Goal: Information Seeking & Learning: Learn about a topic

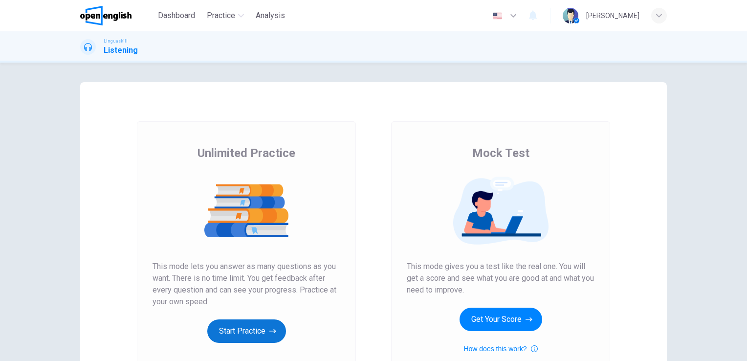
click at [243, 327] on button "Start Practice" at bounding box center [246, 330] width 79 height 23
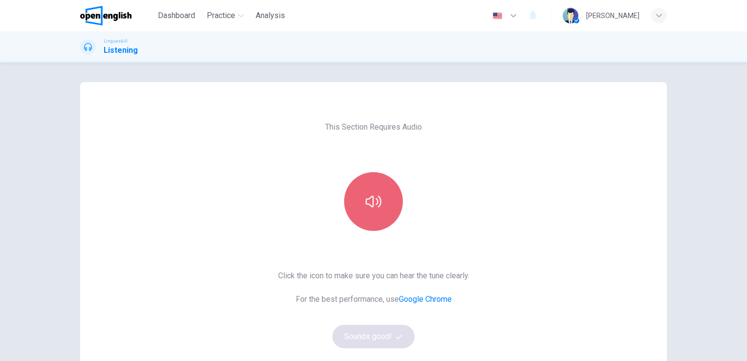
click at [369, 204] on icon "button" at bounding box center [373, 201] width 16 height 16
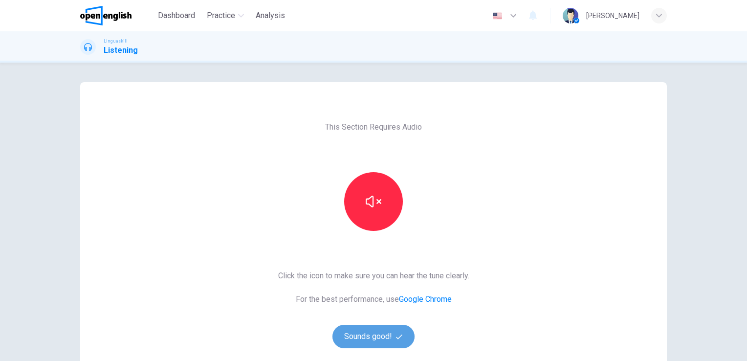
click at [378, 331] on button "Sounds good!" at bounding box center [373, 335] width 82 height 23
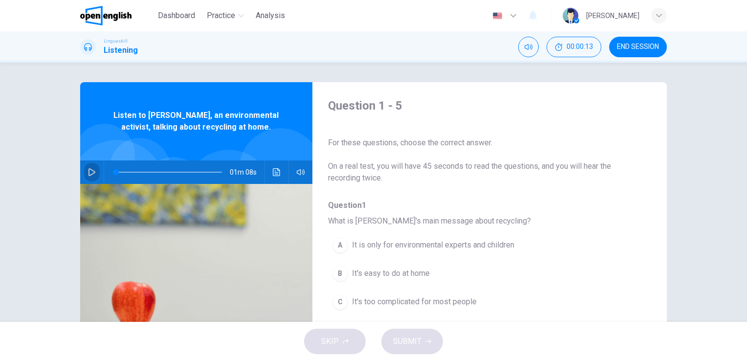
click at [88, 169] on icon "button" at bounding box center [92, 172] width 8 height 8
type input "*"
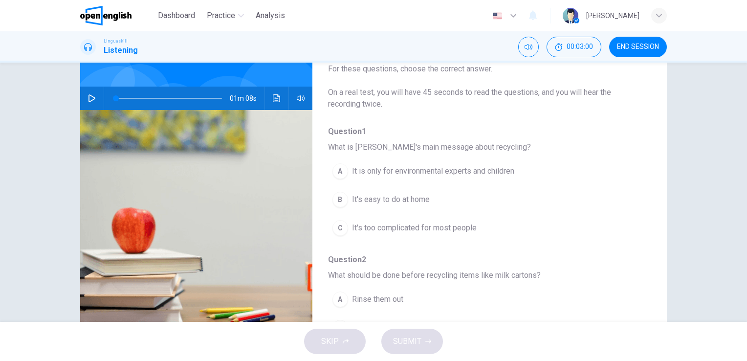
scroll to position [78, 0]
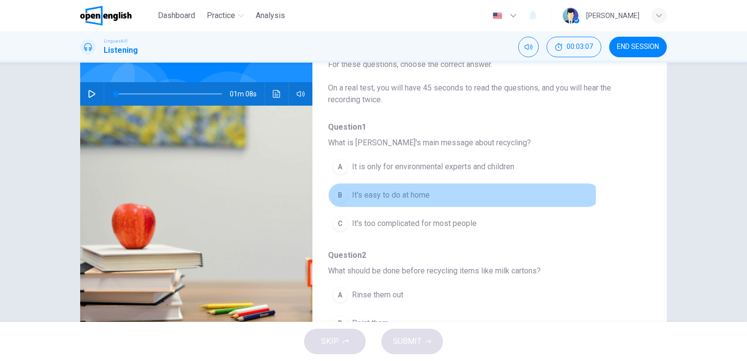
click at [407, 194] on span "It's easy to do at home" at bounding box center [391, 195] width 78 height 12
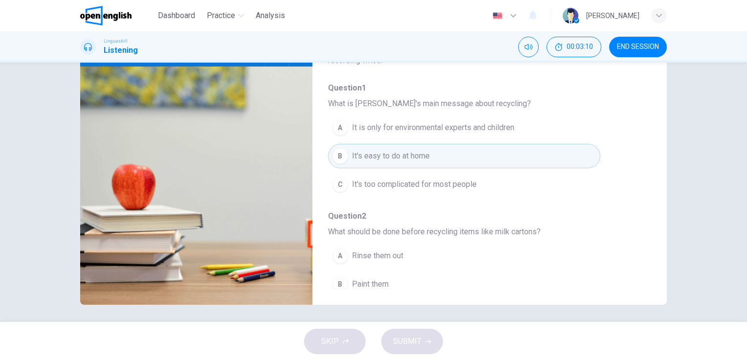
scroll to position [119, 0]
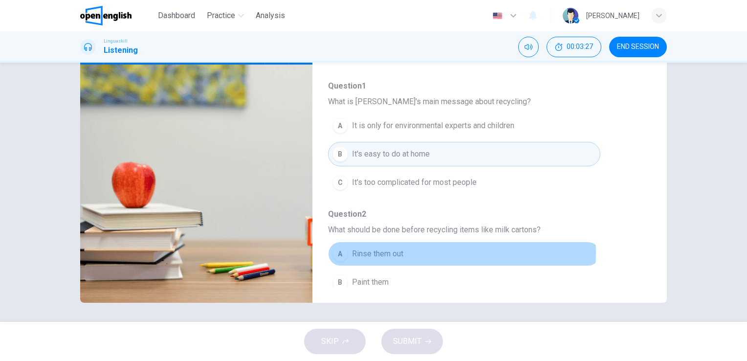
click at [408, 252] on button "A Rinse them out" at bounding box center [464, 253] width 272 height 24
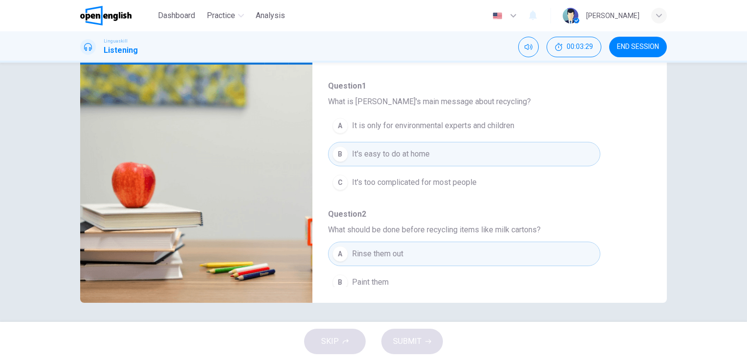
click at [643, 282] on div "Question 1 - 5 For these questions, choose the correct answer. On a real test, …" at bounding box center [481, 133] width 339 height 308
click at [644, 282] on div "Question 1 - 5 For these questions, choose the correct answer. On a real test, …" at bounding box center [481, 133] width 339 height 308
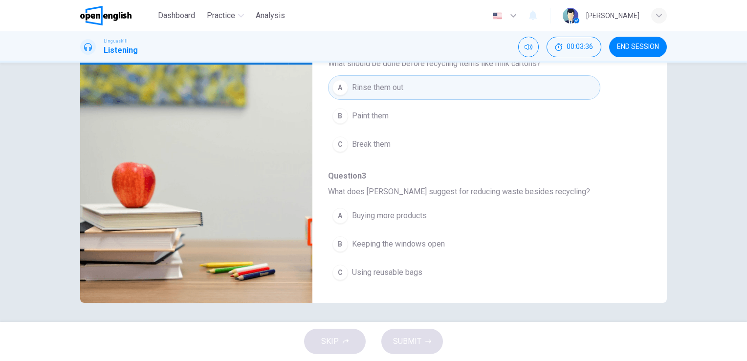
scroll to position [176, 0]
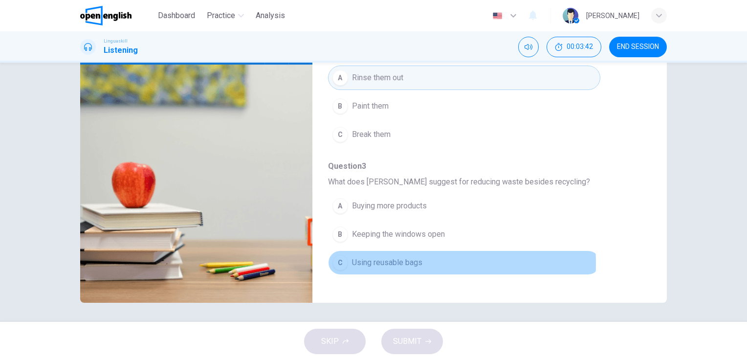
click at [373, 261] on span "Using reusable bags" at bounding box center [387, 263] width 70 height 12
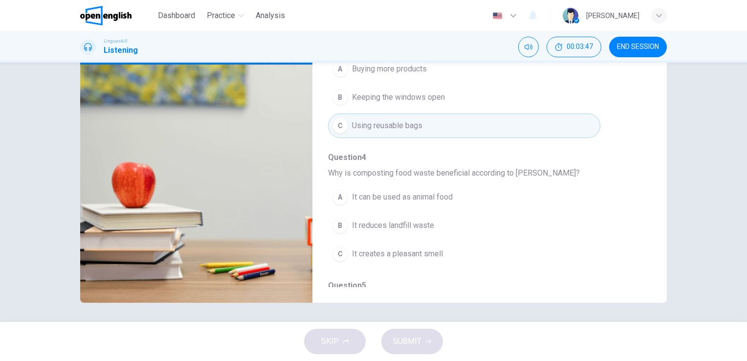
scroll to position [332, 0]
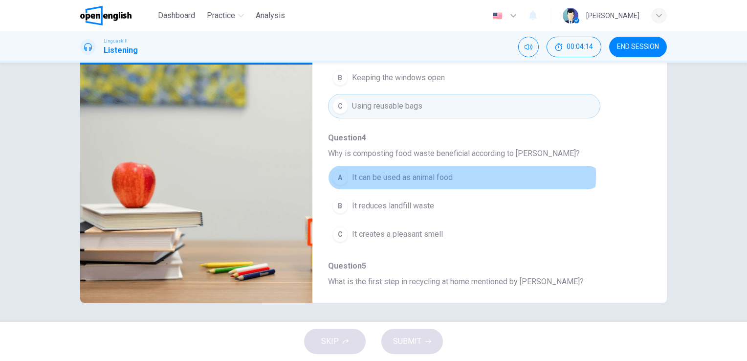
click at [424, 173] on span "It can be used as animal food" at bounding box center [402, 177] width 101 height 12
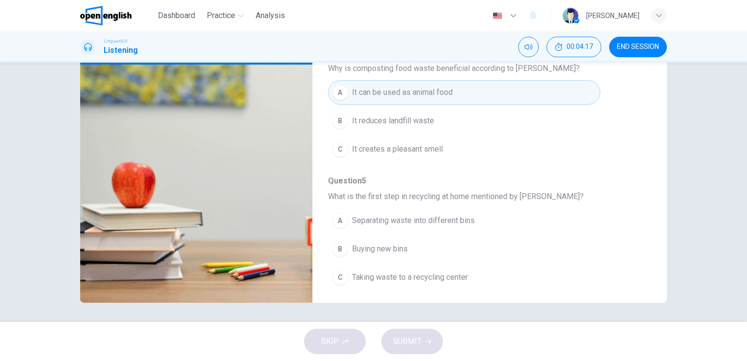
scroll to position [418, 0]
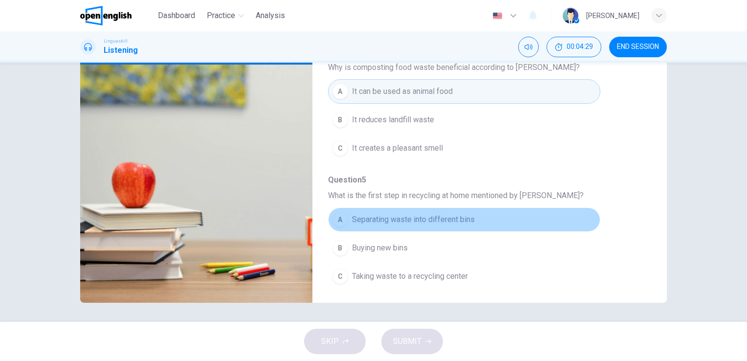
click at [471, 214] on span "Separating waste into different bins" at bounding box center [413, 220] width 123 height 12
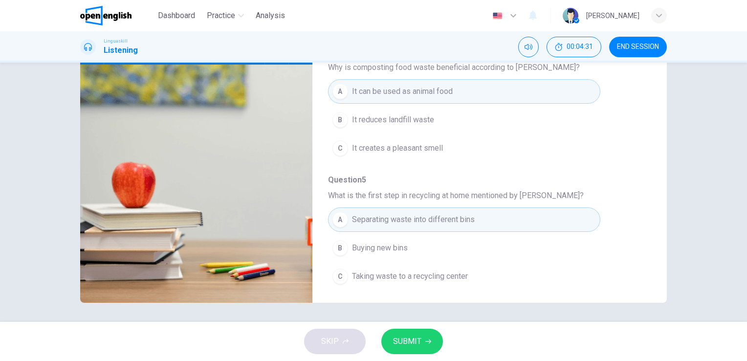
click at [417, 345] on span "SUBMIT" at bounding box center [407, 341] width 28 height 14
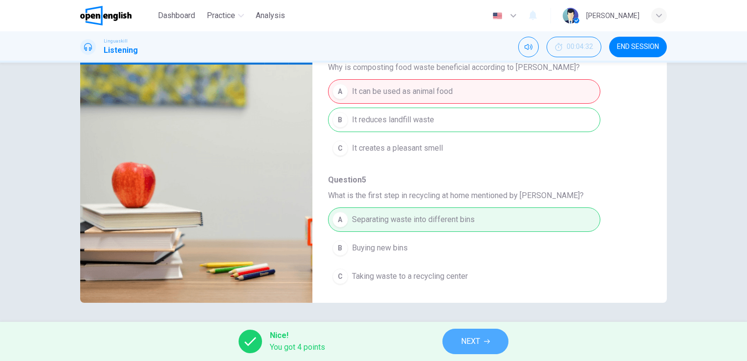
click at [462, 335] on span "NEXT" at bounding box center [470, 341] width 19 height 14
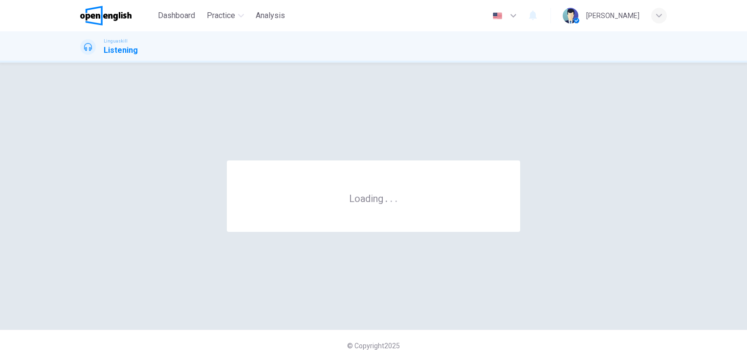
scroll to position [0, 0]
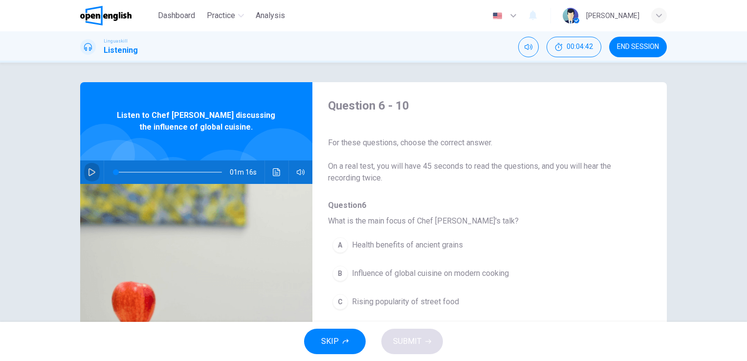
click at [88, 171] on icon "button" at bounding box center [92, 172] width 8 height 8
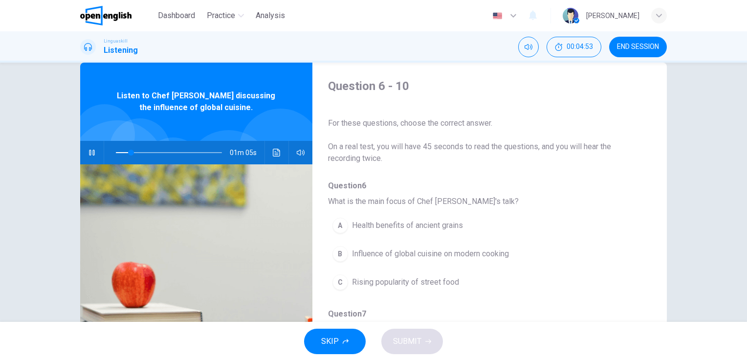
scroll to position [39, 0]
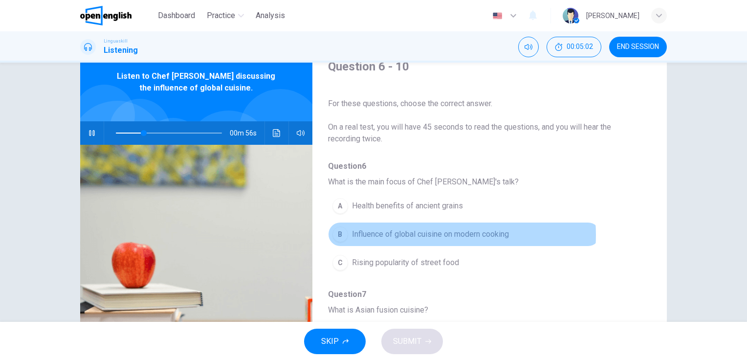
click at [435, 234] on span "Influence of global cuisine on modern cooking" at bounding box center [430, 234] width 157 height 12
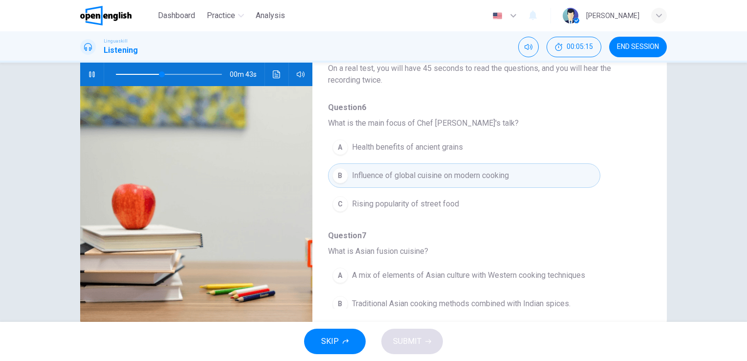
scroll to position [119, 0]
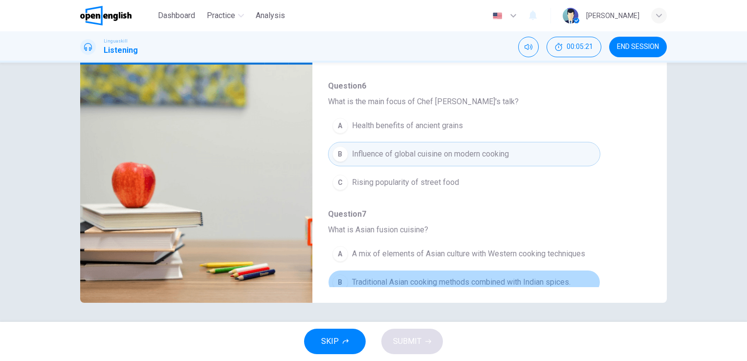
click at [549, 284] on span "Traditional Asian cooking methods combined with Indian spices." at bounding box center [461, 282] width 218 height 12
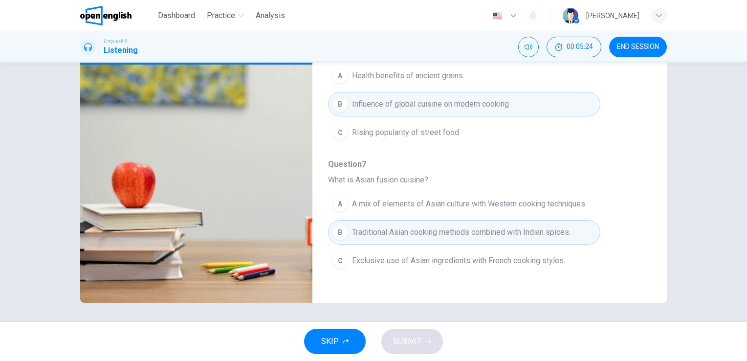
scroll to position [59, 0]
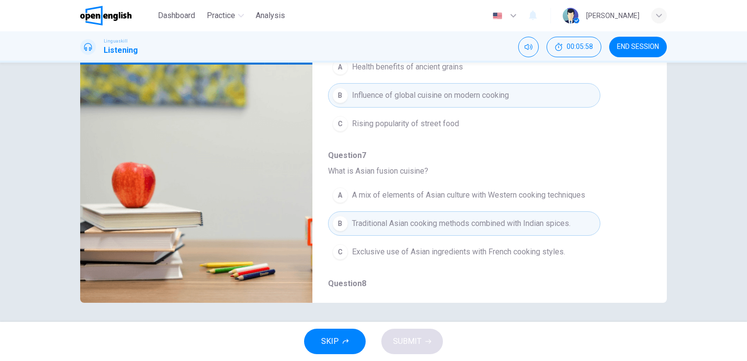
type input "*"
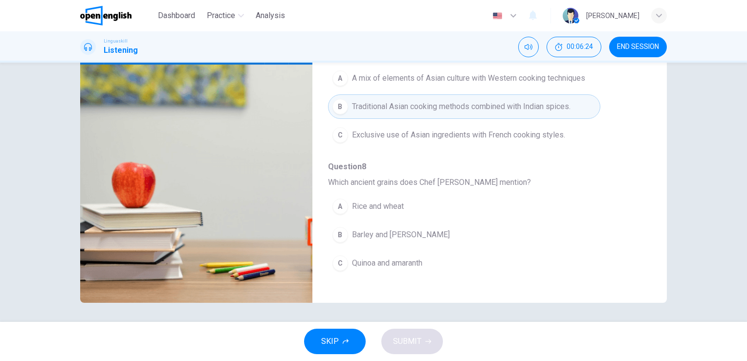
scroll to position [176, 0]
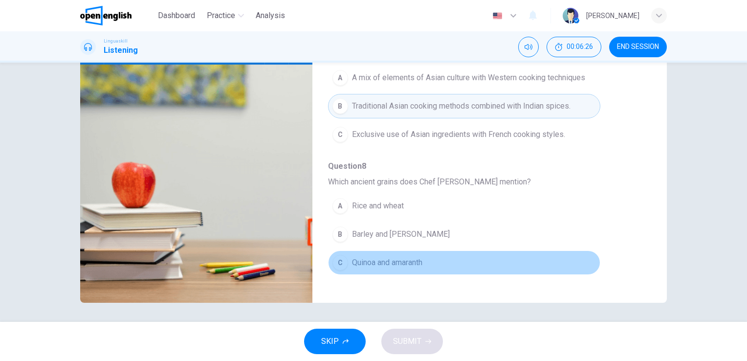
click at [492, 254] on button "C Quinoa and amaranth" at bounding box center [464, 262] width 272 height 24
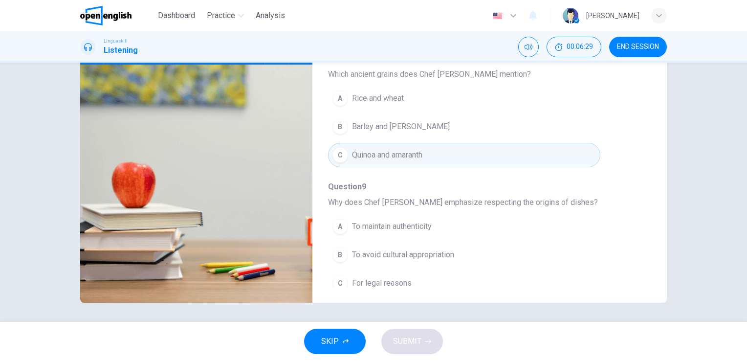
scroll to position [293, 0]
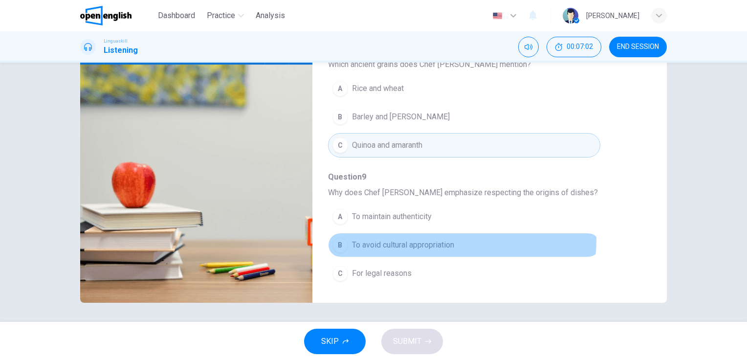
click at [435, 239] on span "To avoid cultural appropriation" at bounding box center [403, 245] width 102 height 12
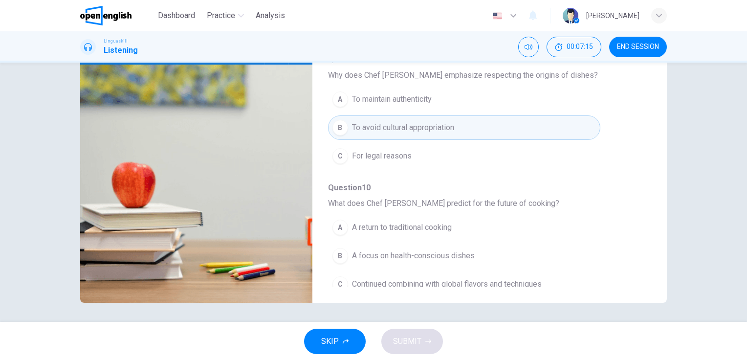
scroll to position [418, 0]
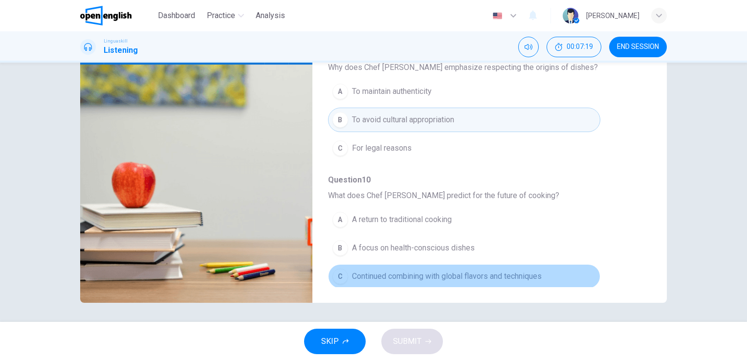
click at [528, 275] on span "Continued combining with global flavors and techniques" at bounding box center [447, 276] width 190 height 12
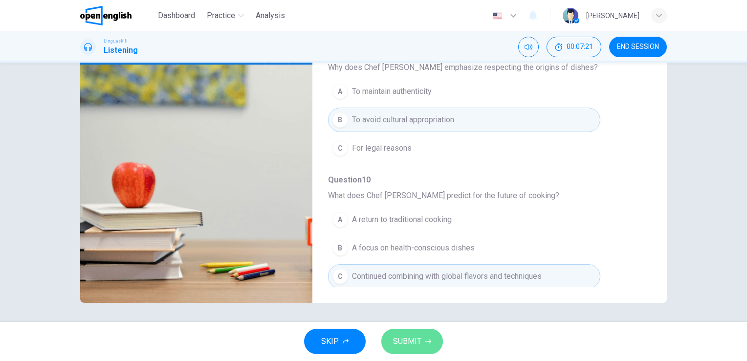
click at [427, 337] on button "SUBMIT" at bounding box center [412, 340] width 62 height 25
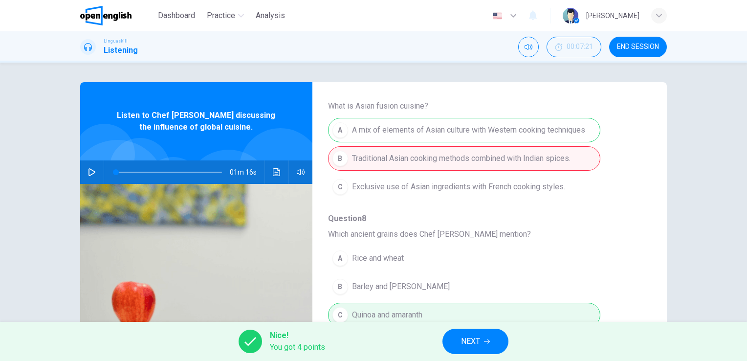
scroll to position [242, 0]
click at [489, 342] on icon "button" at bounding box center [487, 341] width 6 height 4
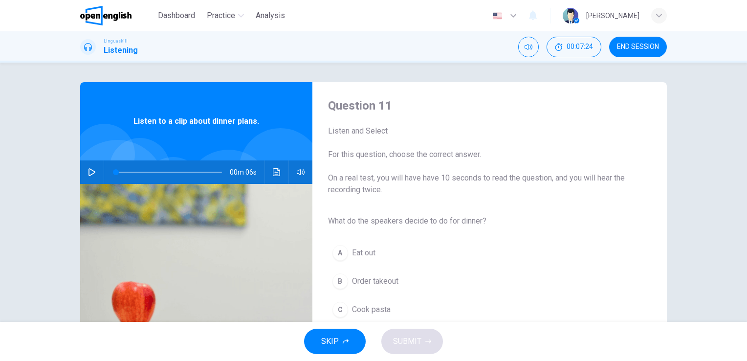
click at [88, 171] on icon "button" at bounding box center [92, 172] width 8 height 8
type input "*"
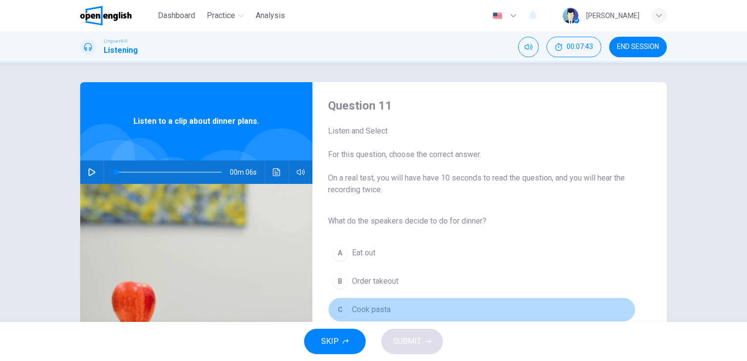
click at [393, 304] on button "C Cook pasta" at bounding box center [481, 309] width 307 height 24
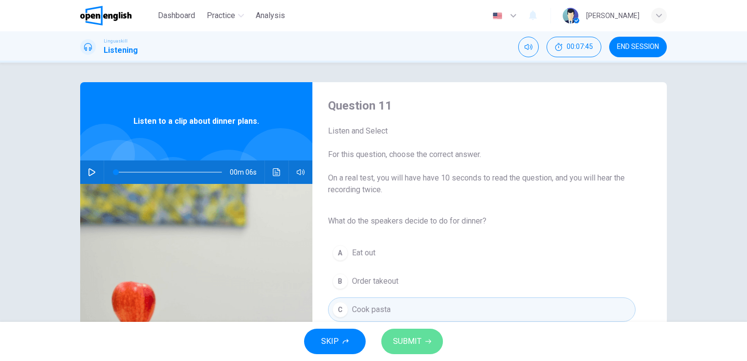
click at [428, 339] on icon "button" at bounding box center [428, 341] width 6 height 4
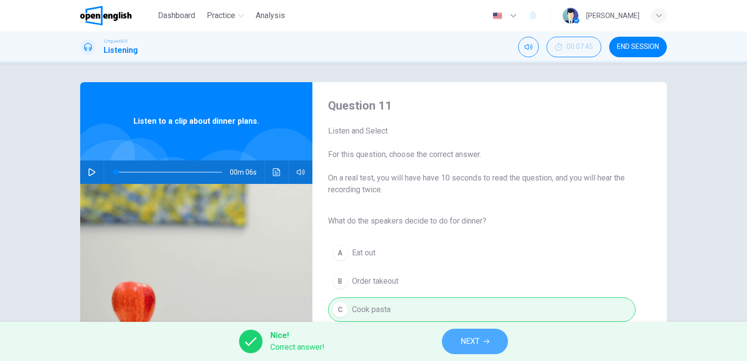
click at [460, 337] on span "NEXT" at bounding box center [469, 341] width 19 height 14
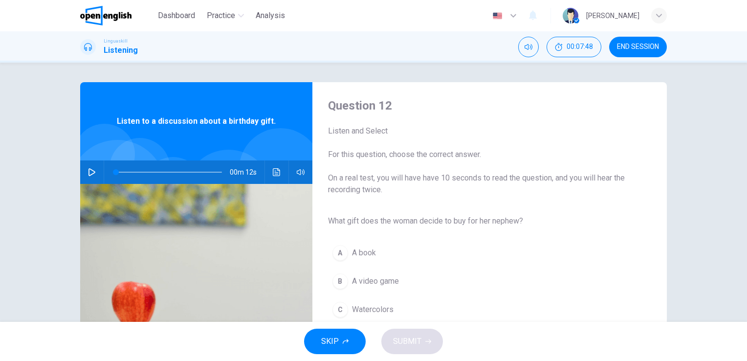
click at [88, 169] on icon "button" at bounding box center [92, 172] width 8 height 8
type input "*"
click at [363, 302] on button "C Watercolors" at bounding box center [481, 309] width 307 height 24
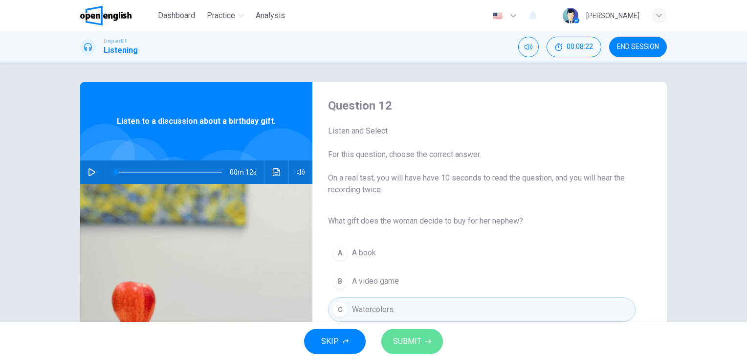
click at [414, 343] on span "SUBMIT" at bounding box center [407, 341] width 28 height 14
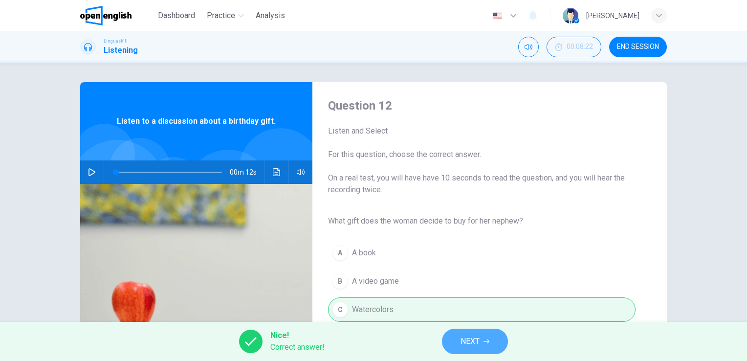
click at [455, 348] on button "NEXT" at bounding box center [475, 340] width 66 height 25
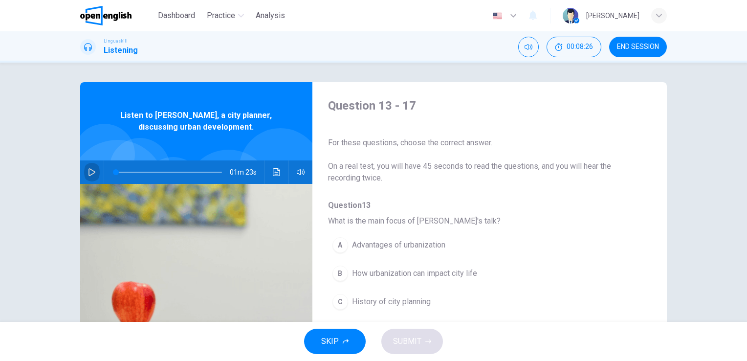
click at [88, 172] on icon "button" at bounding box center [92, 172] width 8 height 8
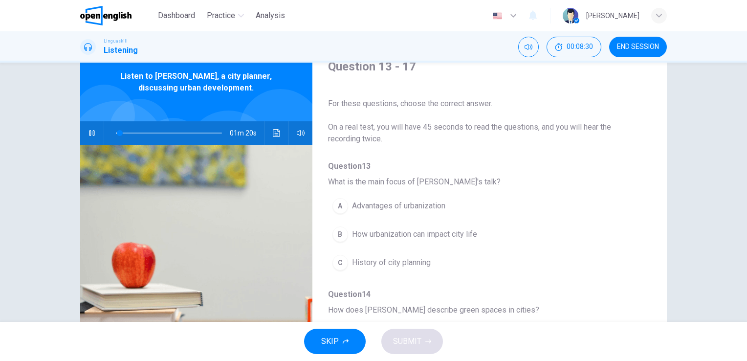
scroll to position [59, 0]
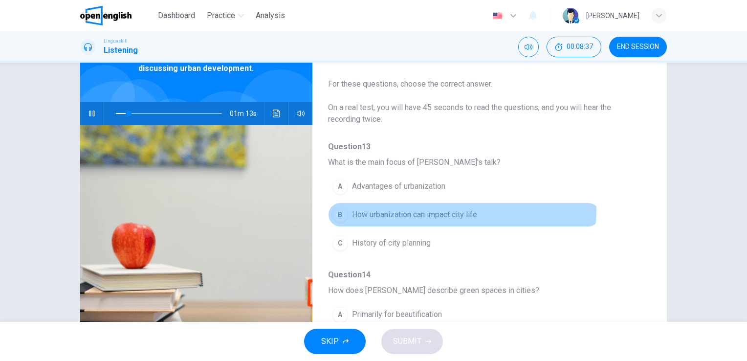
click at [454, 209] on span "How urbanization can impact city life" at bounding box center [414, 215] width 125 height 12
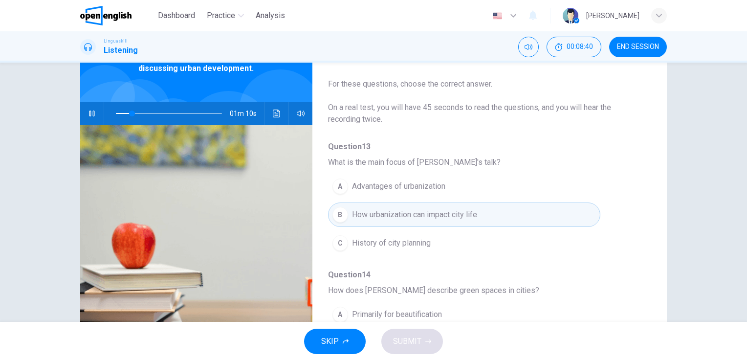
scroll to position [270, 0]
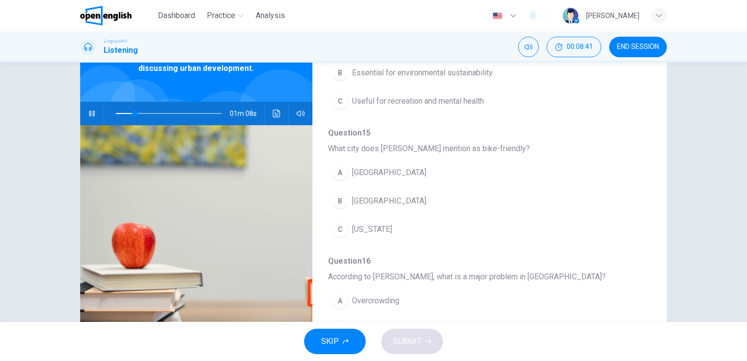
click at [641, 134] on div "Question 13 - 17 For these questions, choose the correct answer. On a real test…" at bounding box center [481, 193] width 339 height 308
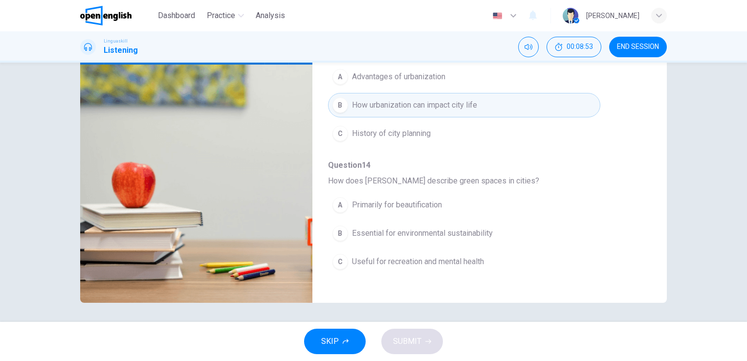
scroll to position [59, 0]
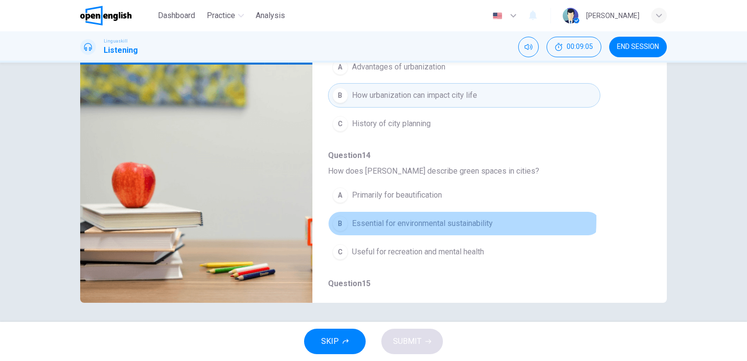
click at [419, 218] on span "Essential for environmental sustainability" at bounding box center [422, 223] width 141 height 12
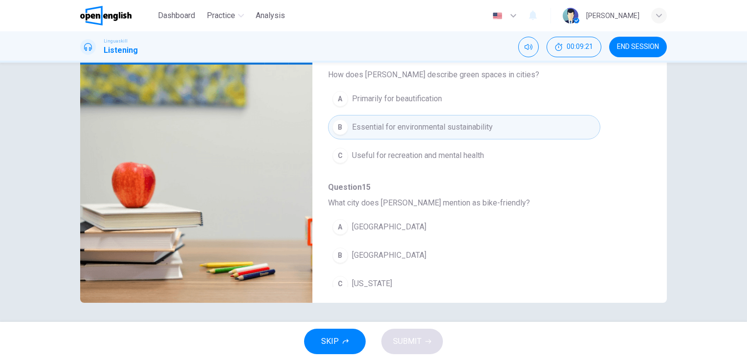
scroll to position [156, 0]
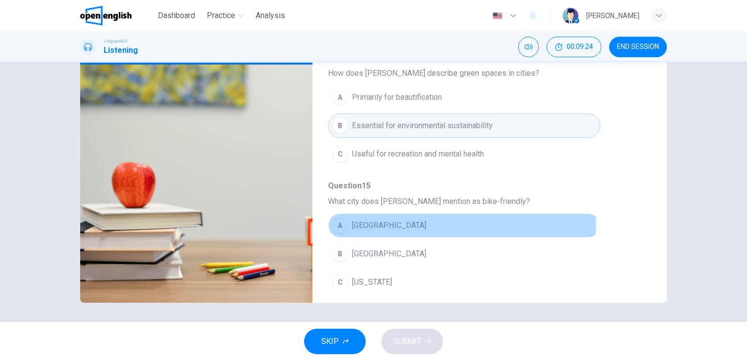
click at [408, 220] on button "A [GEOGRAPHIC_DATA]" at bounding box center [464, 225] width 272 height 24
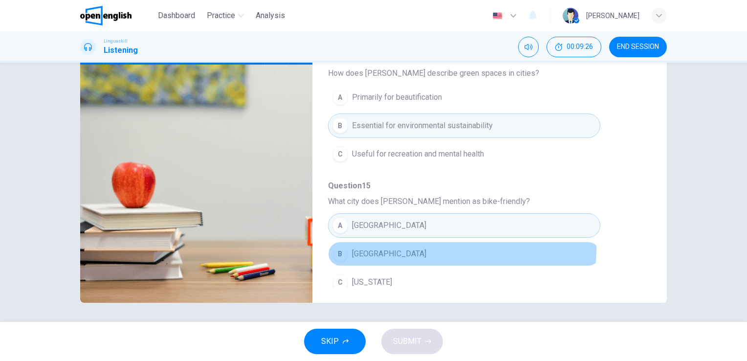
click at [457, 247] on button "B [GEOGRAPHIC_DATA]" at bounding box center [464, 253] width 272 height 24
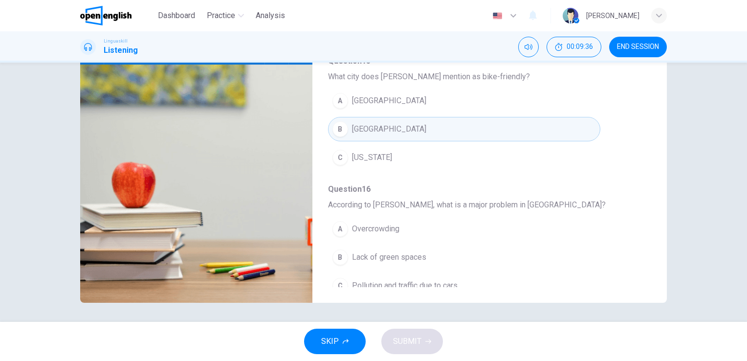
scroll to position [293, 0]
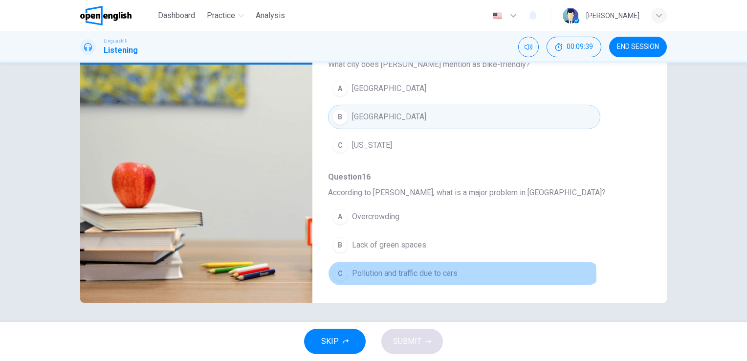
click at [437, 274] on span "Pollution and traffic due to cars" at bounding box center [405, 273] width 106 height 12
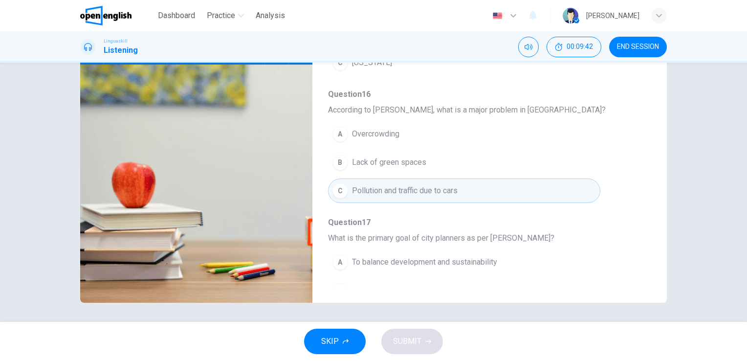
scroll to position [391, 0]
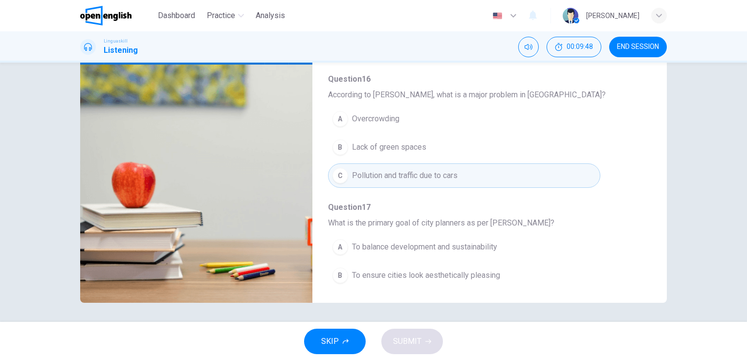
click at [643, 283] on div "Question 13 - 17 For these questions, choose the correct answer. On a real test…" at bounding box center [481, 133] width 339 height 308
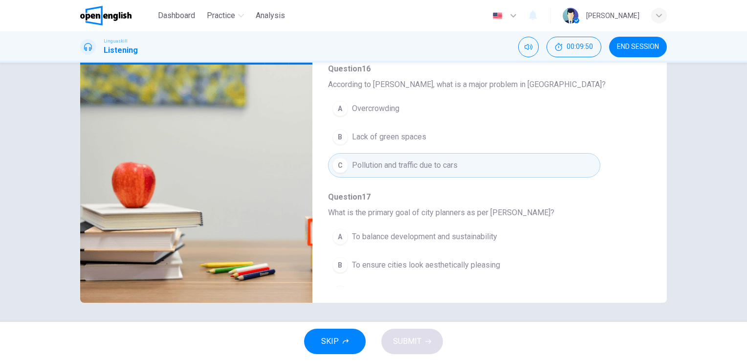
type input "*"
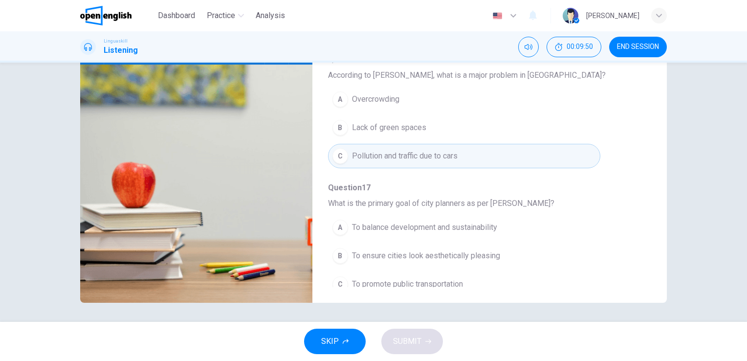
scroll to position [418, 0]
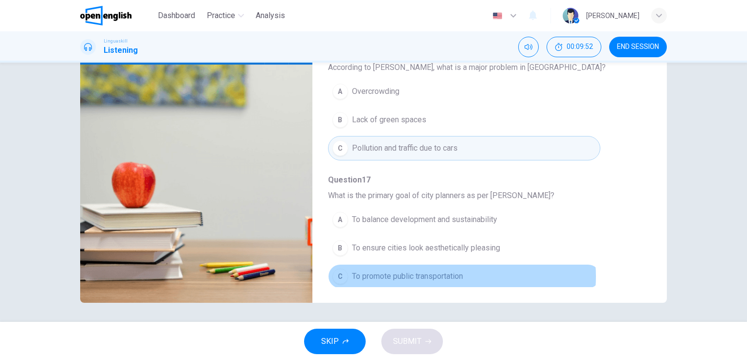
click at [444, 273] on span "To promote public transportation" at bounding box center [407, 276] width 111 height 12
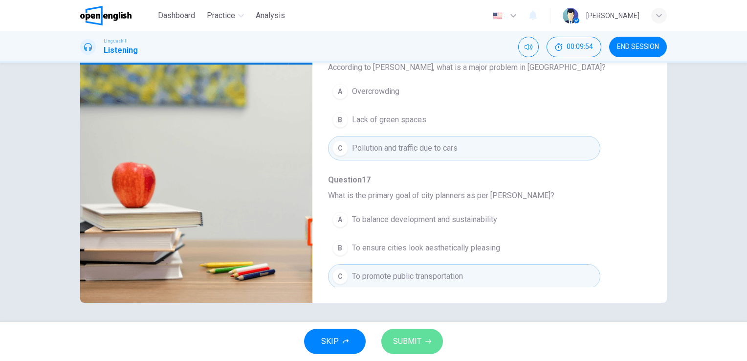
click at [414, 341] on span "SUBMIT" at bounding box center [407, 341] width 28 height 14
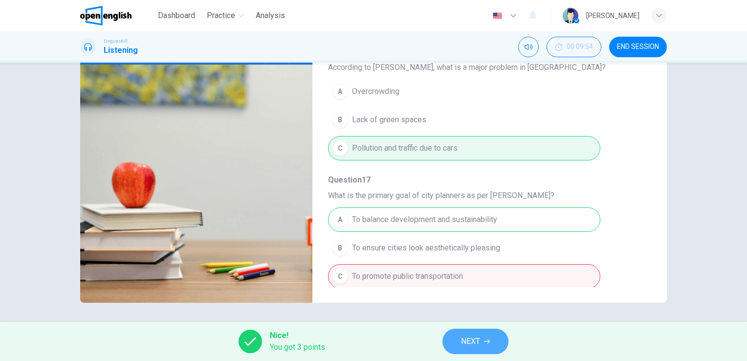
click at [473, 341] on span "NEXT" at bounding box center [470, 341] width 19 height 14
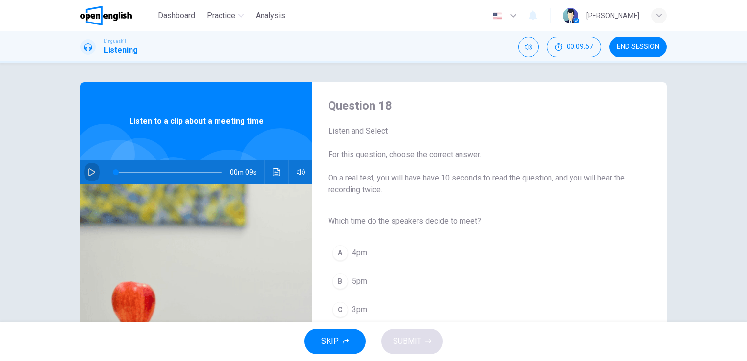
click at [88, 169] on icon "button" at bounding box center [91, 172] width 7 height 8
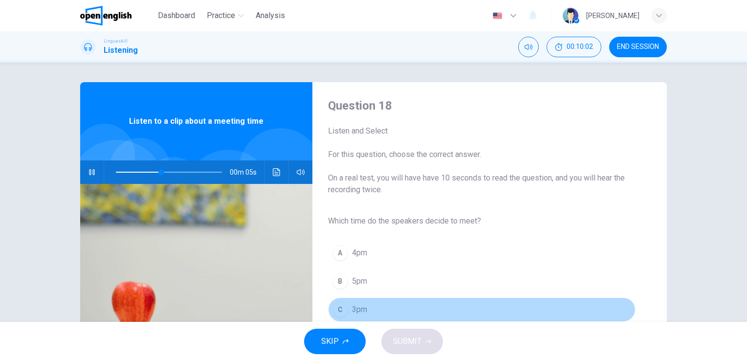
click at [366, 305] on button "C 3pm" at bounding box center [481, 309] width 307 height 24
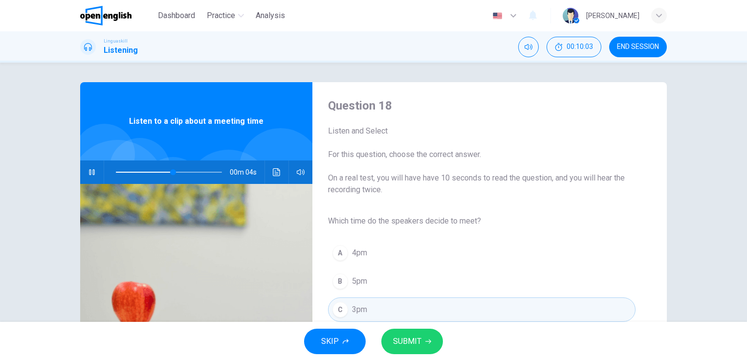
click at [412, 343] on span "SUBMIT" at bounding box center [407, 341] width 28 height 14
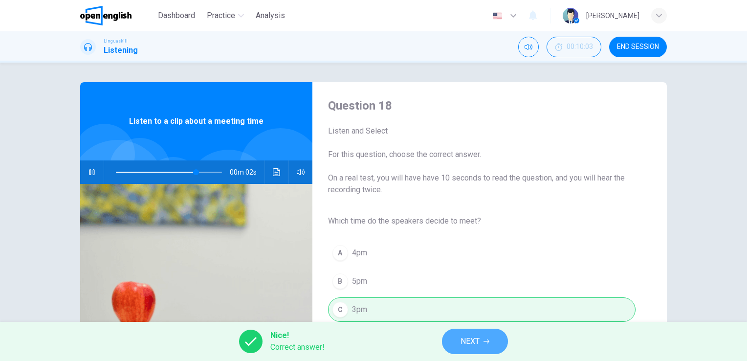
click at [479, 337] on span "NEXT" at bounding box center [469, 341] width 19 height 14
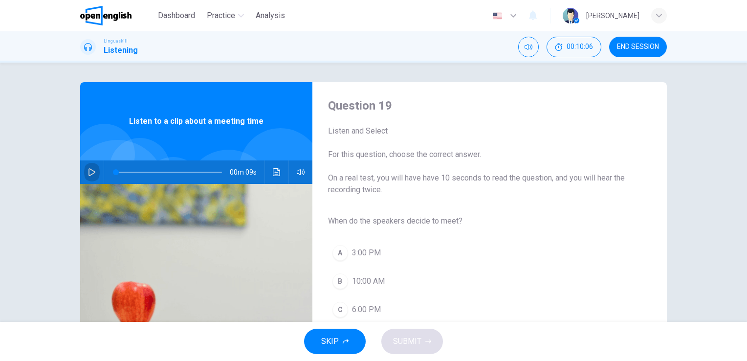
click at [89, 167] on button "button" at bounding box center [92, 171] width 16 height 23
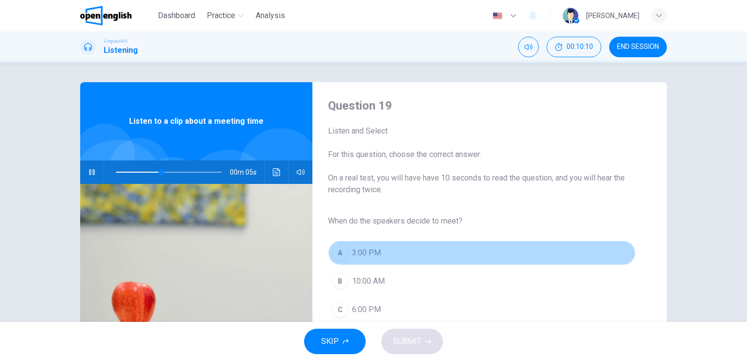
click at [374, 246] on button "A 3:00 PM" at bounding box center [481, 252] width 307 height 24
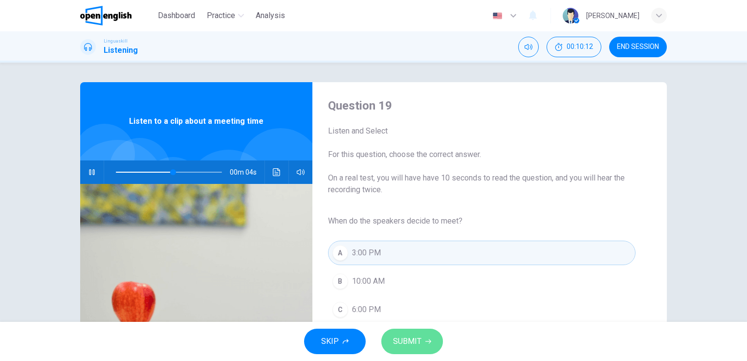
click at [419, 336] on span "SUBMIT" at bounding box center [407, 341] width 28 height 14
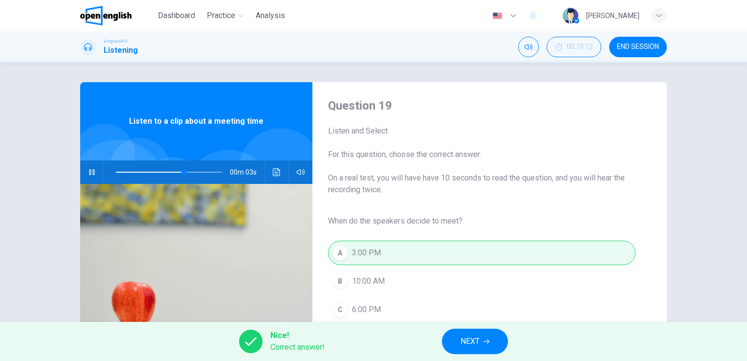
type input "**"
click at [484, 350] on button "NEXT" at bounding box center [475, 340] width 66 height 25
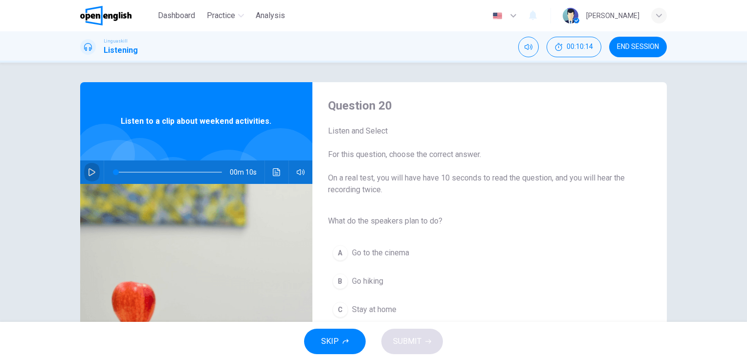
click at [88, 169] on icon "button" at bounding box center [91, 172] width 7 height 8
click at [116, 169] on span at bounding box center [169, 172] width 106 height 14
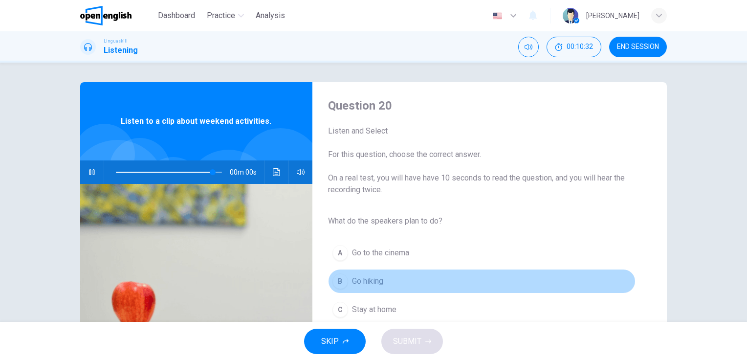
type input "*"
click at [373, 275] on span "Go hiking" at bounding box center [367, 281] width 31 height 12
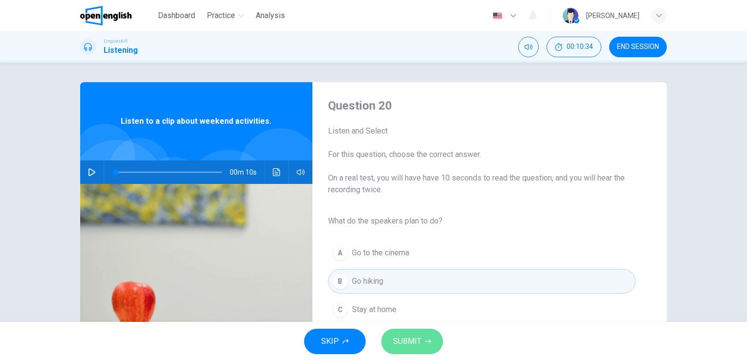
click at [414, 331] on button "SUBMIT" at bounding box center [412, 340] width 62 height 25
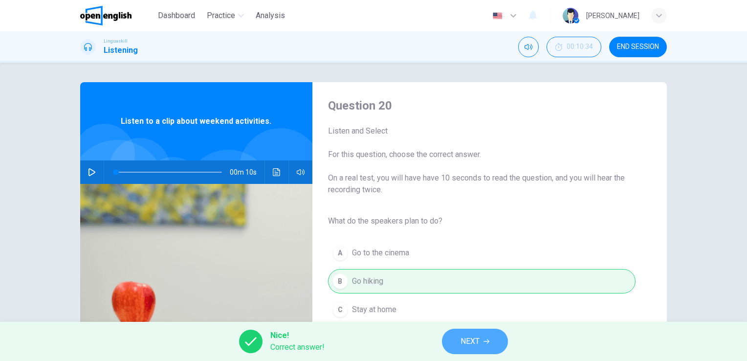
click at [477, 343] on span "NEXT" at bounding box center [469, 341] width 19 height 14
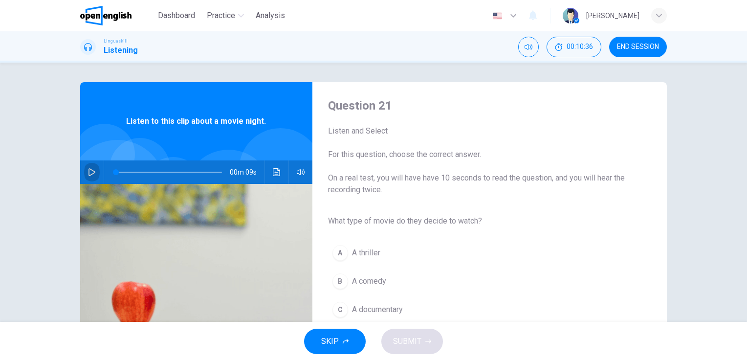
click at [88, 171] on icon "button" at bounding box center [92, 172] width 8 height 8
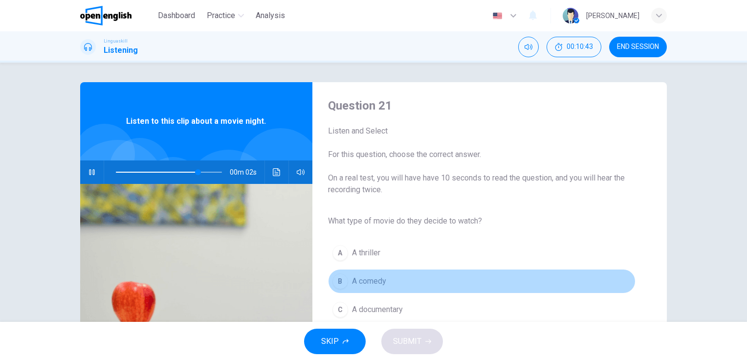
click at [365, 278] on span "A comedy" at bounding box center [369, 281] width 34 height 12
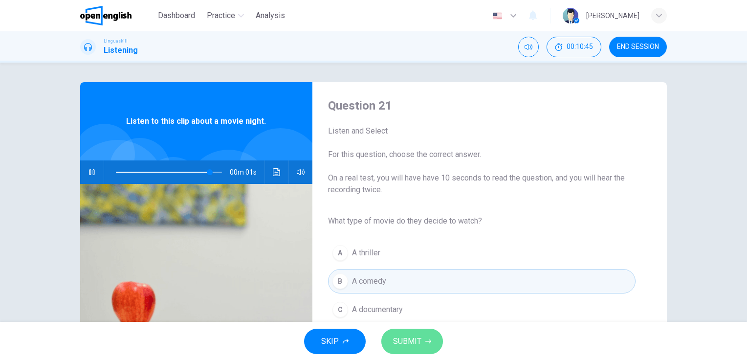
click at [431, 342] on button "SUBMIT" at bounding box center [412, 340] width 62 height 25
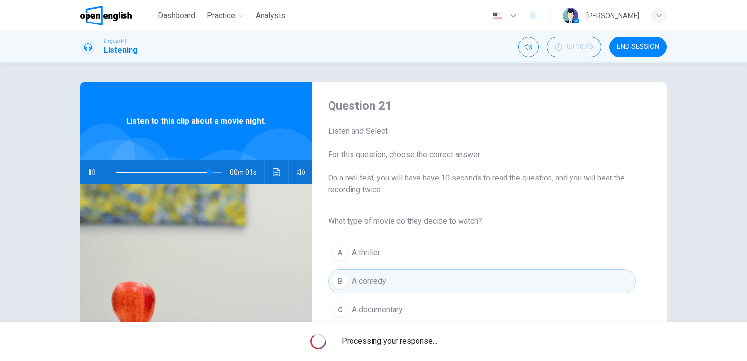
type input "*"
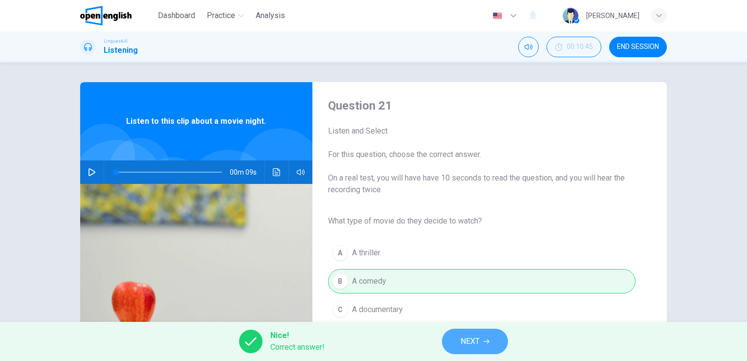
click at [504, 340] on button "NEXT" at bounding box center [475, 340] width 66 height 25
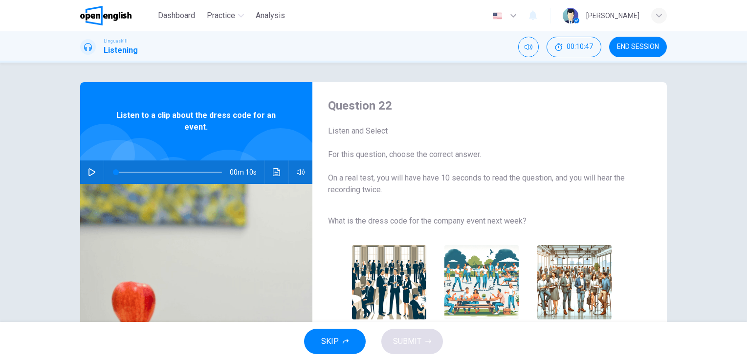
click at [91, 168] on icon "button" at bounding box center [92, 172] width 8 height 8
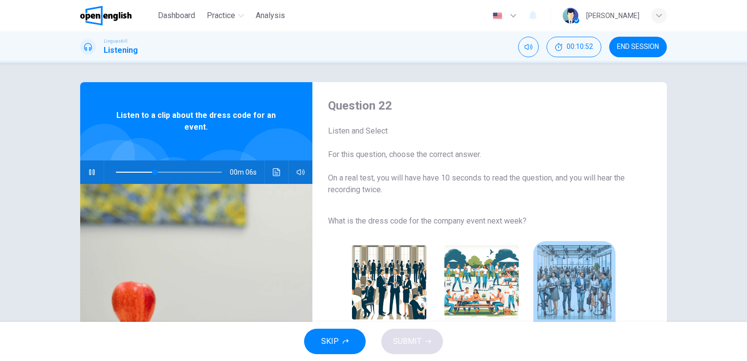
click at [572, 275] on img "button" at bounding box center [574, 282] width 74 height 74
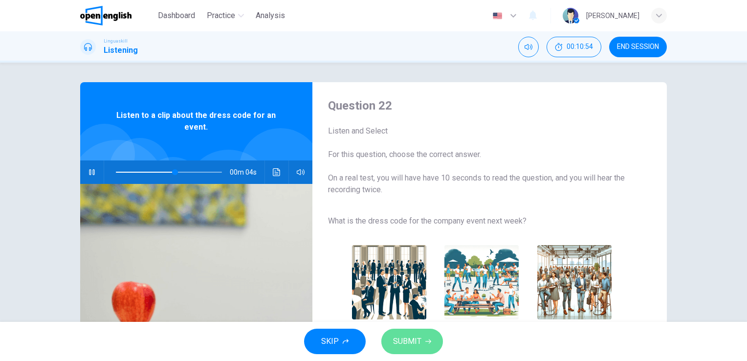
click at [412, 349] on button "SUBMIT" at bounding box center [412, 340] width 62 height 25
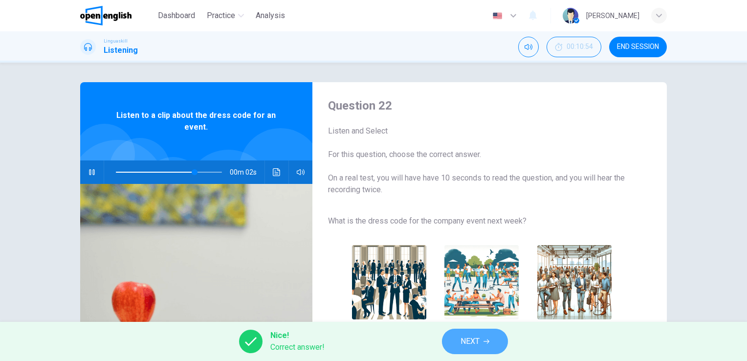
type input "**"
click at [490, 347] on button "NEXT" at bounding box center [475, 340] width 66 height 25
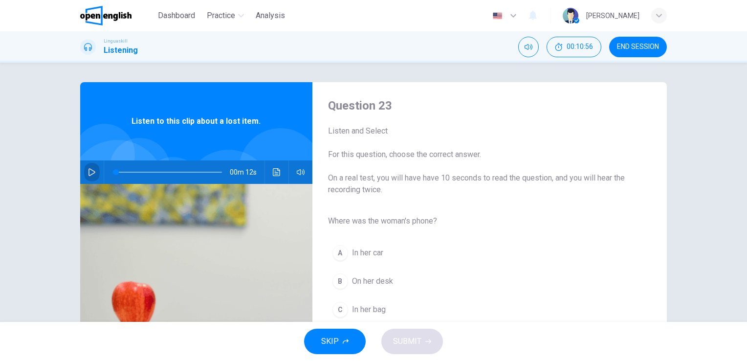
click at [89, 172] on icon "button" at bounding box center [92, 172] width 8 height 8
click at [356, 306] on span "In her bag" at bounding box center [369, 309] width 34 height 12
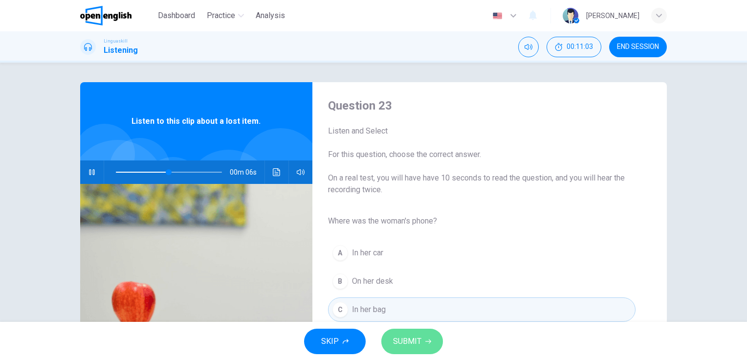
click at [425, 345] on button "SUBMIT" at bounding box center [412, 340] width 62 height 25
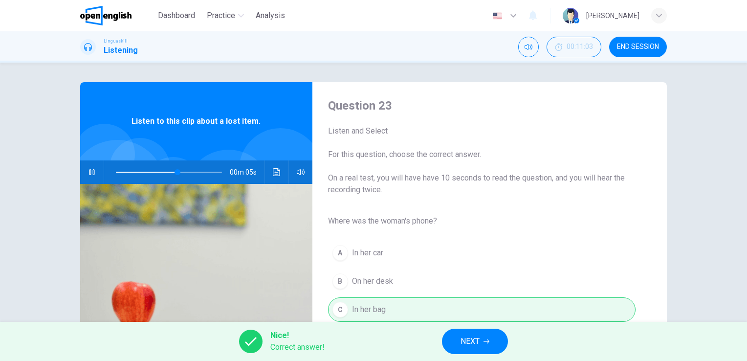
type input "**"
click at [457, 345] on button "NEXT" at bounding box center [475, 340] width 66 height 25
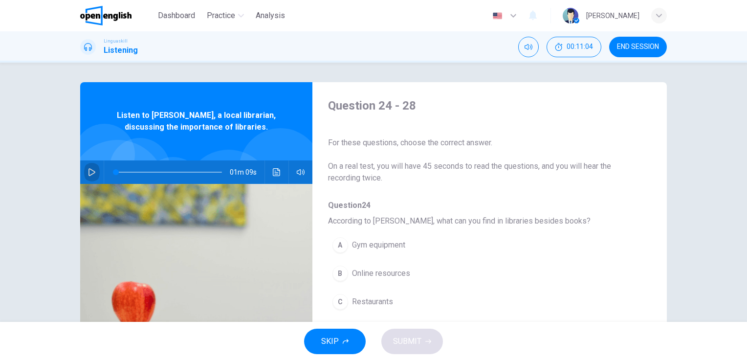
click at [90, 171] on icon "button" at bounding box center [92, 172] width 8 height 8
click at [115, 172] on span at bounding box center [118, 172] width 6 height 6
click at [389, 269] on span "Online resources" at bounding box center [381, 273] width 58 height 12
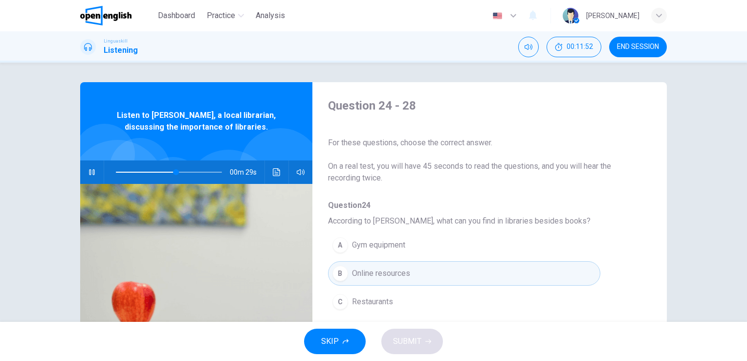
scroll to position [270, 0]
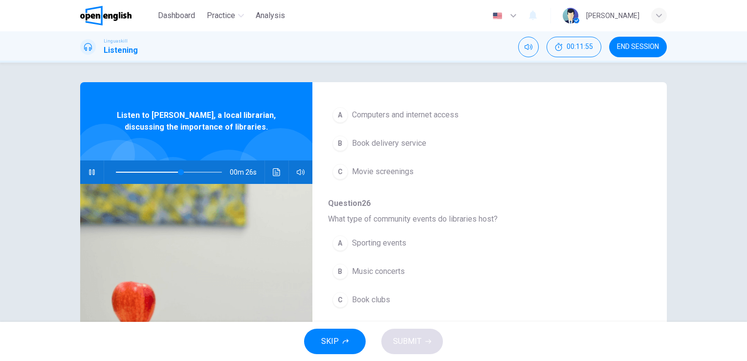
click at [429, 95] on div "Question 24 - 28 For these questions, choose the correct answer. On a real test…" at bounding box center [373, 252] width 586 height 340
click at [429, 97] on div "Question 24 - 28 For these questions, choose the correct answer. On a real test…" at bounding box center [373, 252] width 586 height 340
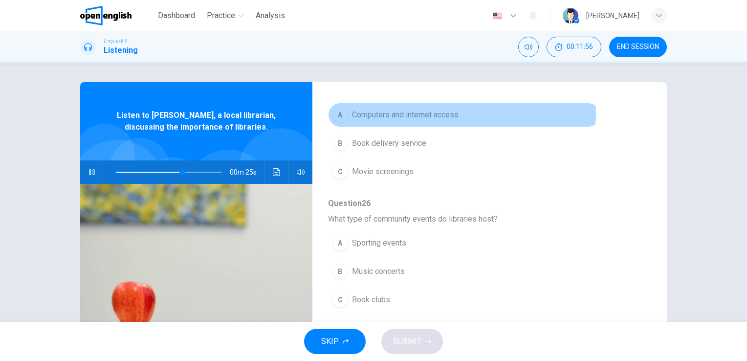
click at [417, 109] on span "Computers and internet access" at bounding box center [405, 115] width 107 height 12
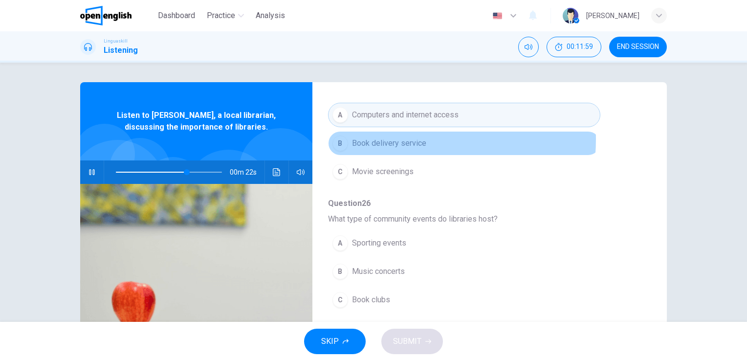
click at [405, 137] on span "Book delivery service" at bounding box center [389, 143] width 74 height 12
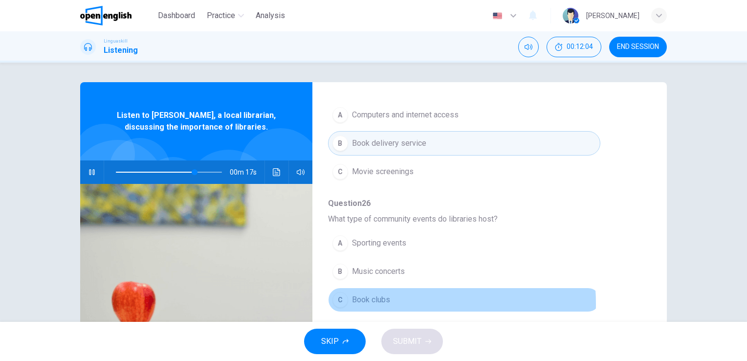
click at [374, 294] on span "Book clubs" at bounding box center [371, 300] width 38 height 12
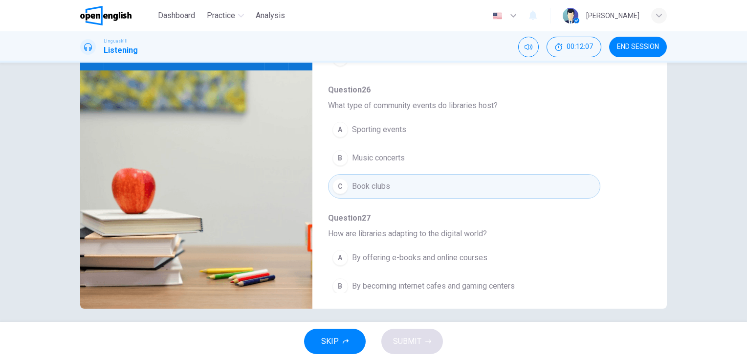
scroll to position [119, 0]
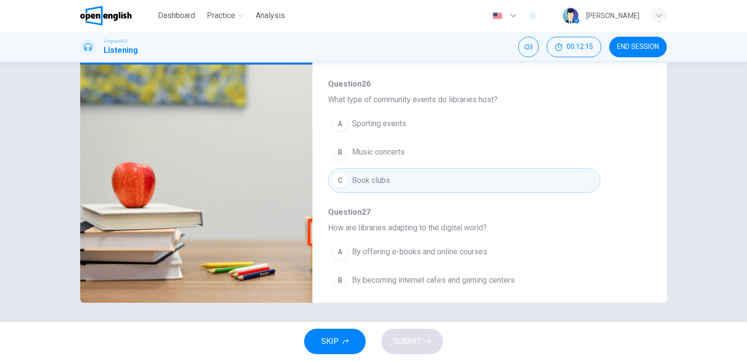
click at [448, 246] on span "By offering e-books and online courses" at bounding box center [419, 252] width 135 height 12
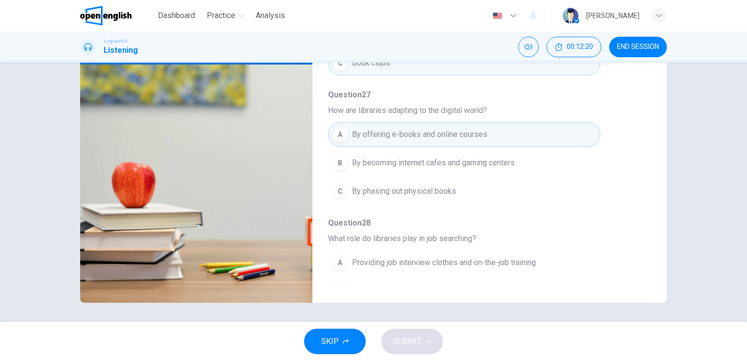
scroll to position [407, 0]
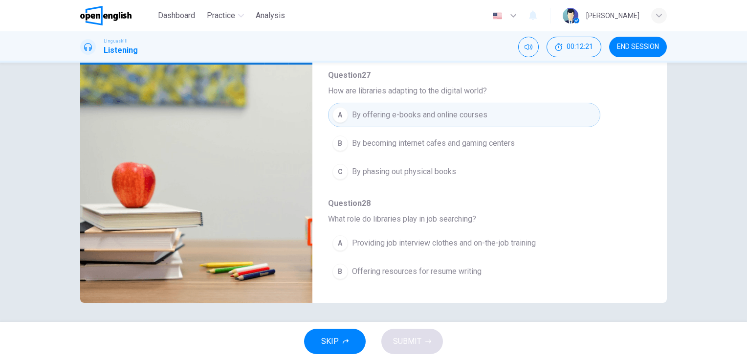
type input "*"
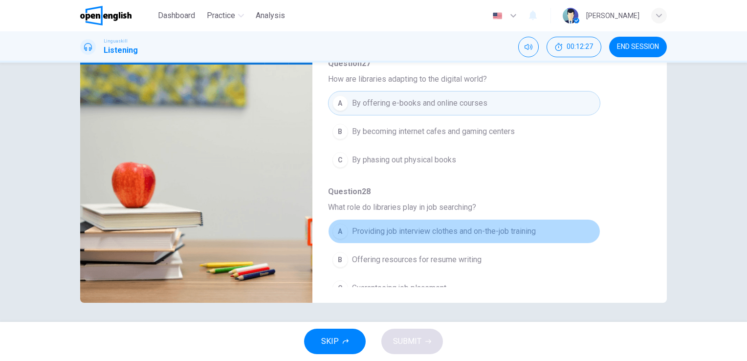
click at [502, 225] on span "Providing job interview clothes and on-the-job training" at bounding box center [444, 231] width 184 height 12
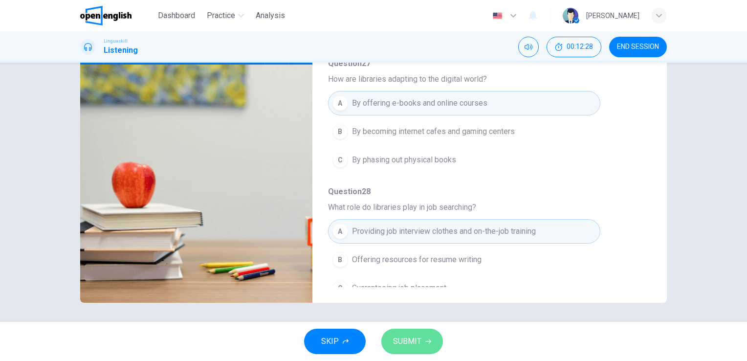
click at [415, 335] on span "SUBMIT" at bounding box center [407, 341] width 28 height 14
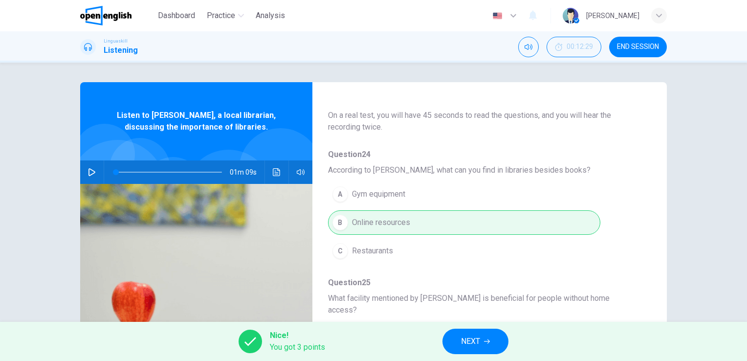
scroll to position [47, 0]
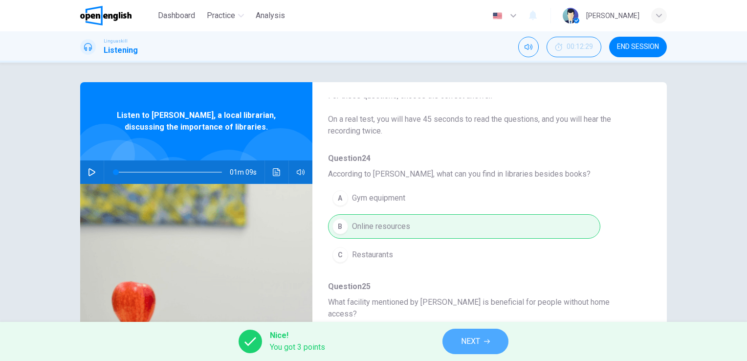
click at [475, 348] on button "NEXT" at bounding box center [475, 340] width 66 height 25
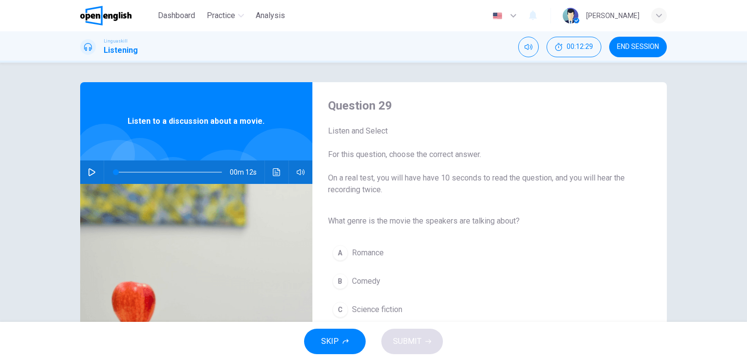
click at [475, 348] on div "SKIP SUBMIT" at bounding box center [373, 340] width 747 height 39
click at [90, 165] on button "button" at bounding box center [92, 171] width 16 height 23
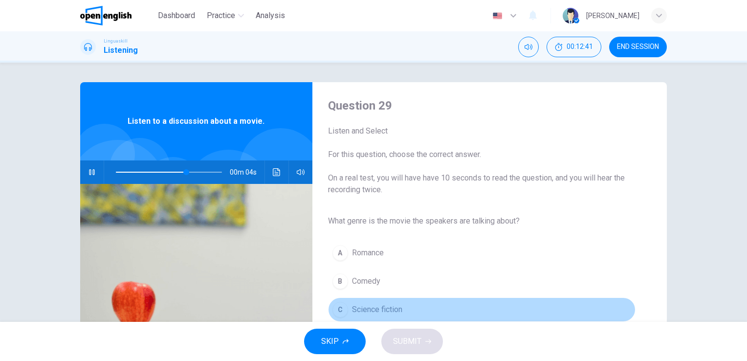
click at [360, 308] on span "Science fiction" at bounding box center [377, 309] width 50 height 12
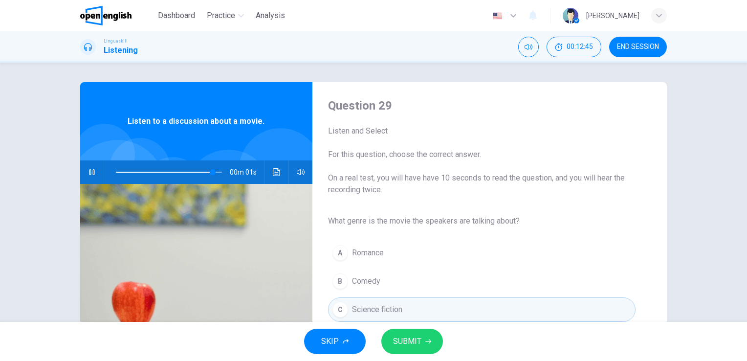
type input "*"
click at [407, 345] on span "SUBMIT" at bounding box center [407, 341] width 28 height 14
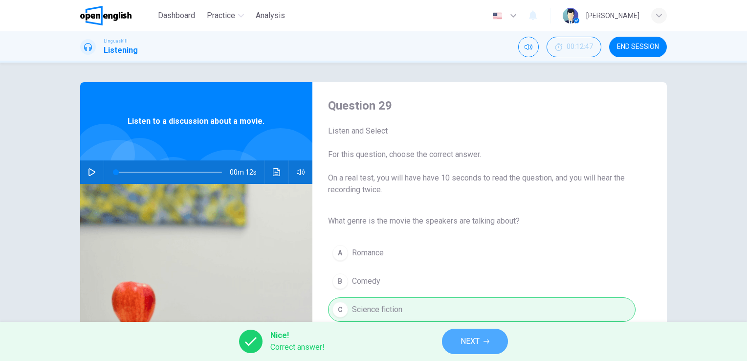
click at [479, 340] on span "NEXT" at bounding box center [469, 341] width 19 height 14
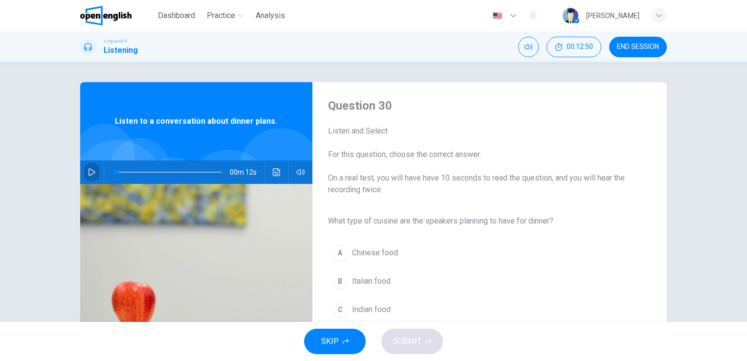
click at [90, 169] on icon "button" at bounding box center [92, 172] width 8 height 8
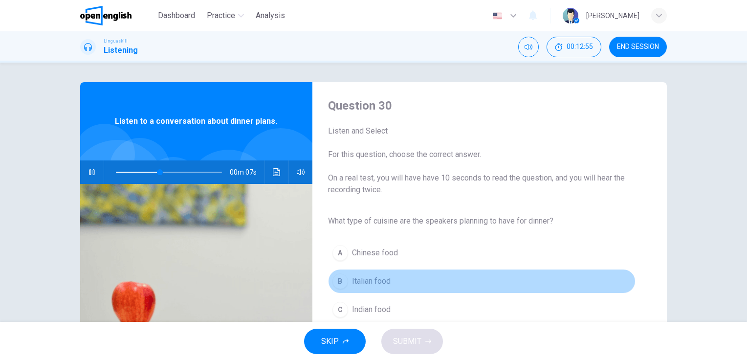
click at [369, 275] on span "Italian food" at bounding box center [371, 281] width 39 height 12
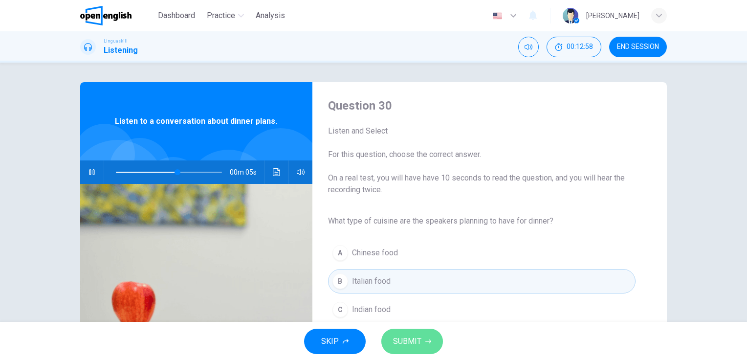
click at [416, 340] on span "SUBMIT" at bounding box center [407, 341] width 28 height 14
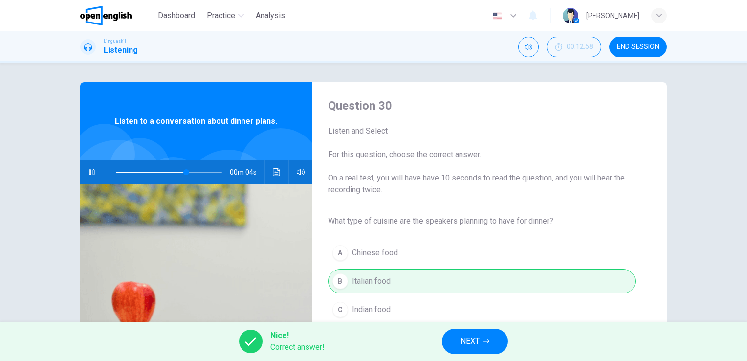
type input "**"
click at [465, 338] on span "NEXT" at bounding box center [469, 341] width 19 height 14
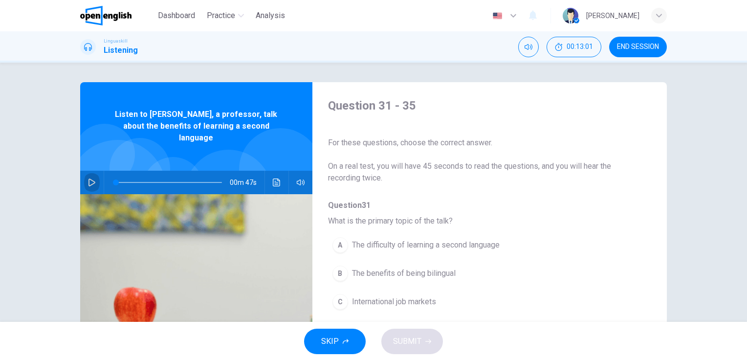
click at [91, 178] on icon "button" at bounding box center [92, 182] width 8 height 8
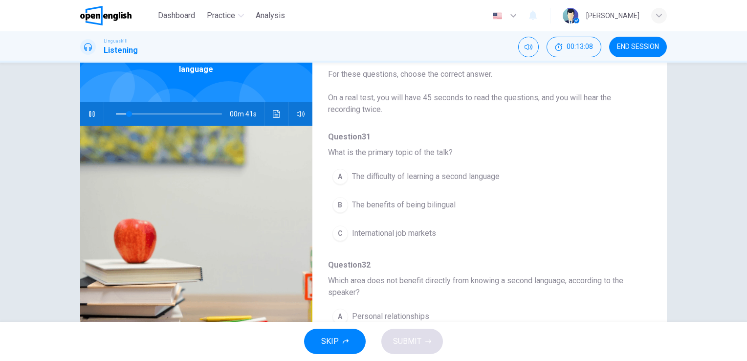
scroll to position [78, 0]
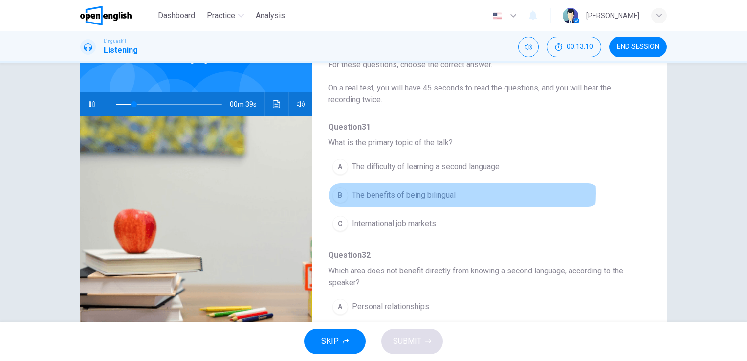
click at [452, 193] on span "The benefits of being bilingual" at bounding box center [404, 195] width 104 height 12
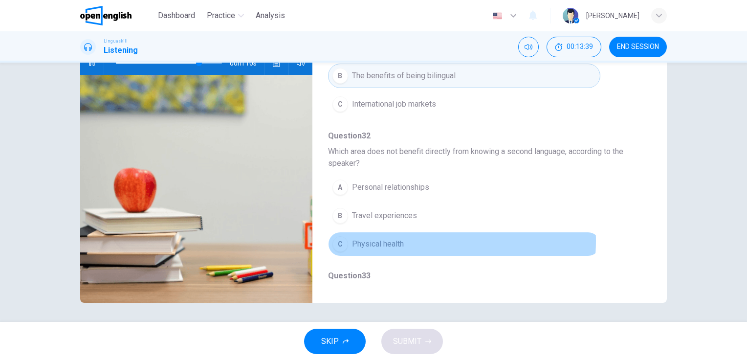
click at [399, 239] on span "Physical health" at bounding box center [378, 244] width 52 height 12
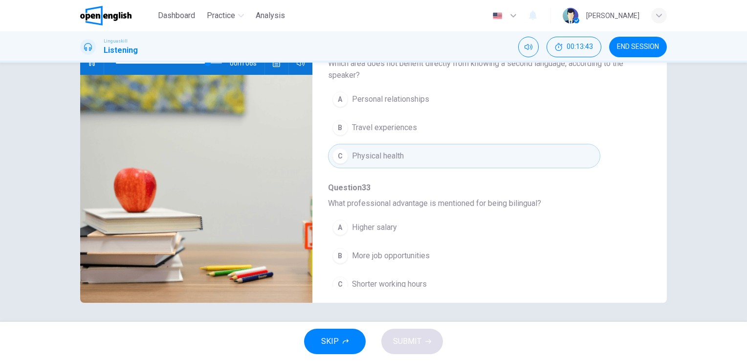
scroll to position [176, 0]
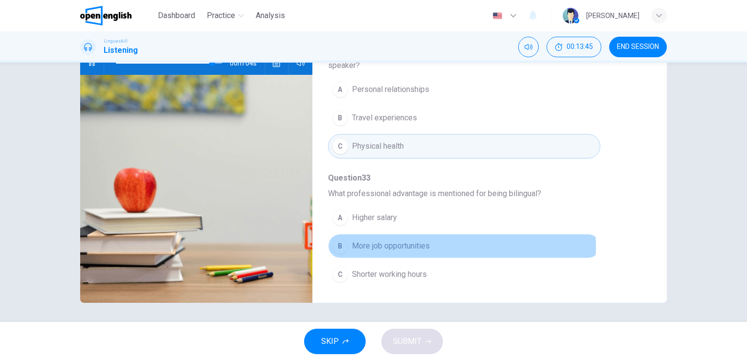
click at [420, 244] on span "More job opportunities" at bounding box center [391, 246] width 78 height 12
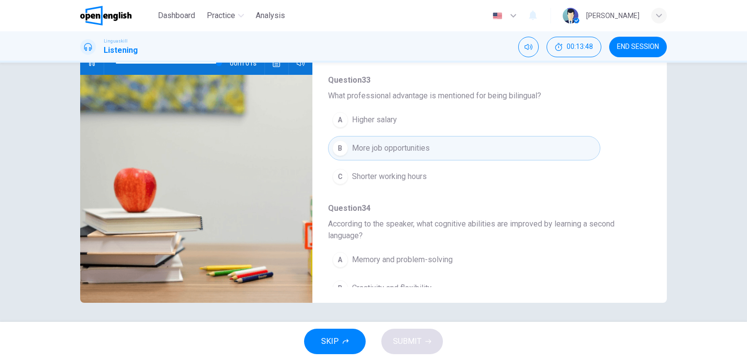
scroll to position [293, 0]
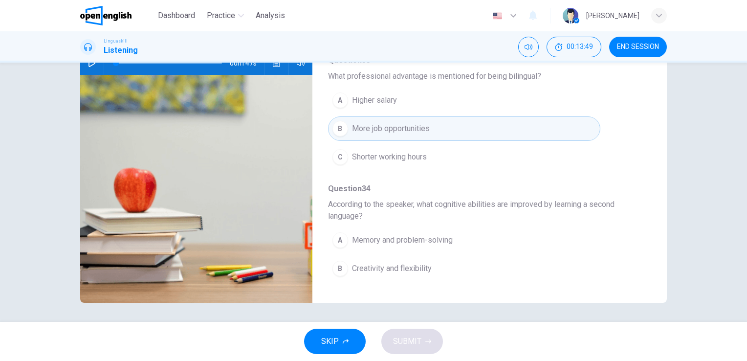
type input "*"
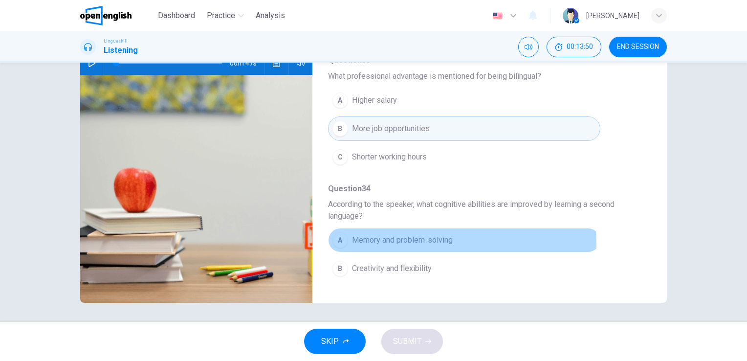
click at [407, 242] on span "Memory and problem-solving" at bounding box center [402, 240] width 101 height 12
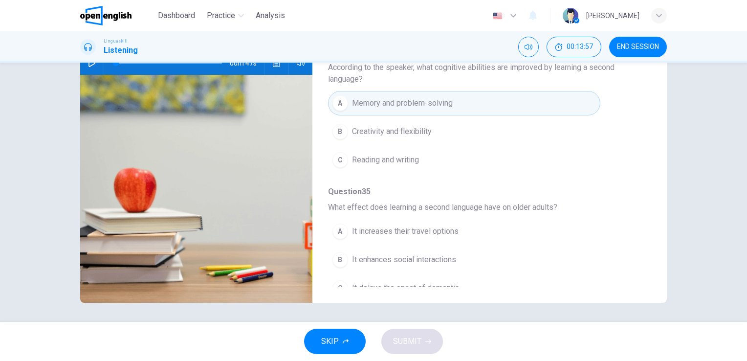
scroll to position [442, 0]
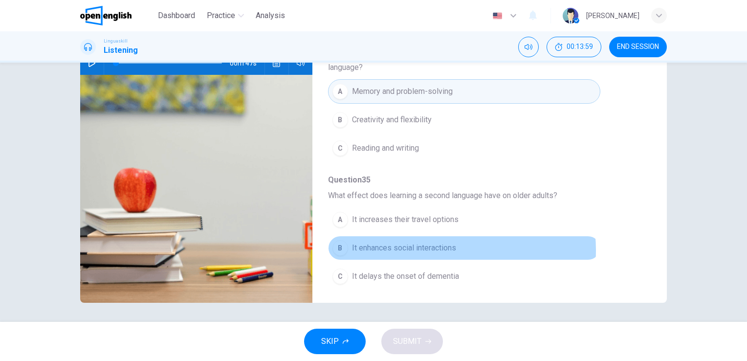
click at [425, 247] on span "It enhances social interactions" at bounding box center [404, 248] width 104 height 12
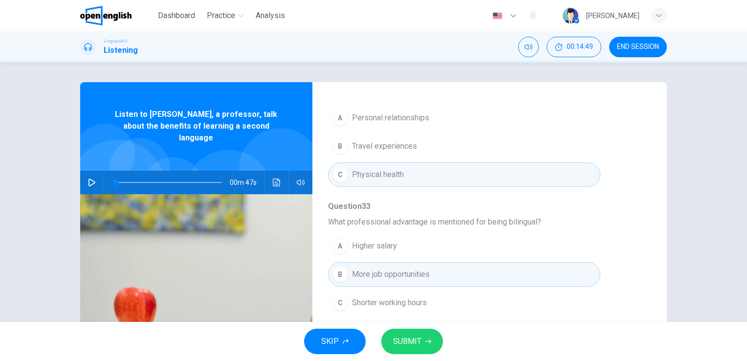
scroll to position [246, 0]
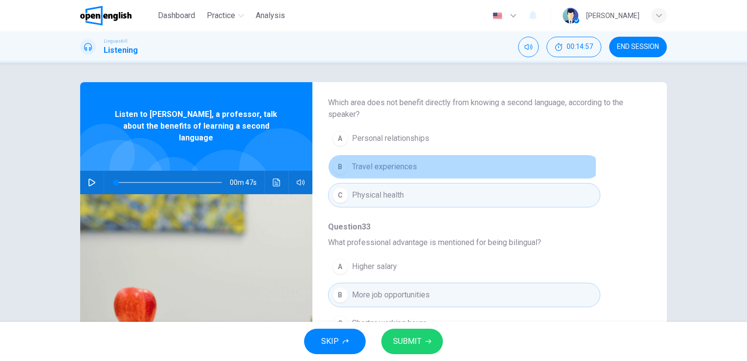
click at [437, 164] on button "B Travel experiences" at bounding box center [464, 166] width 272 height 24
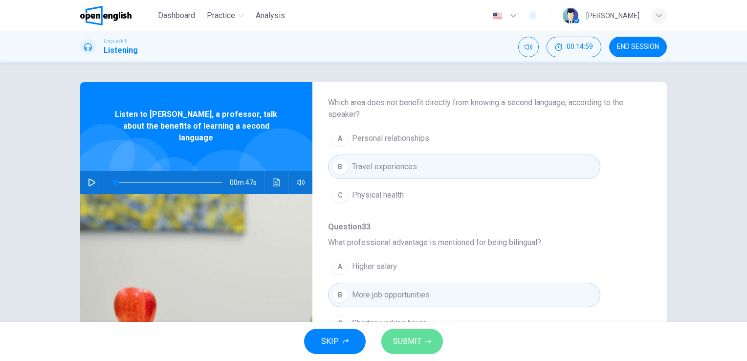
click at [411, 339] on span "SUBMIT" at bounding box center [407, 341] width 28 height 14
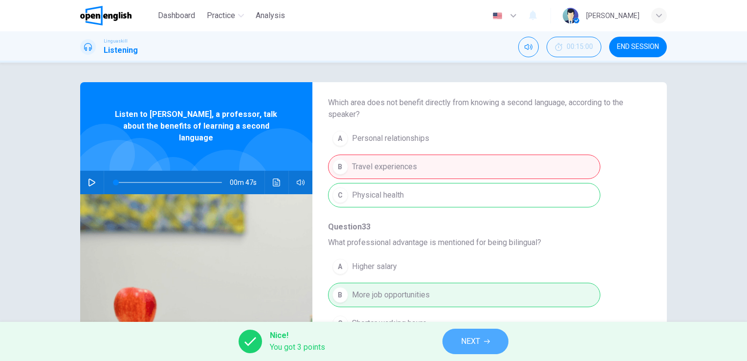
click at [467, 338] on span "NEXT" at bounding box center [470, 341] width 19 height 14
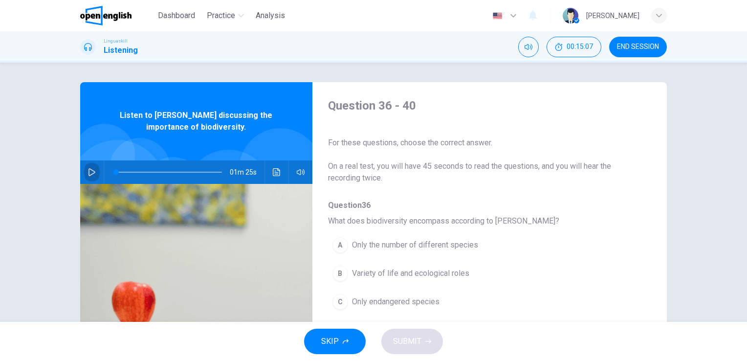
click at [88, 175] on icon "button" at bounding box center [91, 172] width 7 height 8
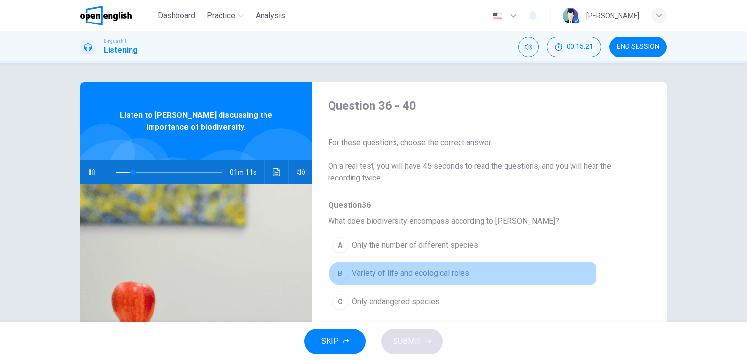
click at [380, 267] on span "Variety of life and ecological roles" at bounding box center [410, 273] width 117 height 12
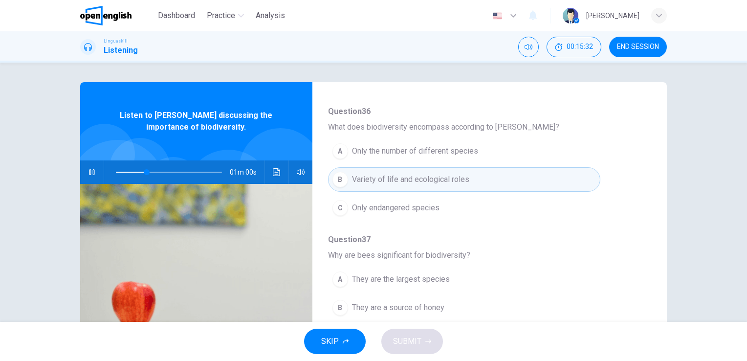
scroll to position [364, 0]
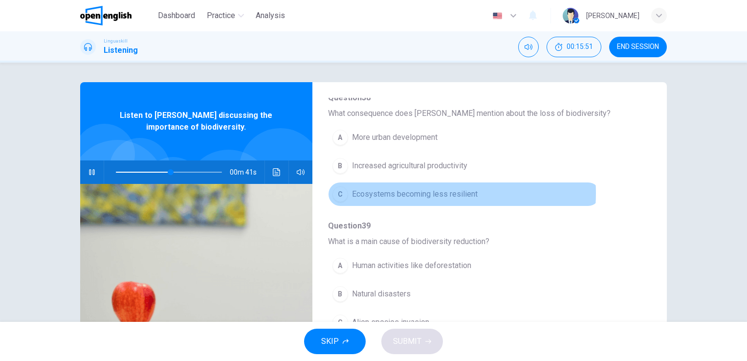
click at [423, 192] on span "Ecosystems becoming less resilient" at bounding box center [415, 194] width 126 height 12
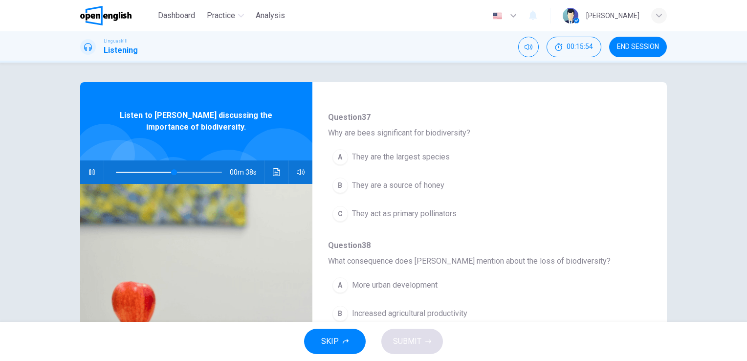
scroll to position [207, 0]
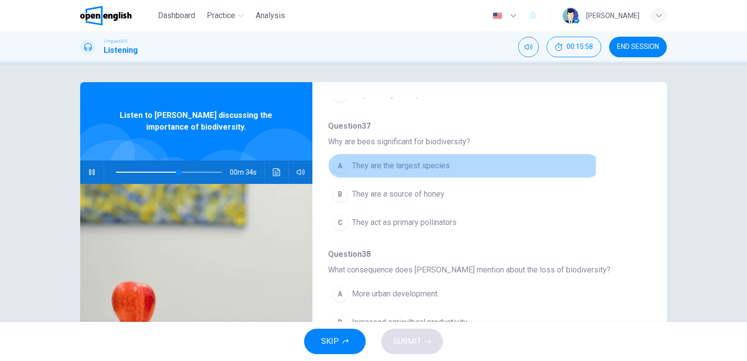
click at [440, 165] on span "They are the largest species" at bounding box center [401, 166] width 98 height 12
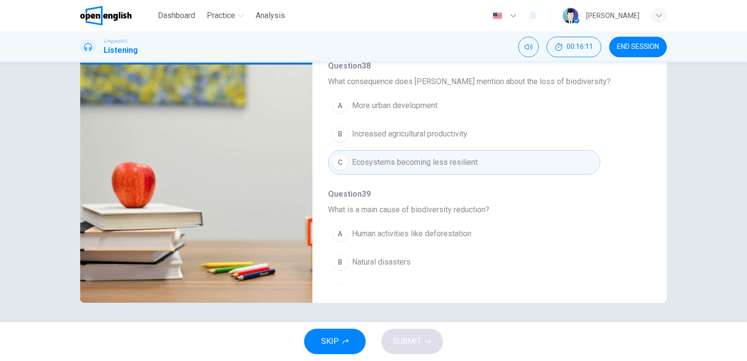
scroll to position [285, 0]
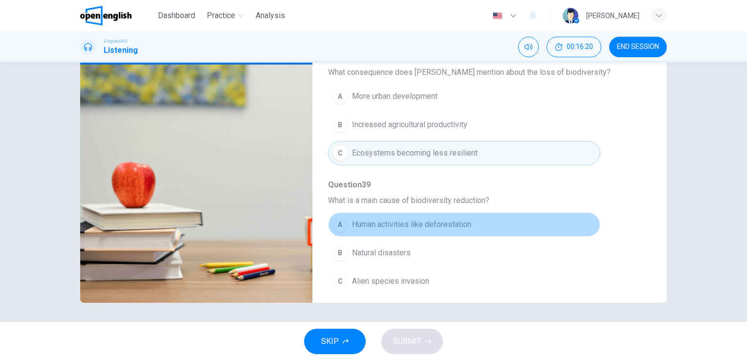
click at [467, 222] on span "Human activities like deforestation" at bounding box center [411, 224] width 119 height 12
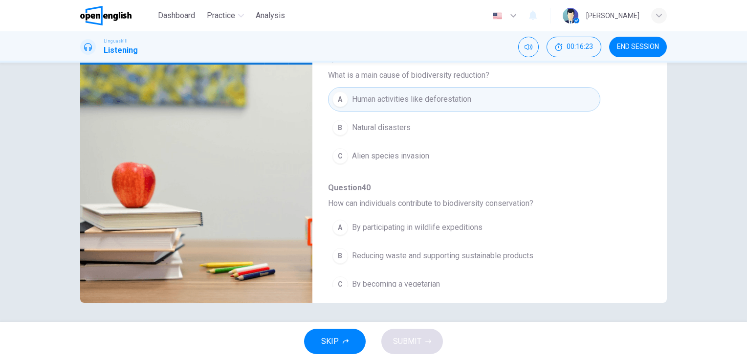
scroll to position [418, 0]
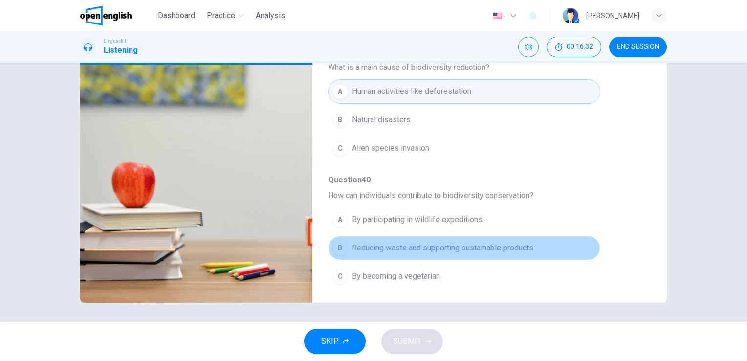
click at [466, 244] on span "Reducing waste and supporting sustainable products" at bounding box center [442, 248] width 181 height 12
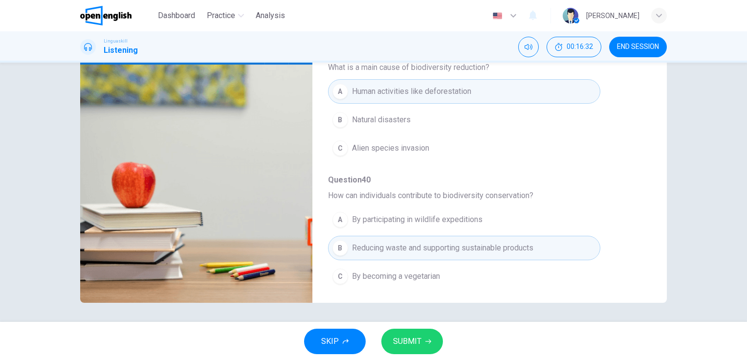
type input "*"
click at [413, 345] on span "SUBMIT" at bounding box center [407, 341] width 28 height 14
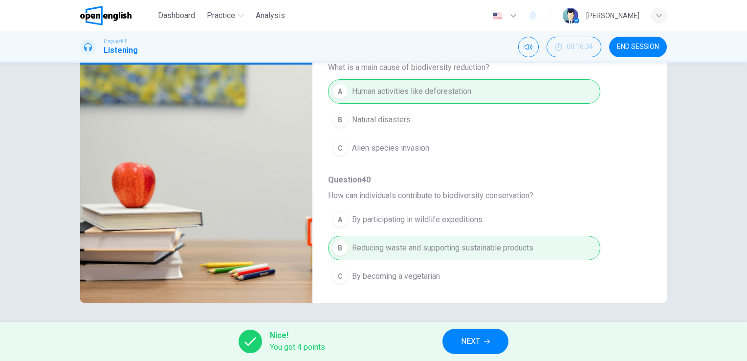
click at [479, 340] on span "NEXT" at bounding box center [470, 341] width 19 height 14
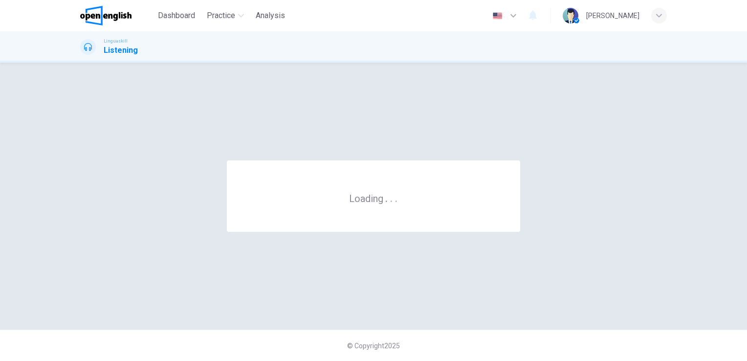
scroll to position [0, 0]
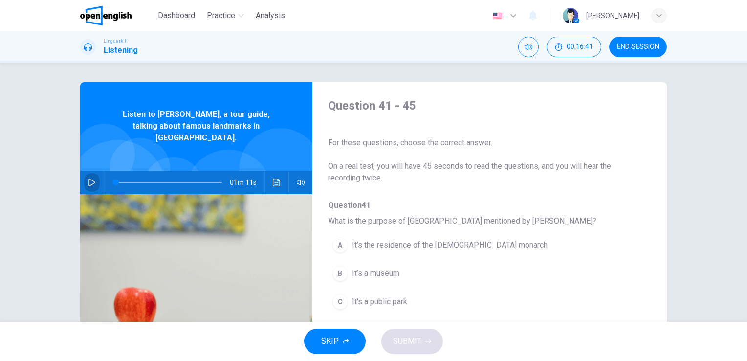
click at [88, 178] on icon "button" at bounding box center [91, 182] width 7 height 8
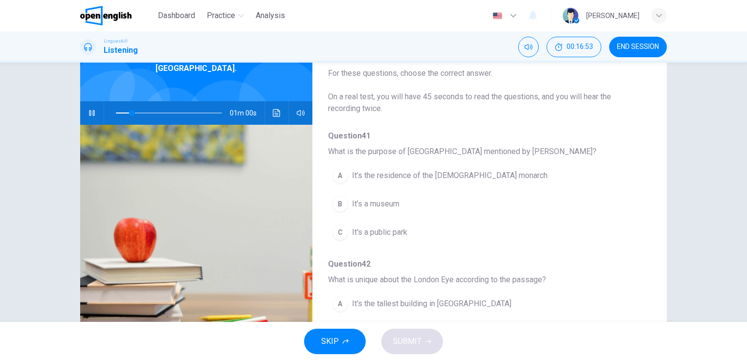
scroll to position [78, 0]
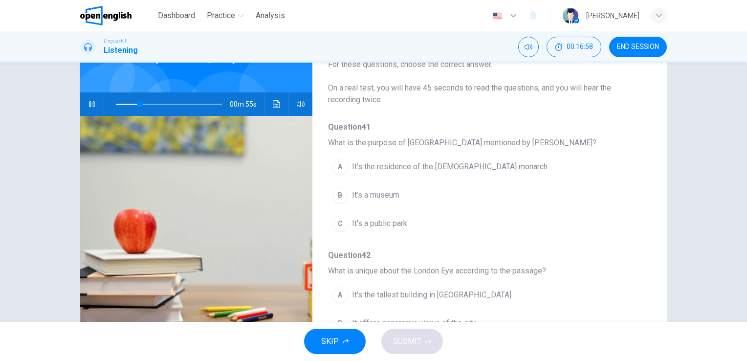
click at [448, 160] on button "A It’s the residence of the [DEMOGRAPHIC_DATA] monarch" at bounding box center [464, 166] width 272 height 24
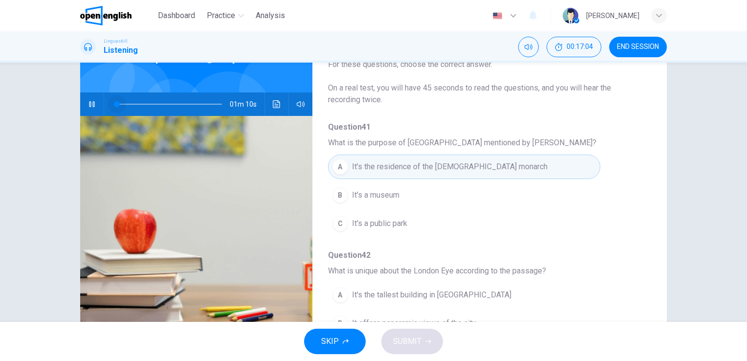
click at [116, 97] on span at bounding box center [169, 104] width 106 height 14
click at [117, 97] on span at bounding box center [169, 104] width 106 height 14
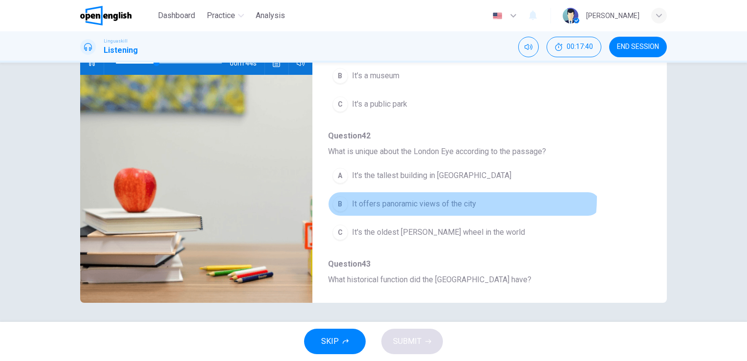
click at [453, 196] on button "B It offers panoramic views of the city" at bounding box center [464, 204] width 272 height 24
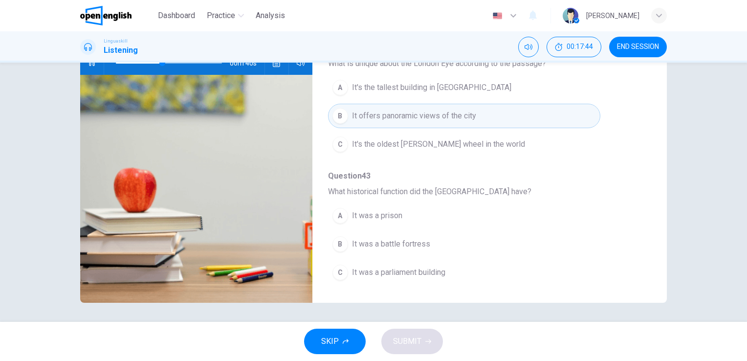
scroll to position [176, 0]
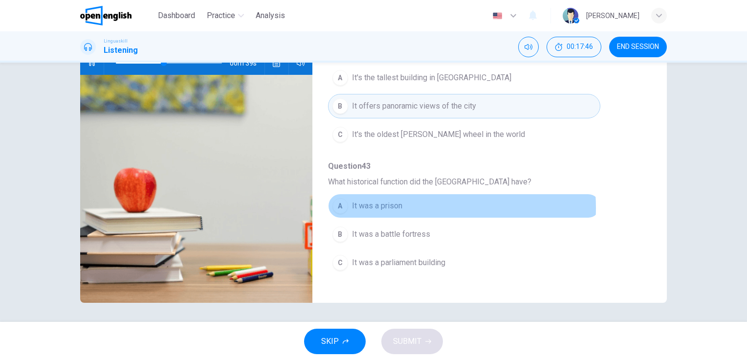
click at [391, 206] on span "It was a prison" at bounding box center [377, 206] width 50 height 12
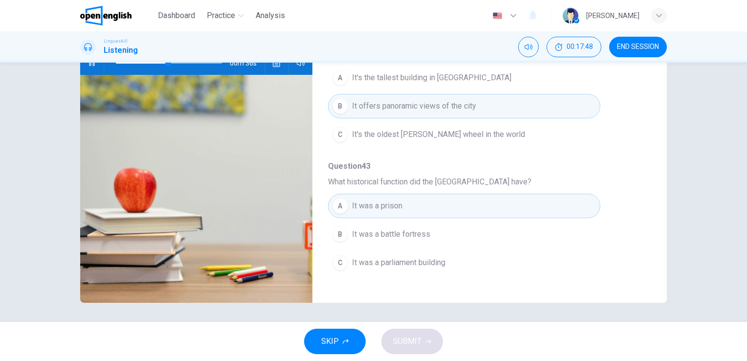
click at [642, 281] on div "Question 41 - 45 For these questions, choose the correct answer. On a real test…" at bounding box center [481, 133] width 339 height 308
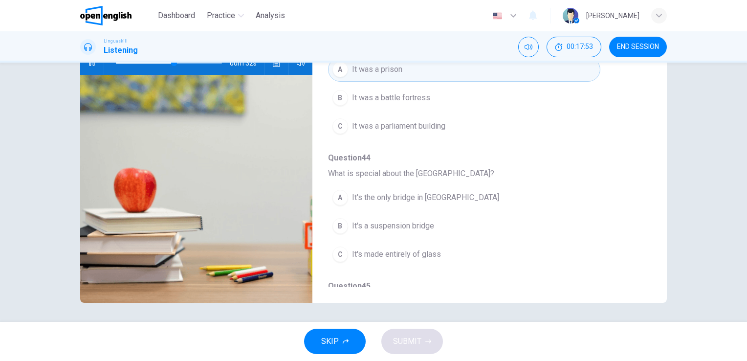
scroll to position [313, 0]
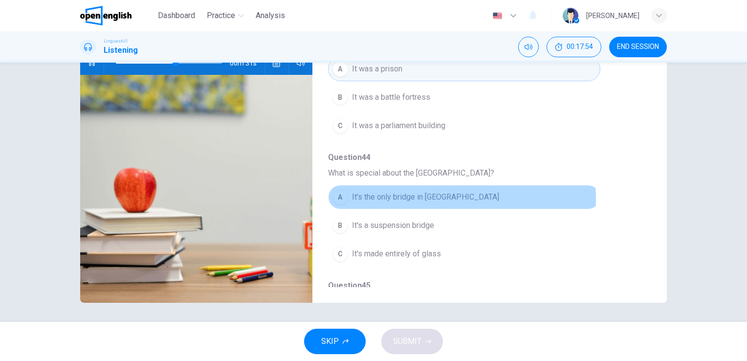
click at [411, 196] on span "It's the only bridge in [GEOGRAPHIC_DATA]" at bounding box center [425, 197] width 147 height 12
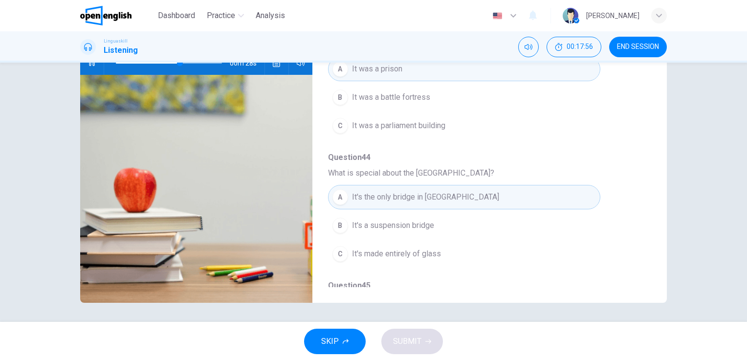
scroll to position [418, 0]
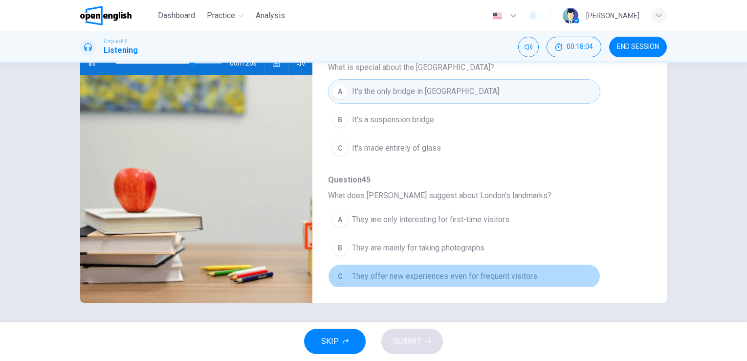
click at [489, 270] on span "They offer new experiences even for frequent visitors" at bounding box center [444, 276] width 185 height 12
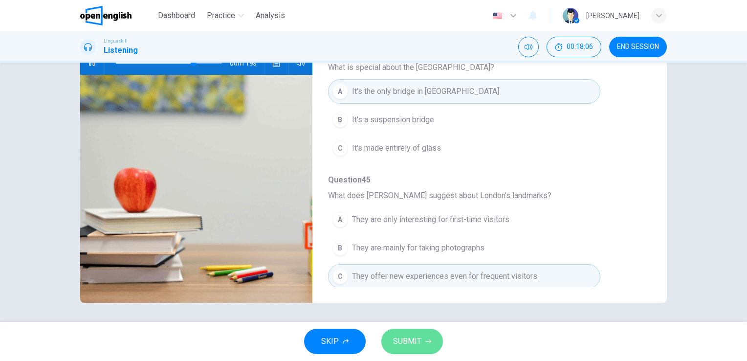
click at [426, 334] on button "SUBMIT" at bounding box center [412, 340] width 62 height 25
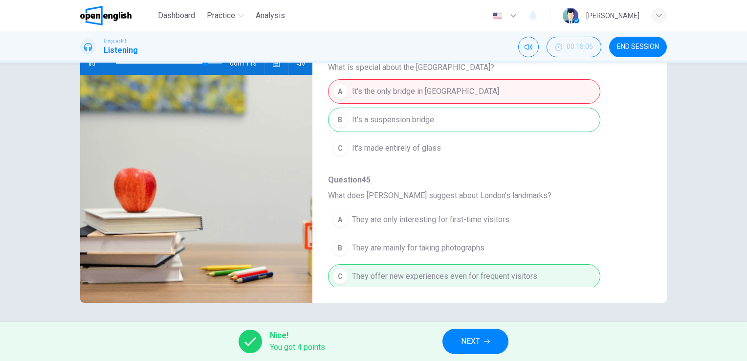
type input "**"
click at [468, 345] on span "NEXT" at bounding box center [470, 341] width 19 height 14
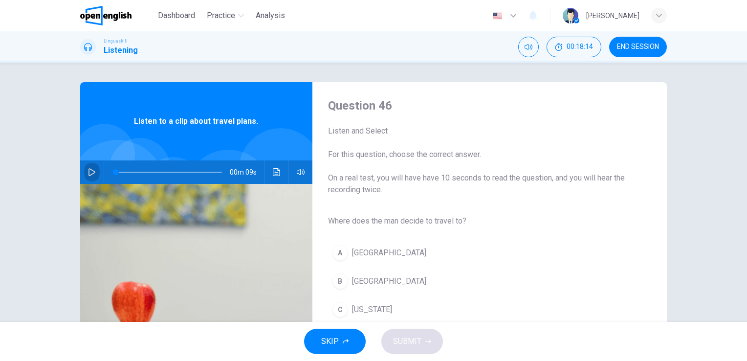
click at [90, 168] on icon "button" at bounding box center [92, 172] width 8 height 8
type input "*"
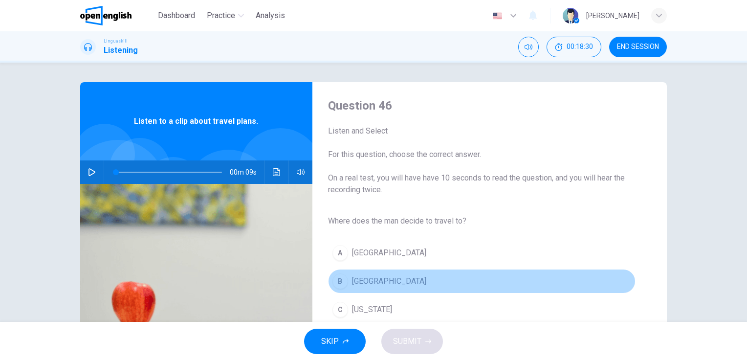
click at [345, 287] on button "B [GEOGRAPHIC_DATA]" at bounding box center [481, 281] width 307 height 24
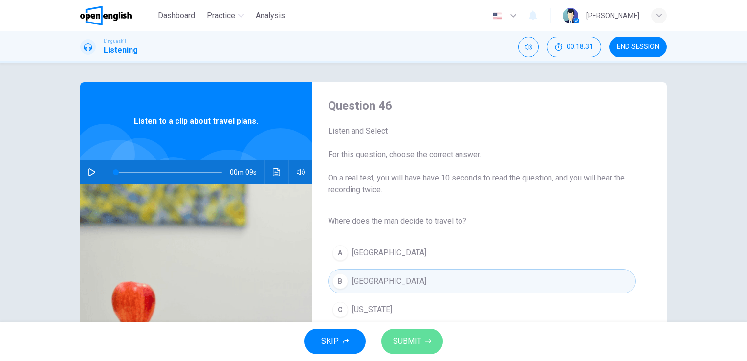
click at [412, 344] on span "SUBMIT" at bounding box center [407, 341] width 28 height 14
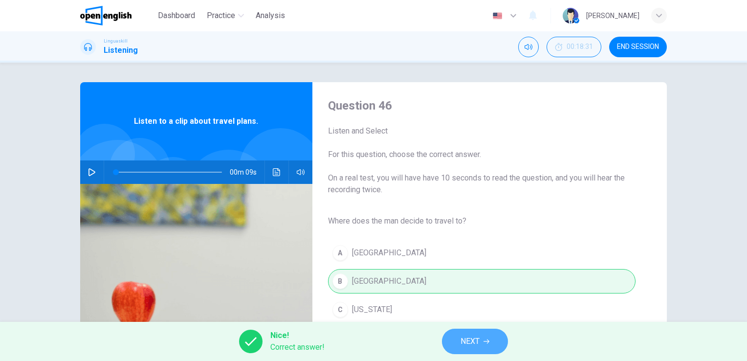
click at [454, 339] on button "NEXT" at bounding box center [475, 340] width 66 height 25
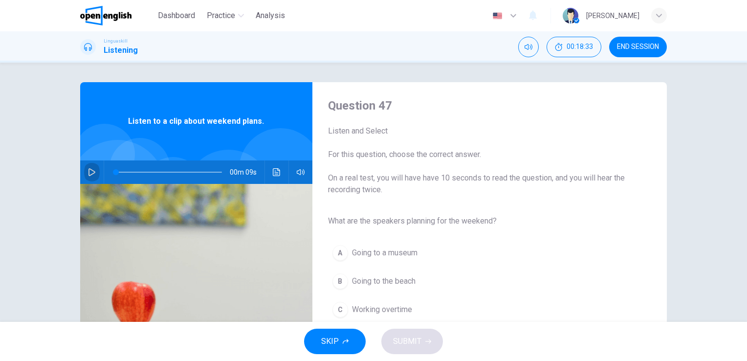
click at [90, 170] on icon "button" at bounding box center [92, 172] width 8 height 8
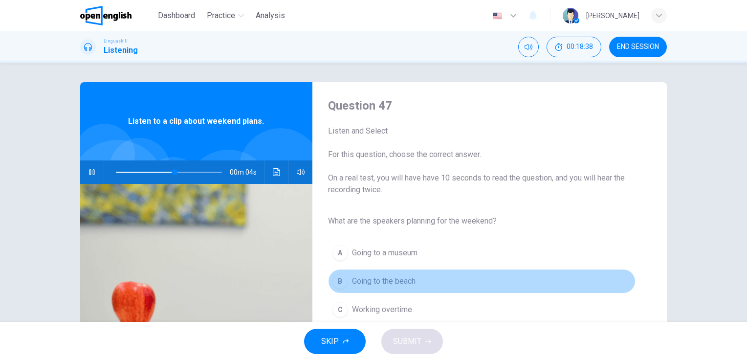
click at [401, 289] on button "B Going to the beach" at bounding box center [481, 281] width 307 height 24
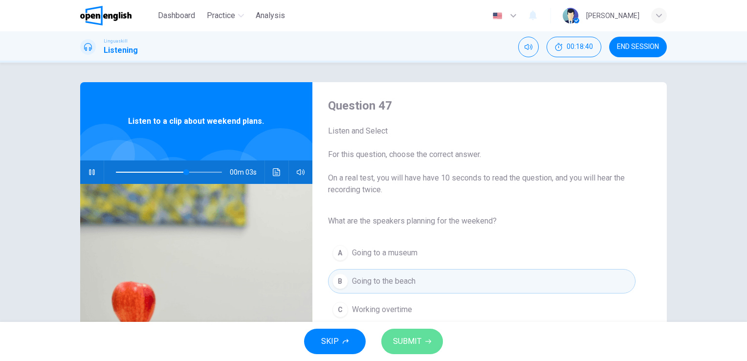
click at [413, 333] on button "SUBMIT" at bounding box center [412, 340] width 62 height 25
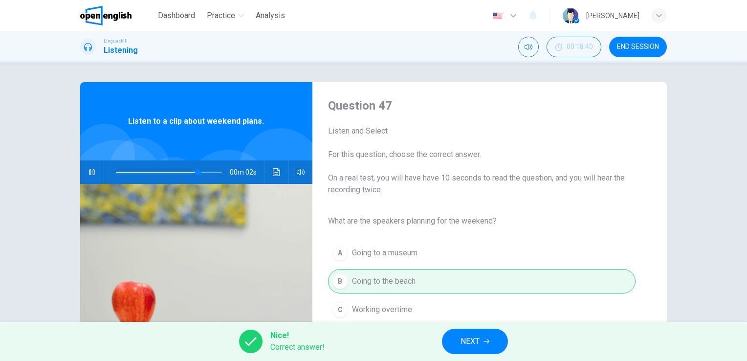
type input "**"
click at [471, 343] on span "NEXT" at bounding box center [469, 341] width 19 height 14
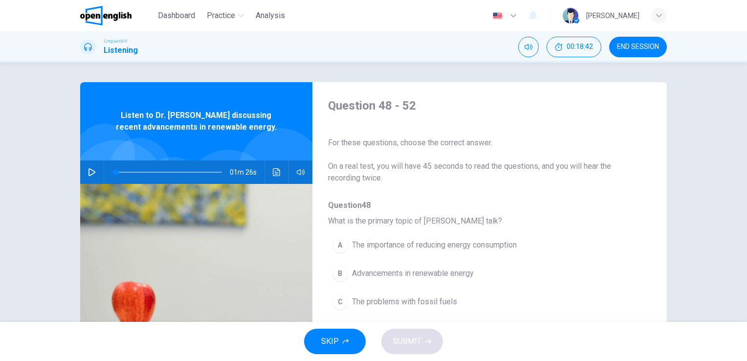
click at [90, 167] on button "button" at bounding box center [92, 171] width 16 height 23
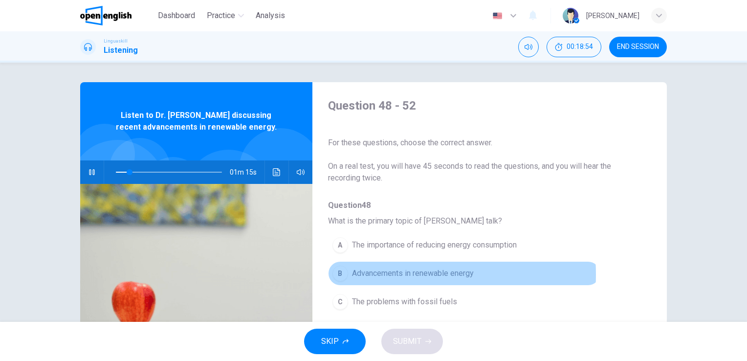
click at [375, 274] on span "Advancements in renewable energy" at bounding box center [413, 273] width 122 height 12
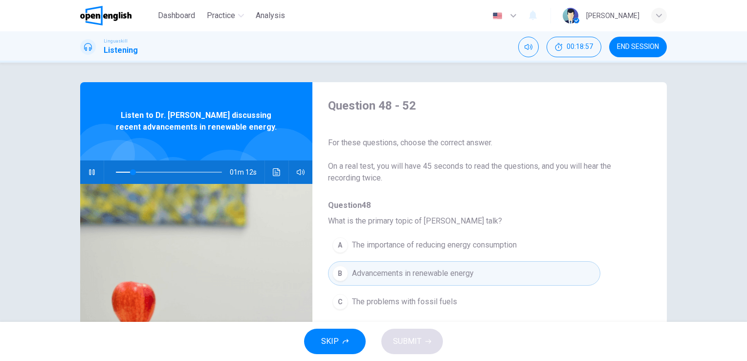
scroll to position [270, 0]
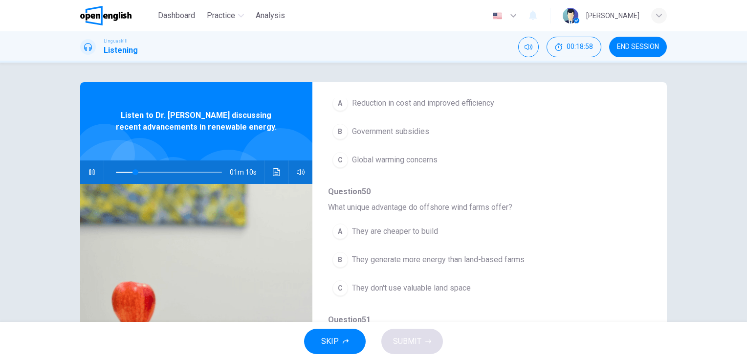
click at [642, 206] on div "Question 48 - 52 For these questions, choose the correct answer. On a real test…" at bounding box center [481, 252] width 339 height 308
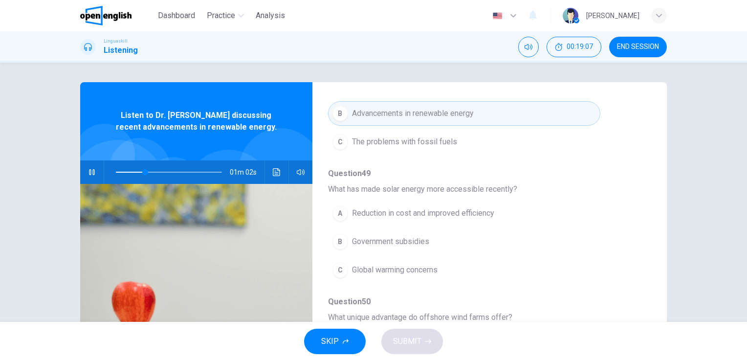
scroll to position [162, 0]
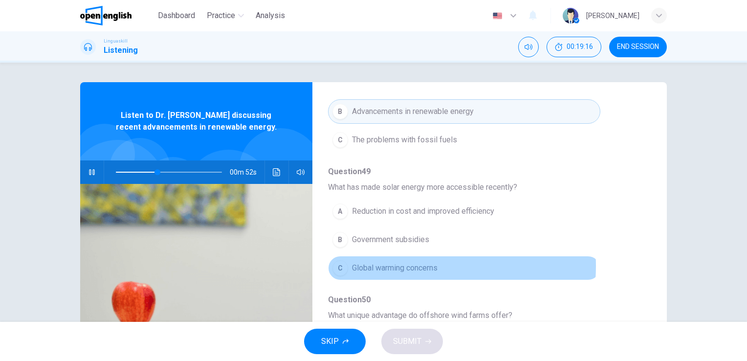
click at [403, 265] on span "Global warming concerns" at bounding box center [395, 268] width 86 height 12
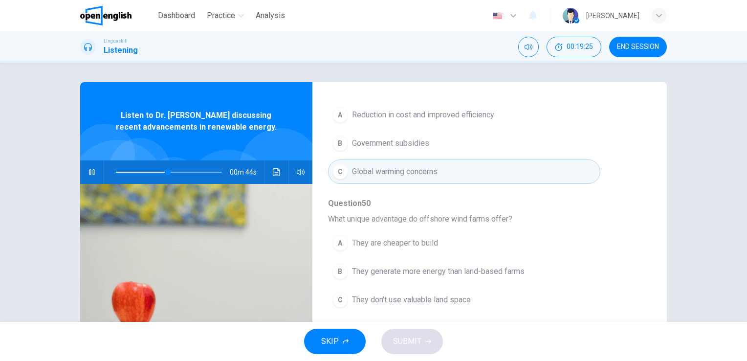
scroll to position [263, 0]
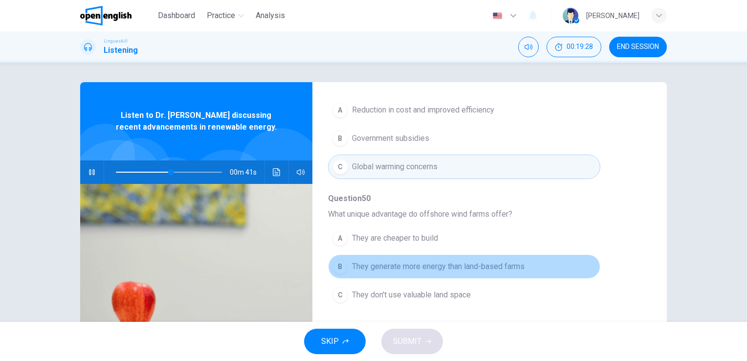
click at [480, 262] on span "They generate more energy than land-based farms" at bounding box center [438, 266] width 172 height 12
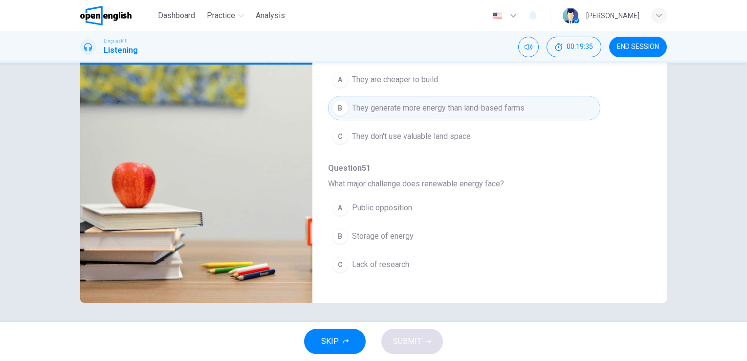
scroll to position [321, 0]
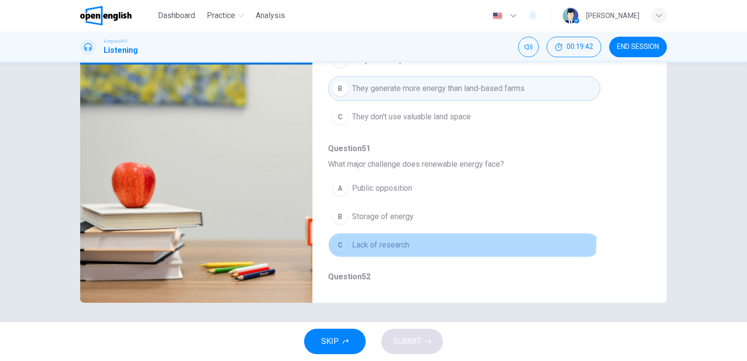
click at [411, 236] on button "C Lack of research" at bounding box center [464, 245] width 272 height 24
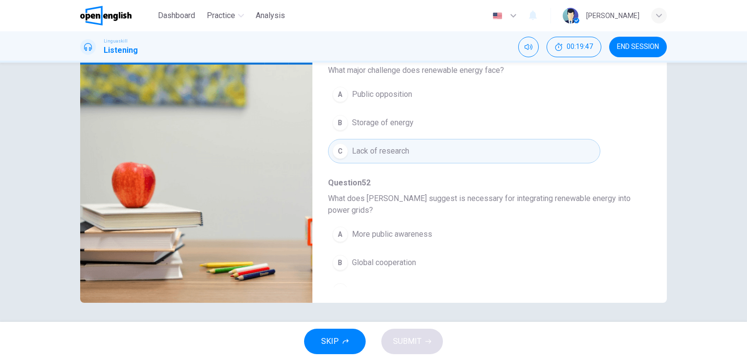
scroll to position [419, 0]
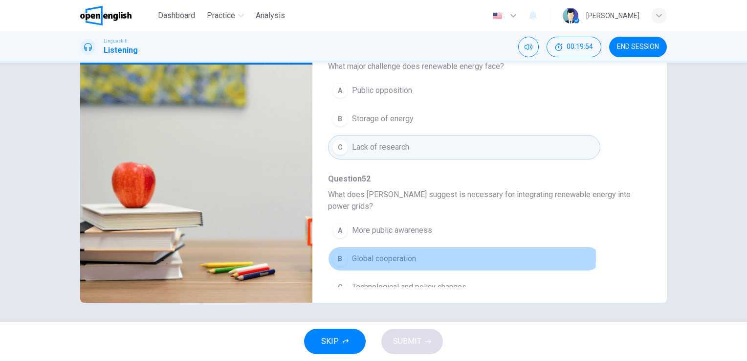
click at [414, 254] on span "Global cooperation" at bounding box center [384, 259] width 64 height 12
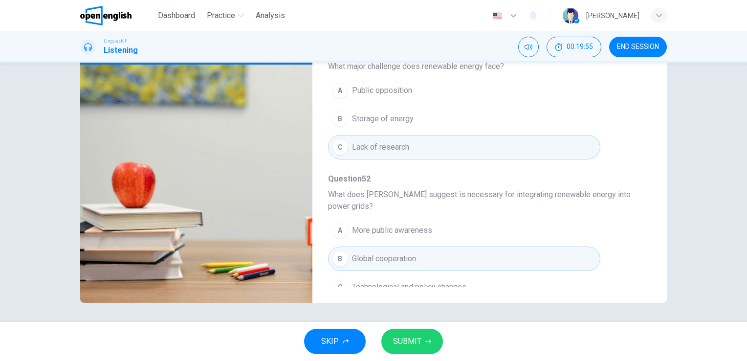
click at [424, 281] on span "Technological and policy changes" at bounding box center [409, 287] width 114 height 12
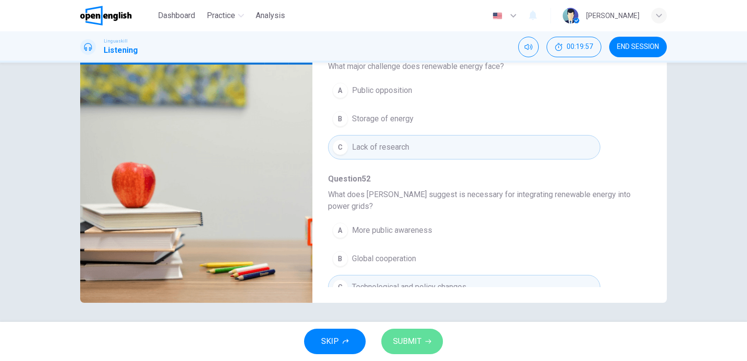
click at [414, 337] on span "SUBMIT" at bounding box center [407, 341] width 28 height 14
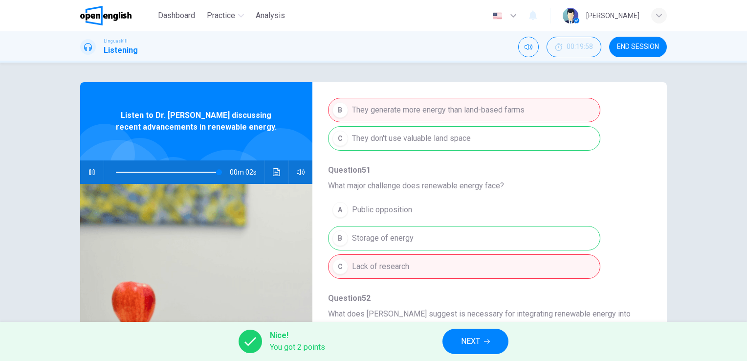
scroll to position [0, 0]
type input "*"
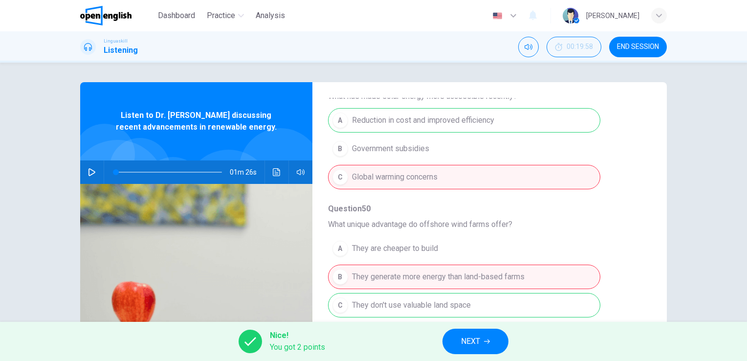
scroll to position [243, 0]
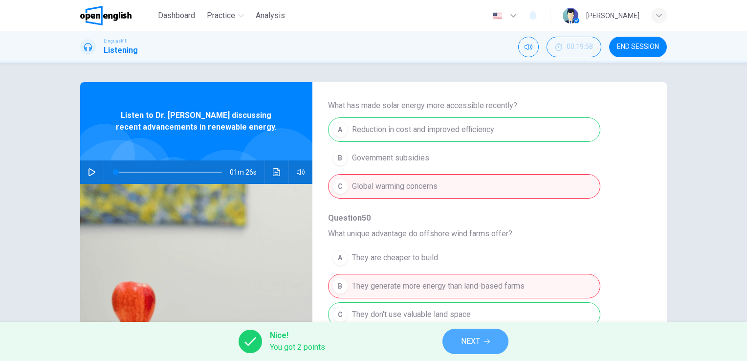
click at [485, 337] on button "NEXT" at bounding box center [475, 340] width 66 height 25
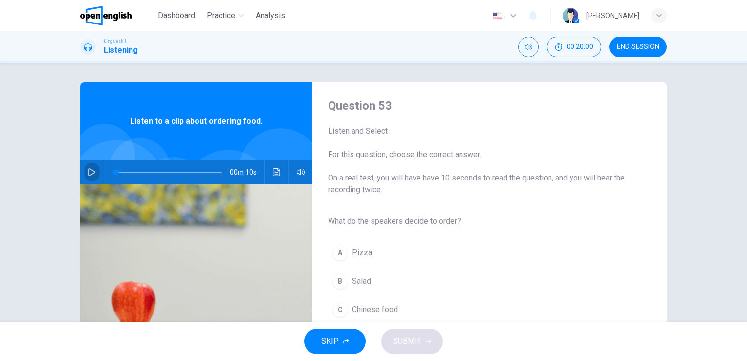
click at [92, 167] on button "button" at bounding box center [92, 171] width 16 height 23
click at [357, 274] on button "B Salad" at bounding box center [481, 281] width 307 height 24
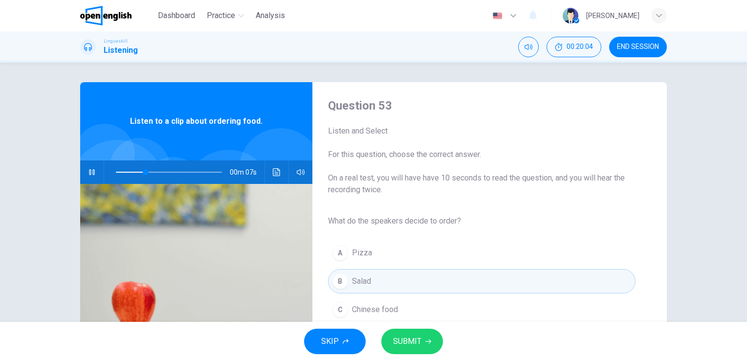
click at [408, 337] on span "SUBMIT" at bounding box center [407, 341] width 28 height 14
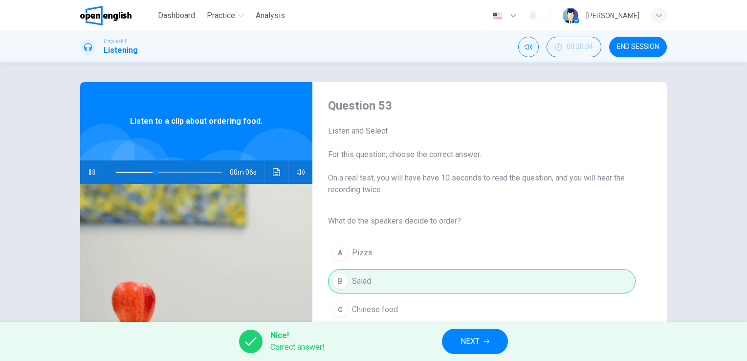
type input "**"
click at [463, 343] on span "NEXT" at bounding box center [469, 341] width 19 height 14
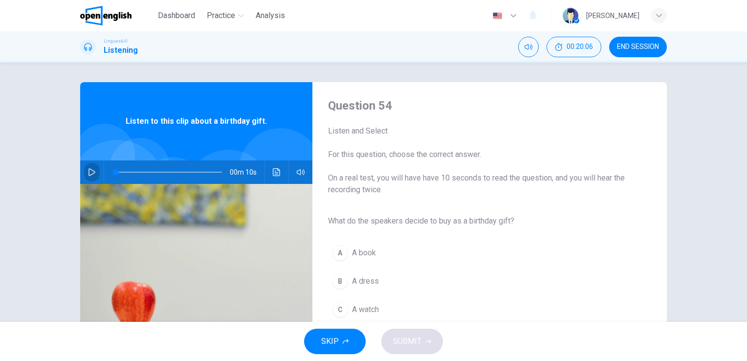
click at [88, 167] on button "button" at bounding box center [92, 171] width 16 height 23
click at [354, 247] on span "A book" at bounding box center [364, 253] width 24 height 12
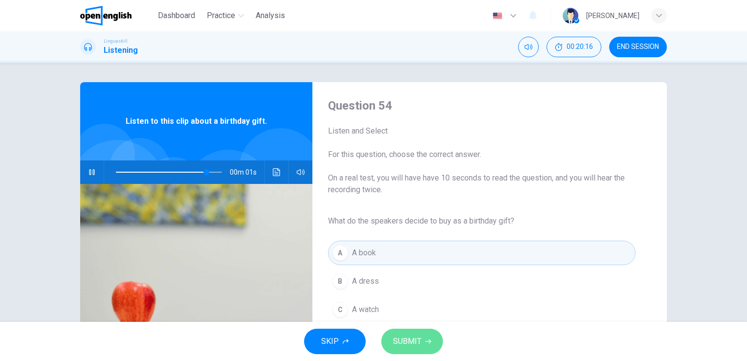
click at [407, 337] on span "SUBMIT" at bounding box center [407, 341] width 28 height 14
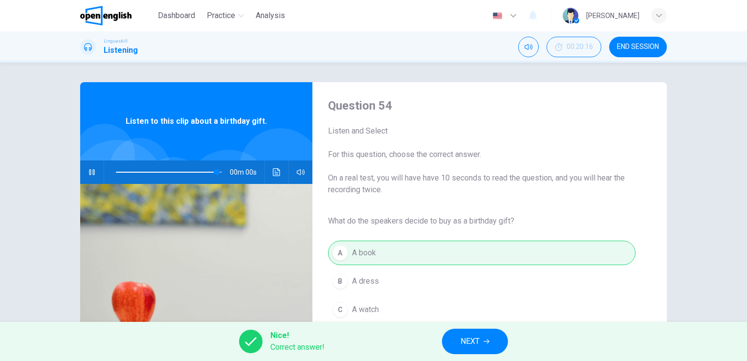
type input "*"
click at [459, 341] on button "NEXT" at bounding box center [475, 340] width 66 height 25
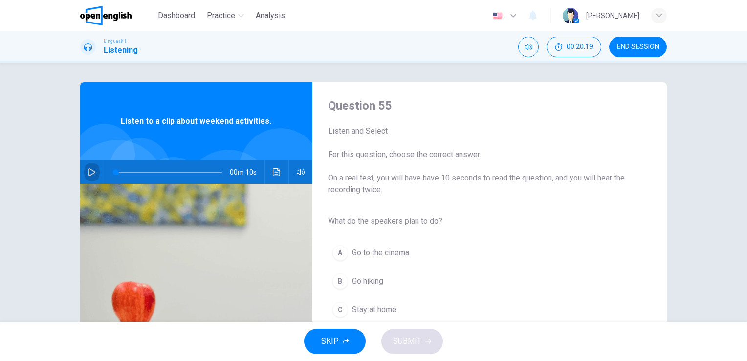
click at [88, 169] on icon "button" at bounding box center [92, 172] width 8 height 8
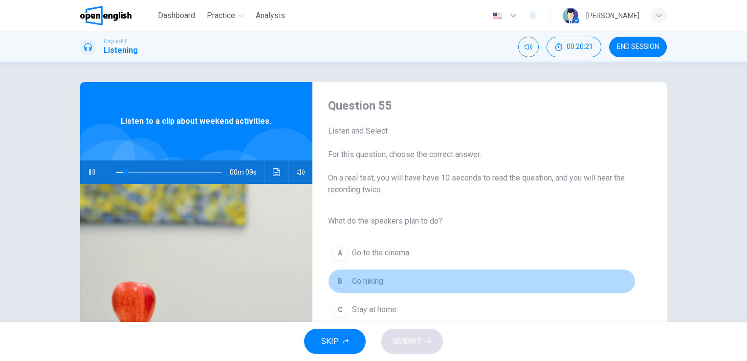
click at [365, 278] on span "Go hiking" at bounding box center [367, 281] width 31 height 12
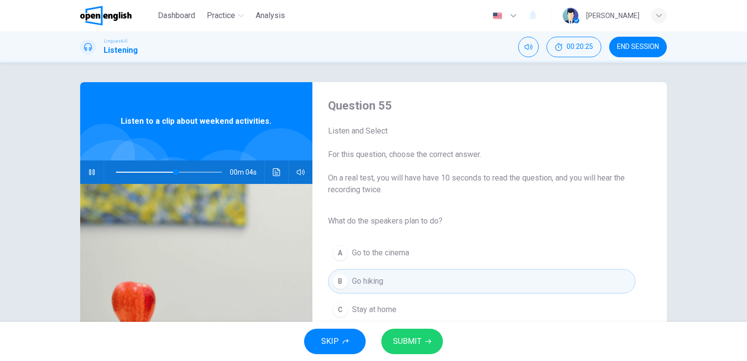
click at [415, 341] on span "SUBMIT" at bounding box center [407, 341] width 28 height 14
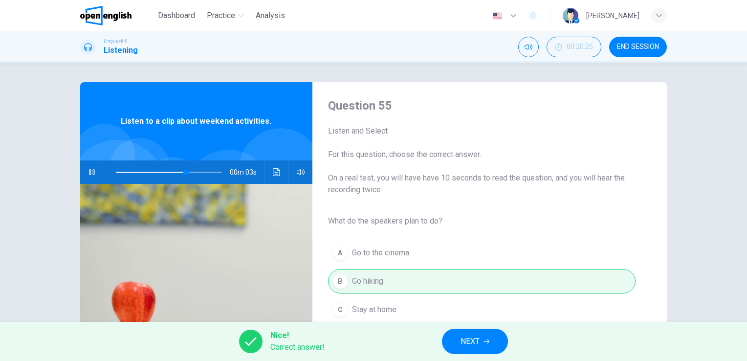
type input "**"
click at [466, 343] on span "NEXT" at bounding box center [469, 341] width 19 height 14
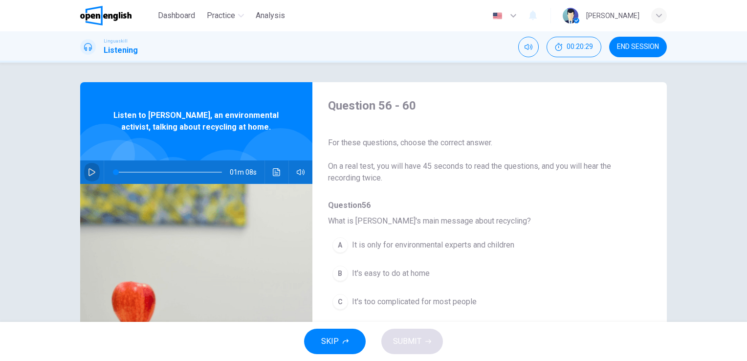
click at [88, 173] on icon "button" at bounding box center [91, 172] width 7 height 8
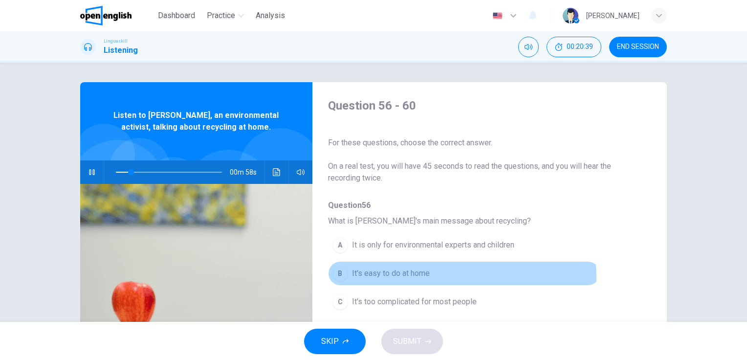
click at [418, 277] on span "It's easy to do at home" at bounding box center [391, 273] width 78 height 12
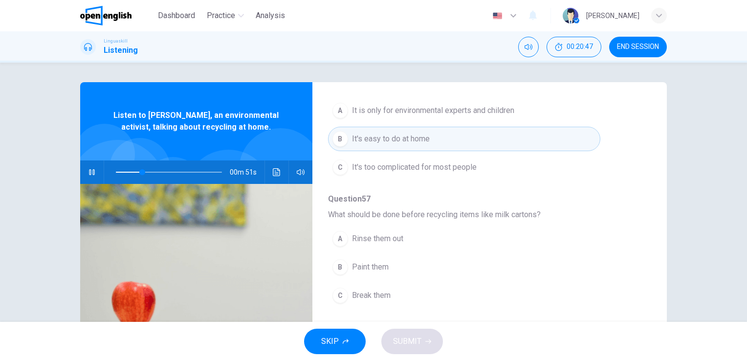
scroll to position [120, 0]
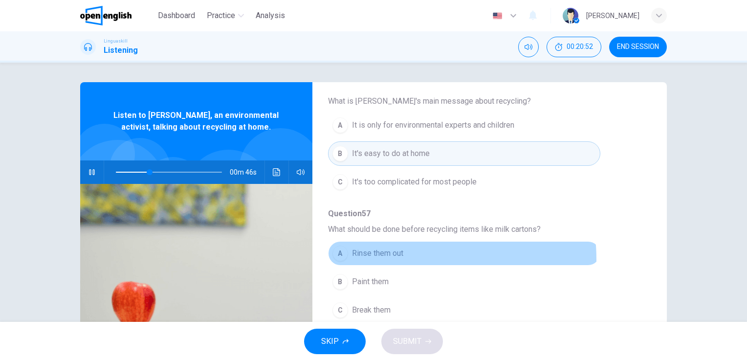
click at [389, 258] on button "A Rinse them out" at bounding box center [464, 253] width 272 height 24
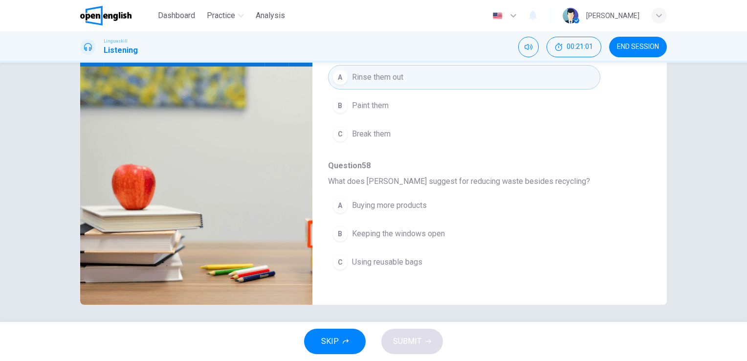
scroll to position [198, 0]
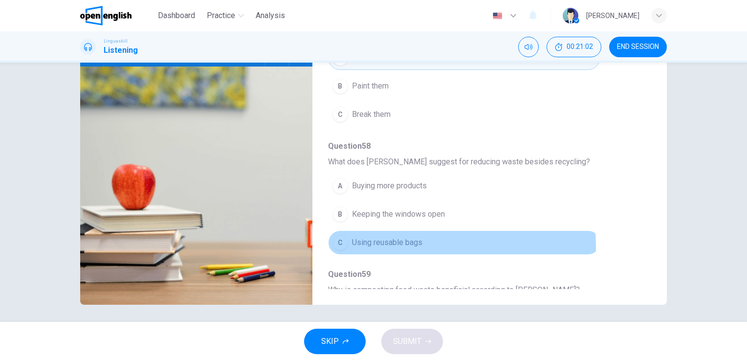
click at [410, 244] on span "Using reusable bags" at bounding box center [387, 242] width 70 height 12
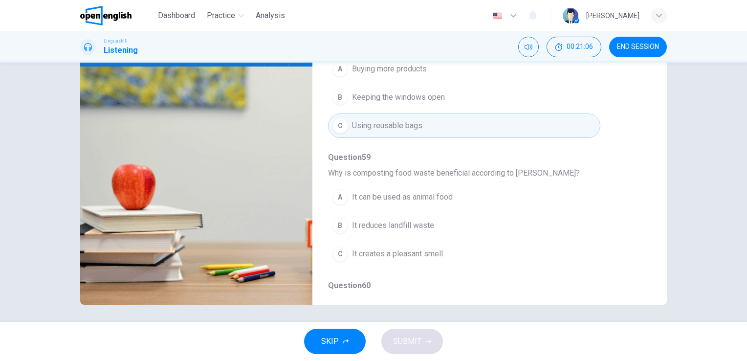
scroll to position [315, 0]
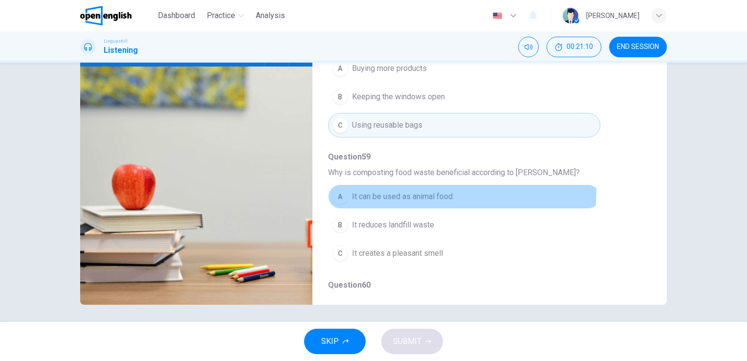
click at [408, 191] on span "It can be used as animal food" at bounding box center [402, 197] width 101 height 12
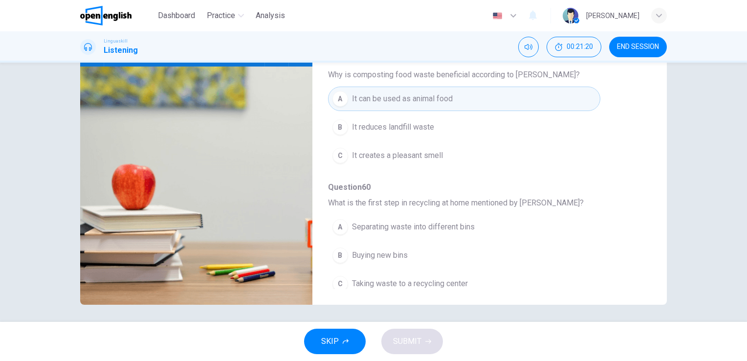
scroll to position [418, 0]
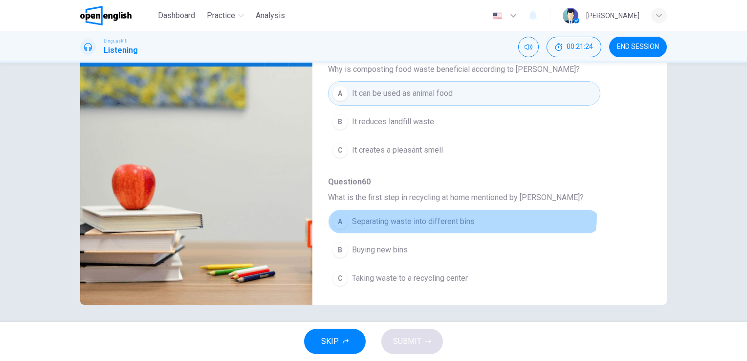
click at [442, 211] on button "A Separating waste into different bins" at bounding box center [464, 221] width 272 height 24
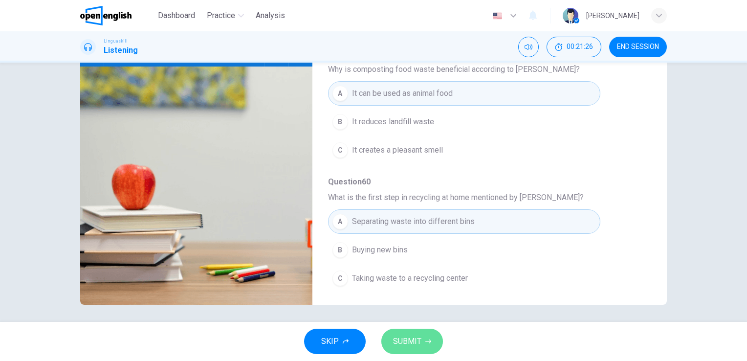
click at [419, 333] on button "SUBMIT" at bounding box center [412, 340] width 62 height 25
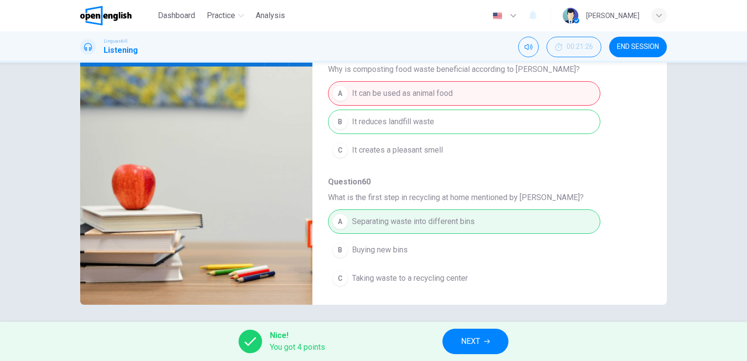
type input "**"
click at [483, 345] on button "NEXT" at bounding box center [475, 340] width 66 height 25
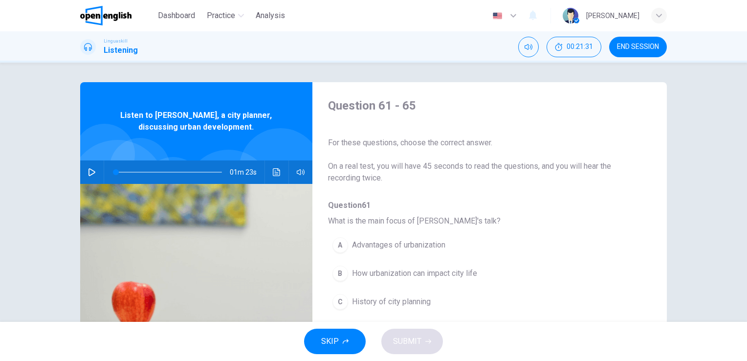
click at [88, 169] on icon "button" at bounding box center [91, 172] width 7 height 8
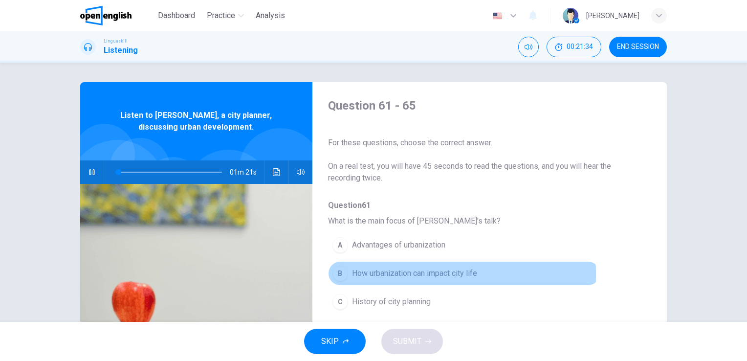
click at [391, 273] on span "How urbanization can impact city life" at bounding box center [414, 273] width 125 height 12
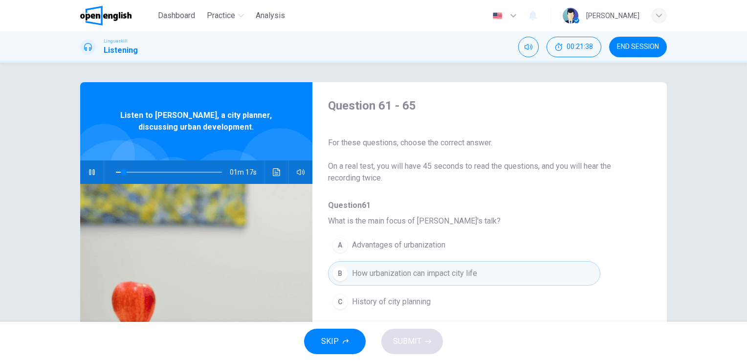
scroll to position [270, 0]
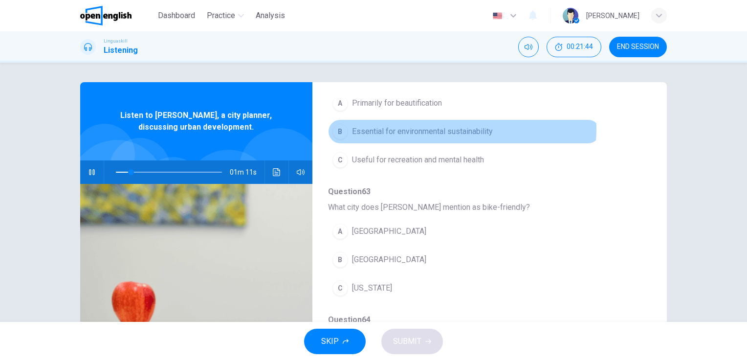
click at [457, 128] on span "Essential for environmental sustainability" at bounding box center [422, 132] width 141 height 12
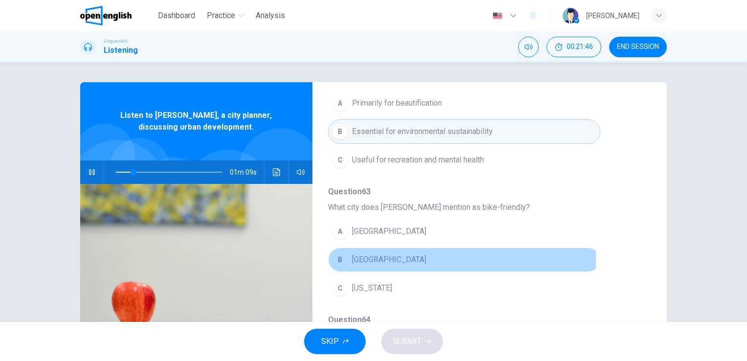
click at [366, 255] on span "[GEOGRAPHIC_DATA]" at bounding box center [389, 260] width 74 height 12
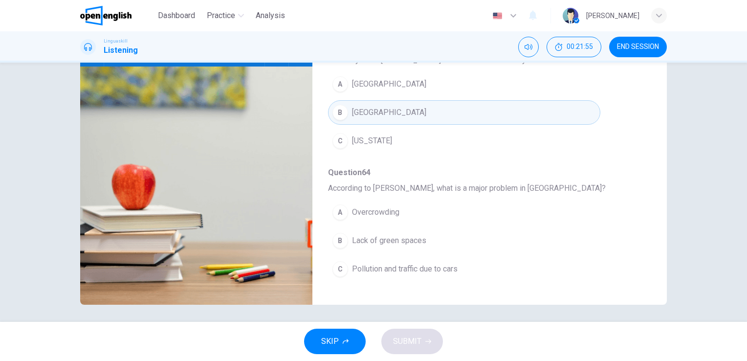
scroll to position [309, 0]
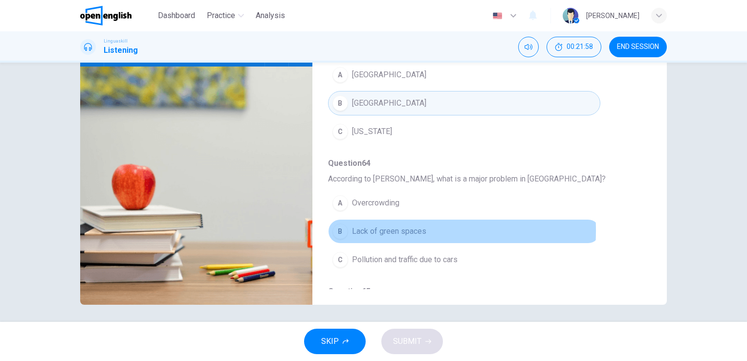
click at [371, 228] on span "Lack of green spaces" at bounding box center [389, 231] width 74 height 12
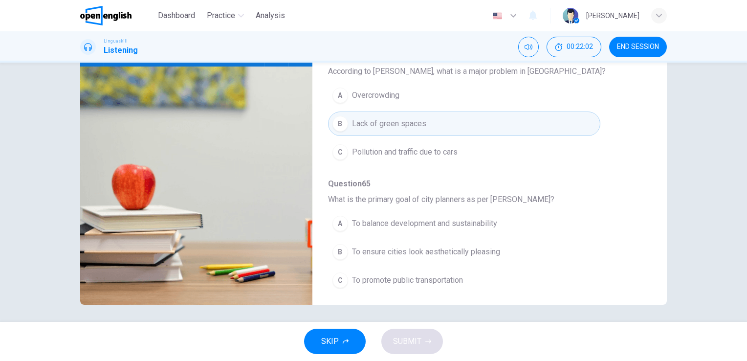
scroll to position [418, 0]
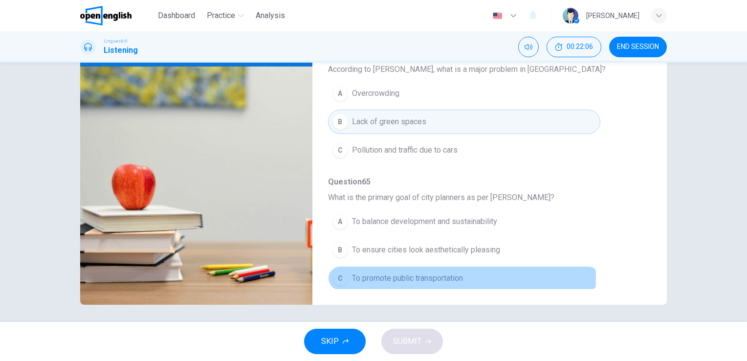
click at [407, 275] on span "To promote public transportation" at bounding box center [407, 278] width 111 height 12
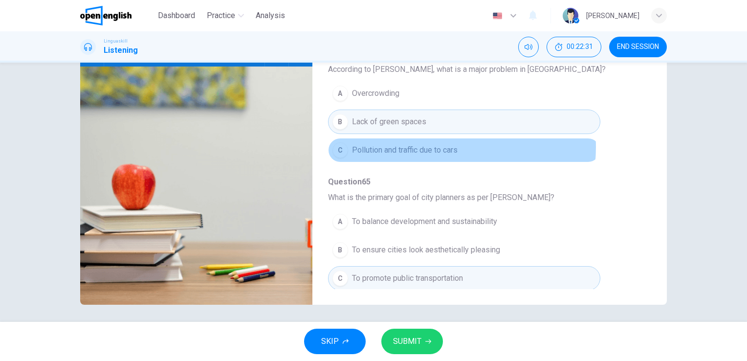
click at [425, 144] on span "Pollution and traffic due to cars" at bounding box center [405, 150] width 106 height 12
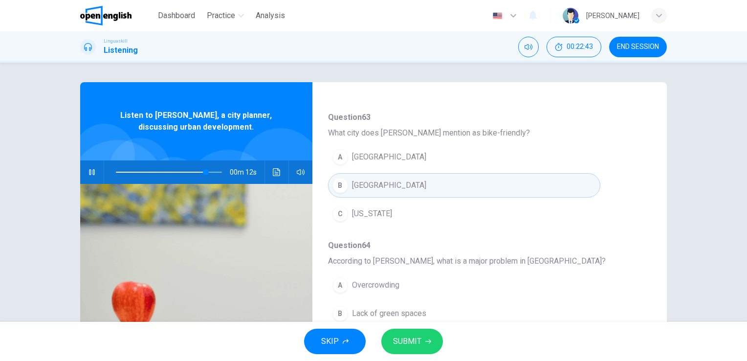
scroll to position [340, 0]
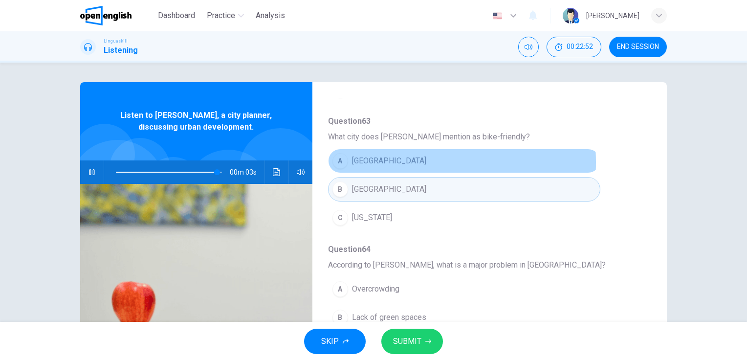
click at [372, 161] on span "[GEOGRAPHIC_DATA]" at bounding box center [389, 161] width 74 height 12
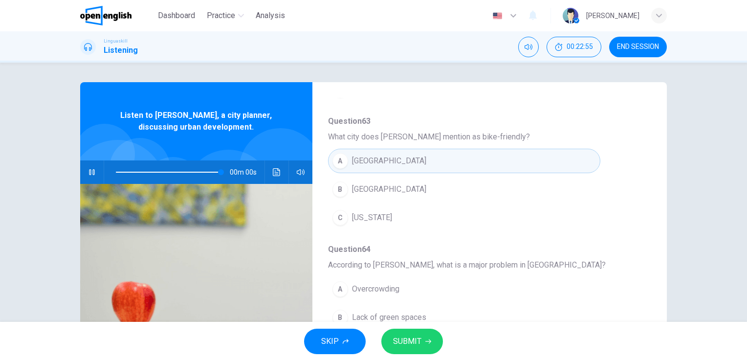
type input "*"
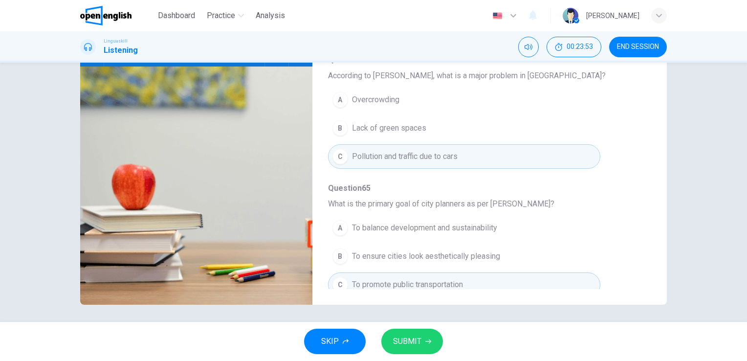
scroll to position [418, 0]
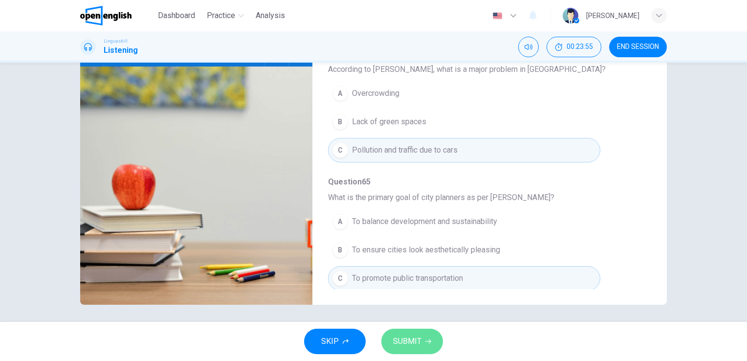
click at [426, 341] on icon "button" at bounding box center [428, 341] width 6 height 6
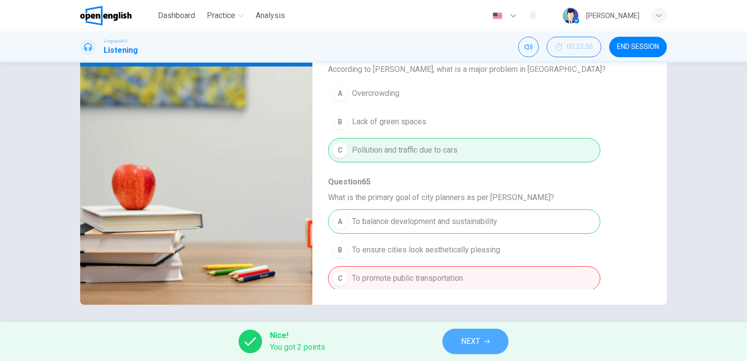
click at [466, 337] on span "NEXT" at bounding box center [470, 341] width 19 height 14
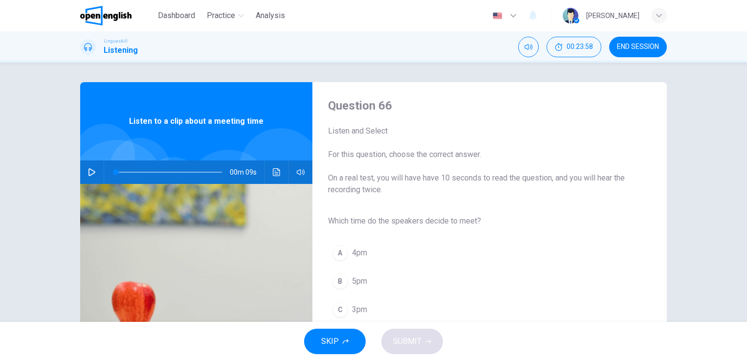
click at [367, 306] on button "C 3pm" at bounding box center [481, 309] width 307 height 24
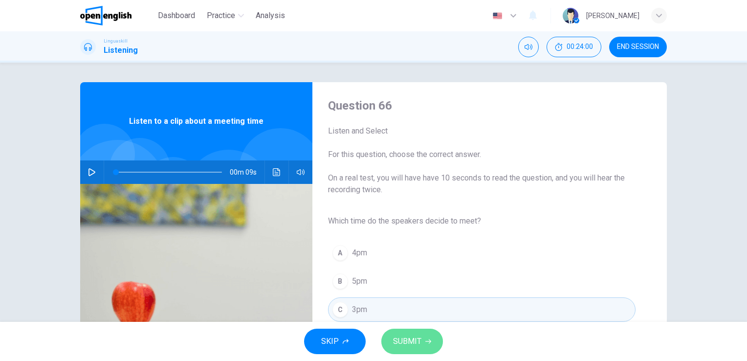
click at [411, 339] on span "SUBMIT" at bounding box center [407, 341] width 28 height 14
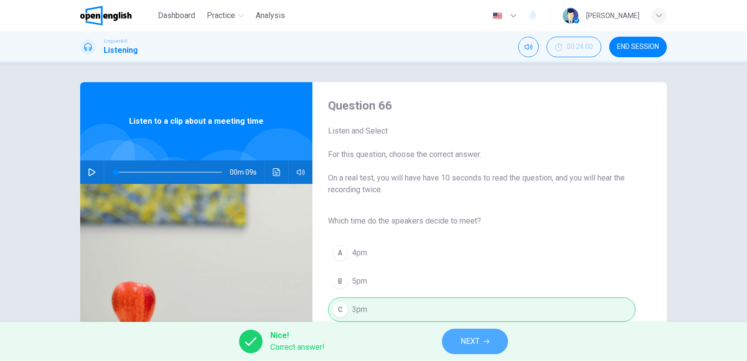
click at [467, 343] on span "NEXT" at bounding box center [469, 341] width 19 height 14
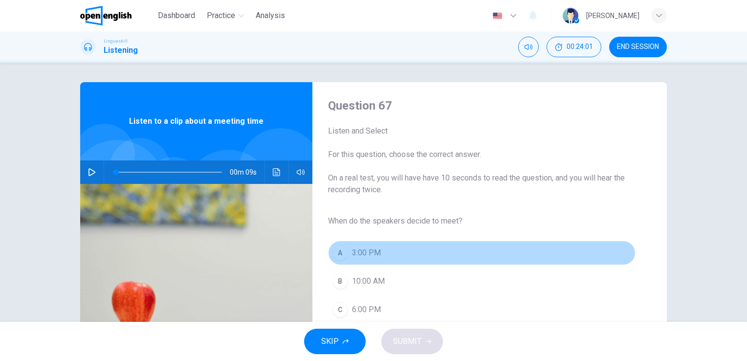
click at [364, 246] on button "A 3:00 PM" at bounding box center [481, 252] width 307 height 24
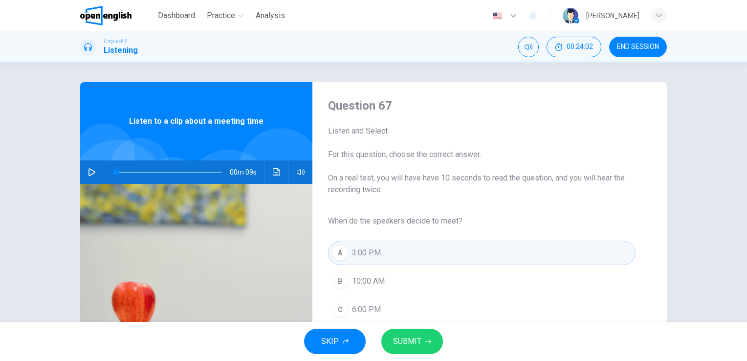
click at [417, 339] on span "SUBMIT" at bounding box center [407, 341] width 28 height 14
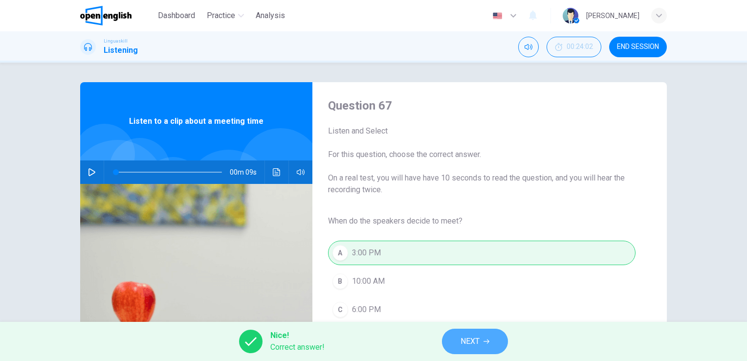
click at [484, 332] on button "NEXT" at bounding box center [475, 340] width 66 height 25
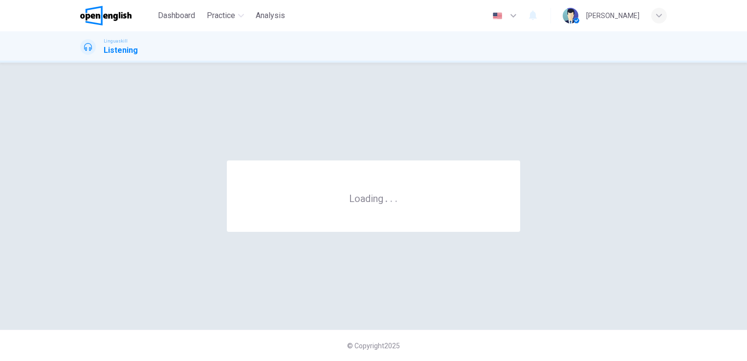
click at [484, 332] on div "© Copyright 2025" at bounding box center [373, 344] width 747 height 31
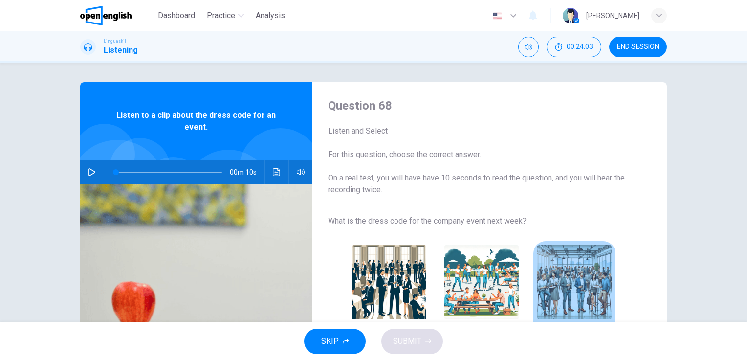
click at [591, 284] on img "button" at bounding box center [574, 282] width 74 height 74
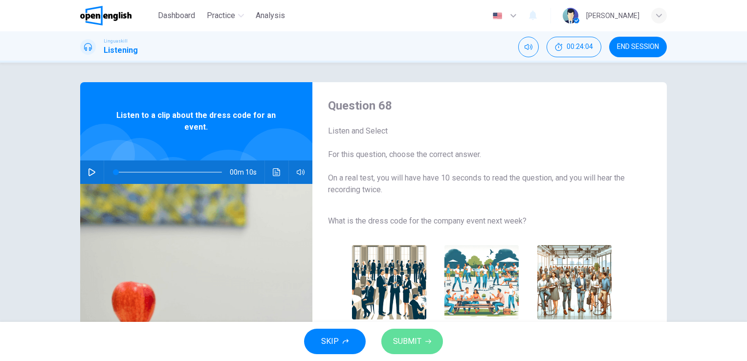
click at [410, 341] on span "SUBMIT" at bounding box center [407, 341] width 28 height 14
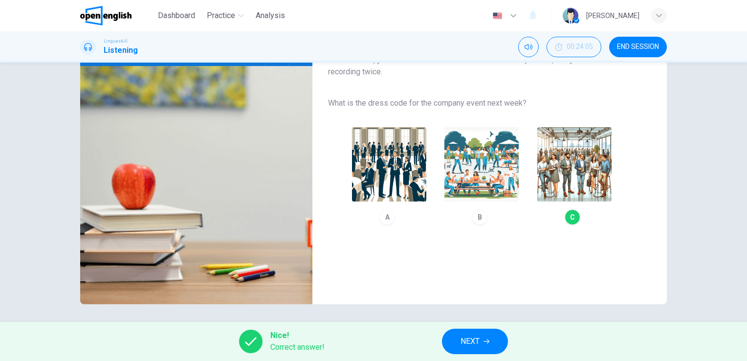
scroll to position [119, 0]
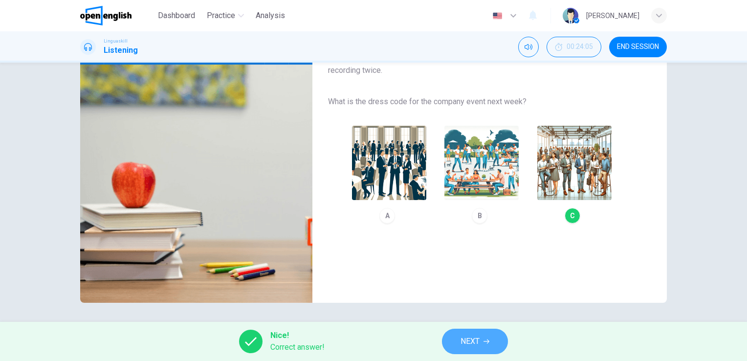
click at [490, 336] on button "NEXT" at bounding box center [475, 340] width 66 height 25
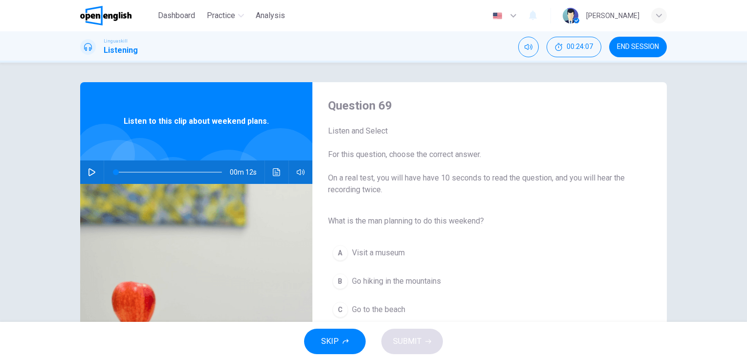
click at [424, 278] on span "Go hiking in the mountains" at bounding box center [396, 281] width 89 height 12
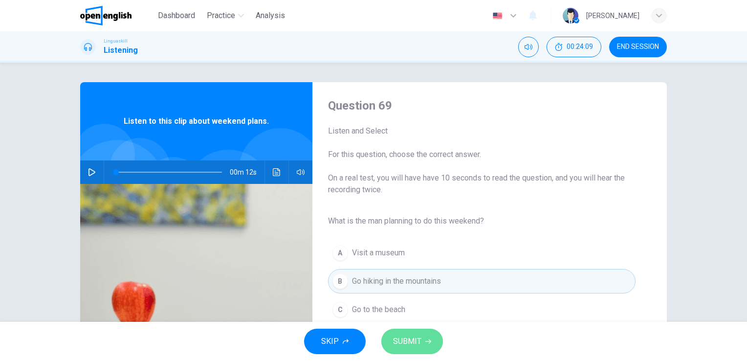
click at [408, 343] on span "SUBMIT" at bounding box center [407, 341] width 28 height 14
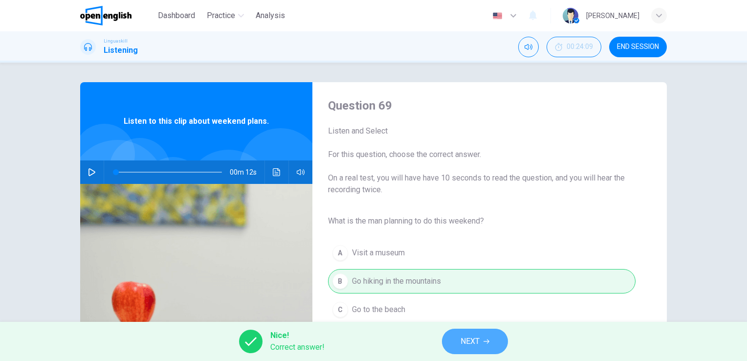
click at [481, 345] on button "NEXT" at bounding box center [475, 340] width 66 height 25
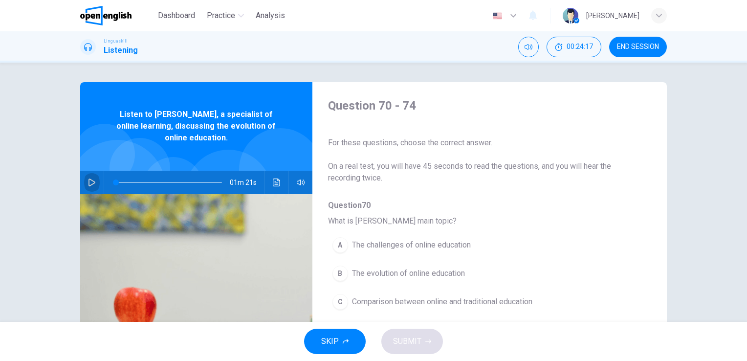
click at [88, 181] on icon "button" at bounding box center [92, 182] width 8 height 8
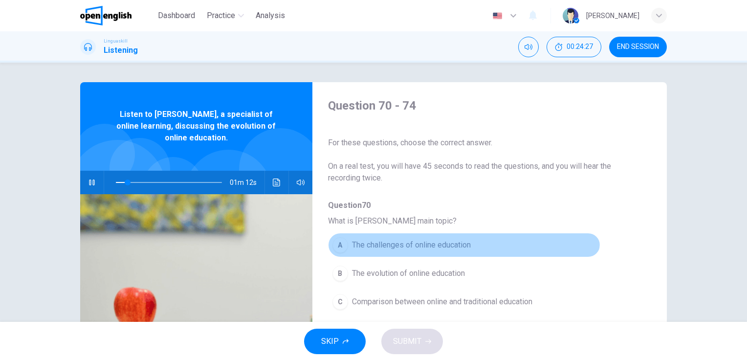
click at [461, 240] on span "The challenges of online education" at bounding box center [411, 245] width 119 height 12
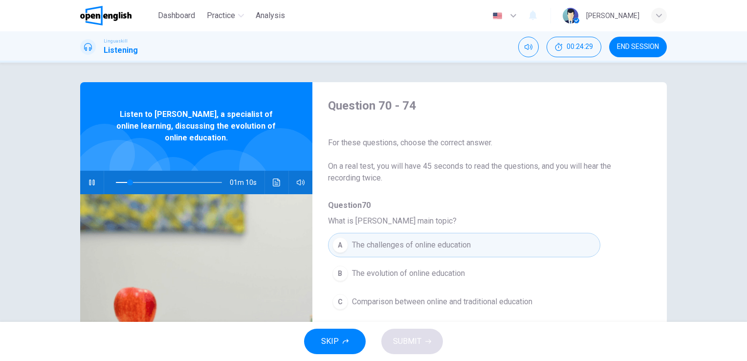
scroll to position [270, 0]
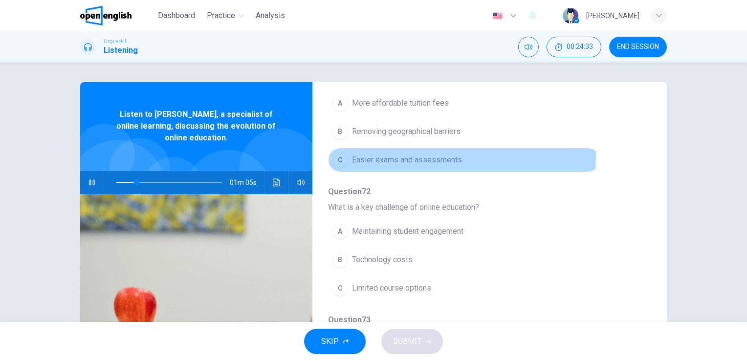
click at [412, 155] on span "Easier exams and assessments" at bounding box center [407, 160] width 110 height 12
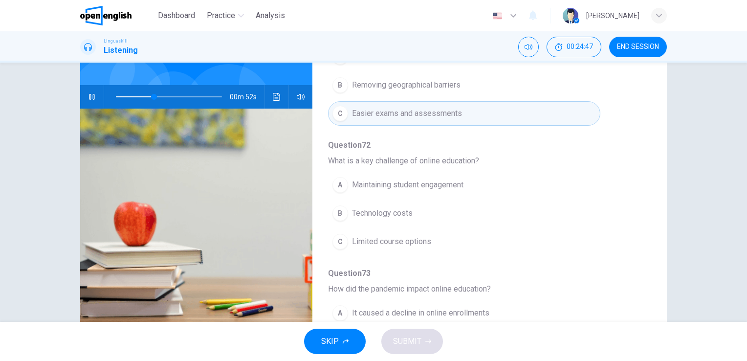
scroll to position [91, 0]
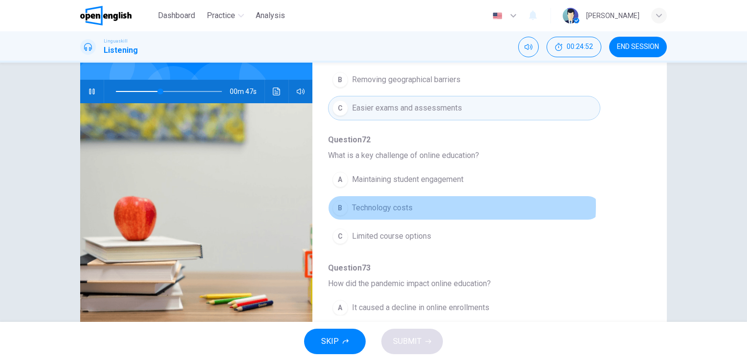
click at [416, 204] on button "B Technology costs" at bounding box center [464, 207] width 272 height 24
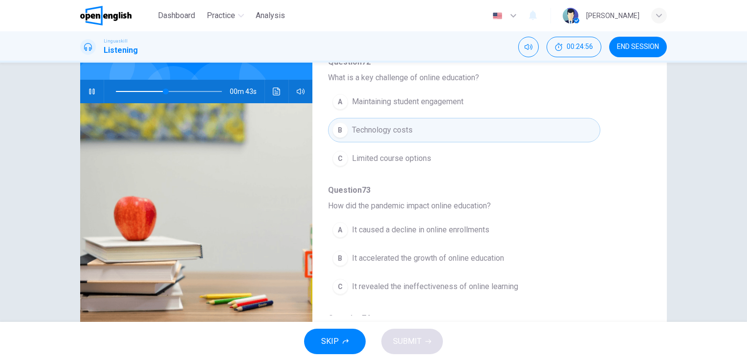
scroll to position [309, 0]
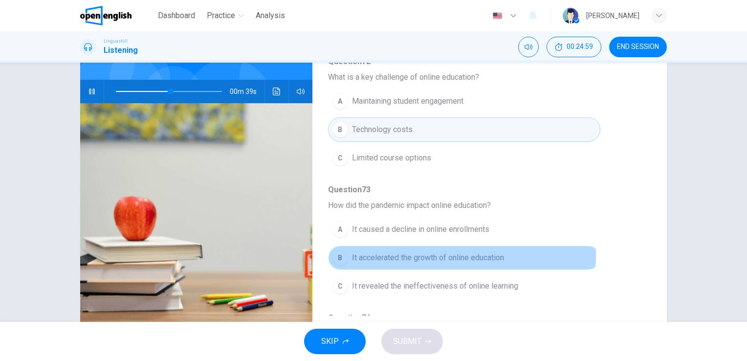
click at [431, 253] on span "It accelerated the growth of online education" at bounding box center [428, 258] width 152 height 12
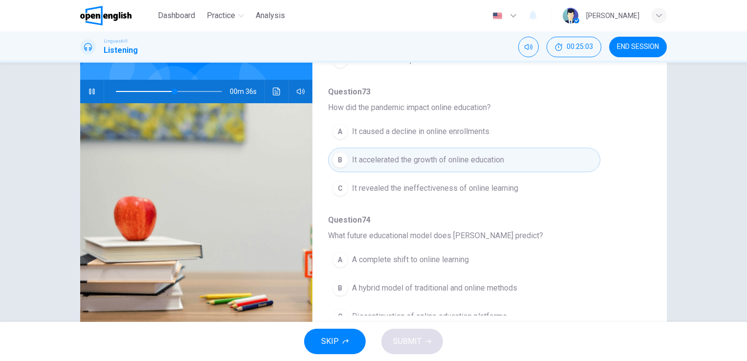
scroll to position [418, 0]
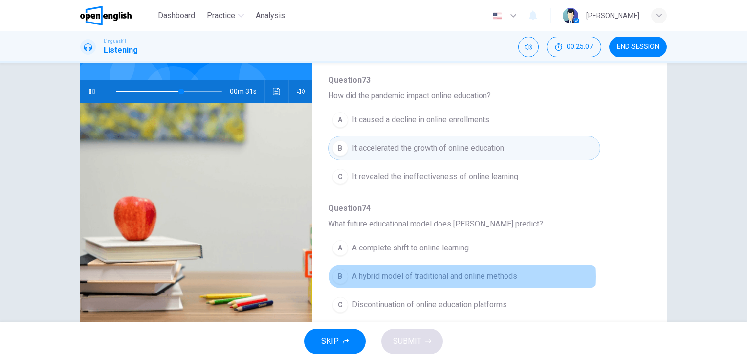
click at [458, 273] on span "A hybrid model of traditional and online methods" at bounding box center [434, 276] width 165 height 12
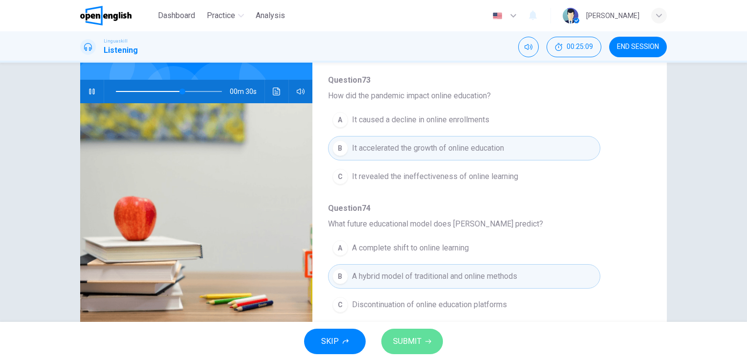
click at [418, 337] on span "SUBMIT" at bounding box center [407, 341] width 28 height 14
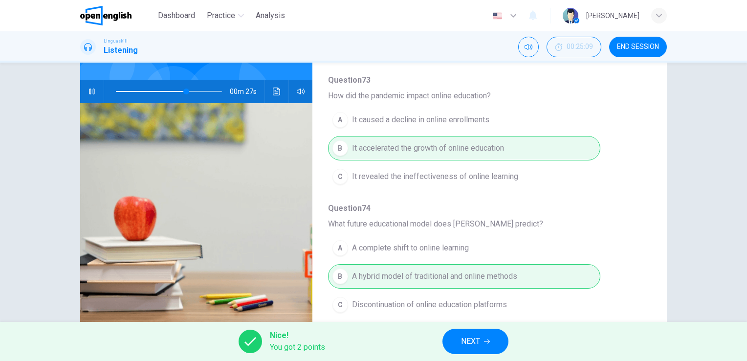
type input "**"
click at [492, 347] on button "NEXT" at bounding box center [475, 340] width 66 height 25
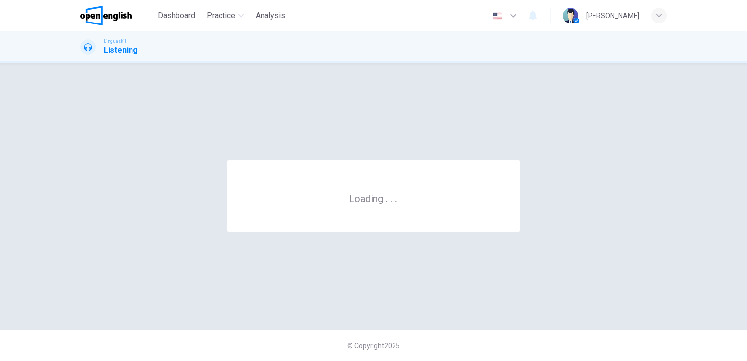
scroll to position [0, 0]
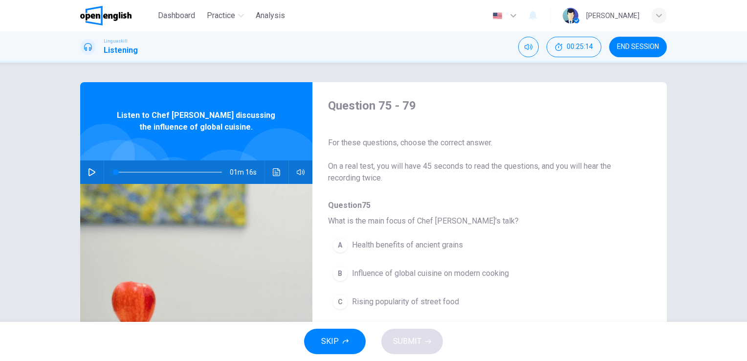
click at [88, 170] on icon "button" at bounding box center [91, 172] width 7 height 8
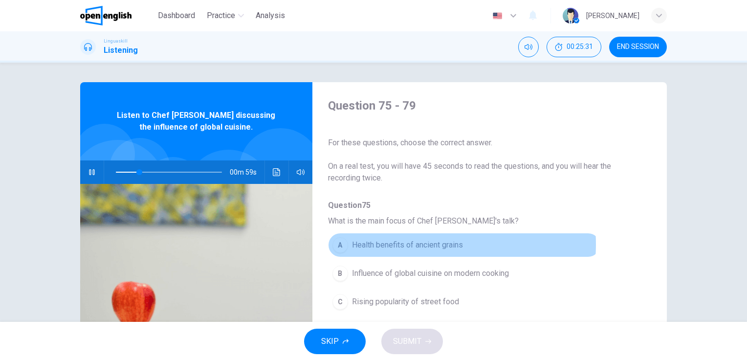
click at [414, 244] on span "Health benefits of ancient grains" at bounding box center [407, 245] width 111 height 12
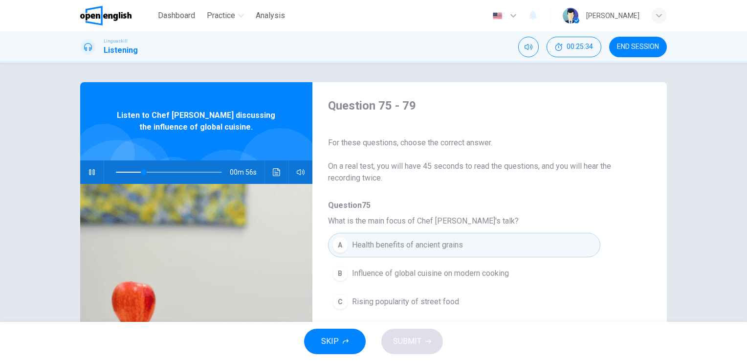
click at [741, 313] on div "Question 75 - 79 For these questions, choose the correct answer. On a real test…" at bounding box center [373, 192] width 747 height 259
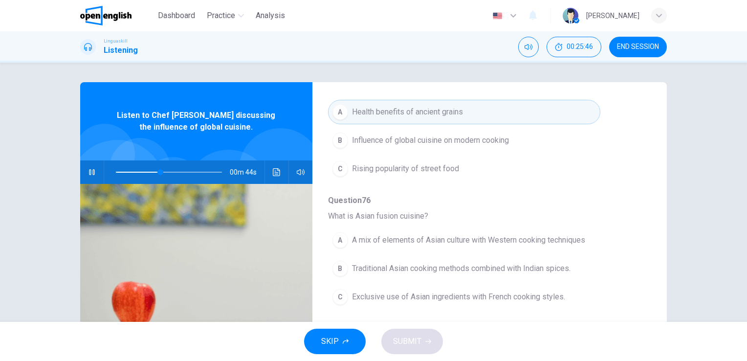
scroll to position [113, 0]
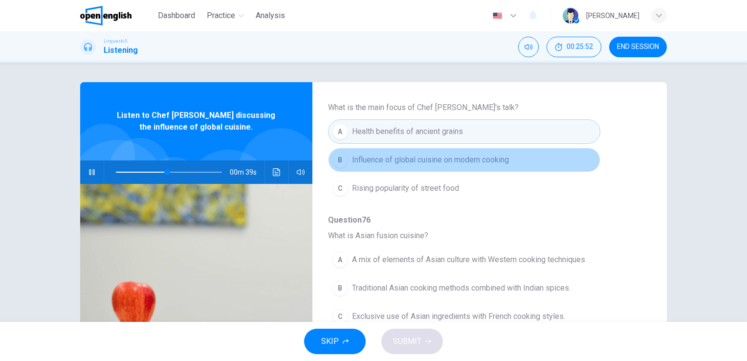
click at [482, 157] on span "Influence of global cuisine on modern cooking" at bounding box center [430, 160] width 157 height 12
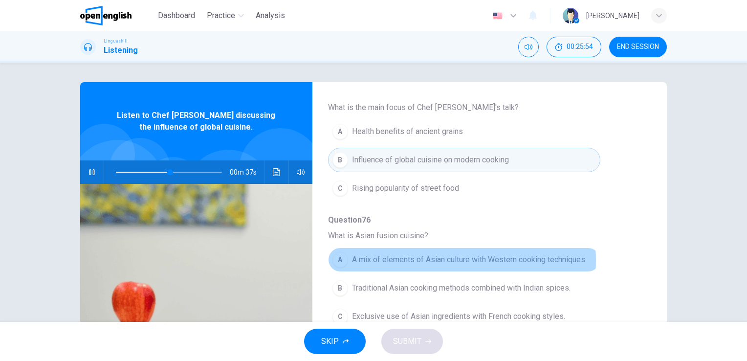
click at [441, 259] on span "A mix of elements of Asian culture with Western cooking techniques" at bounding box center [468, 260] width 233 height 12
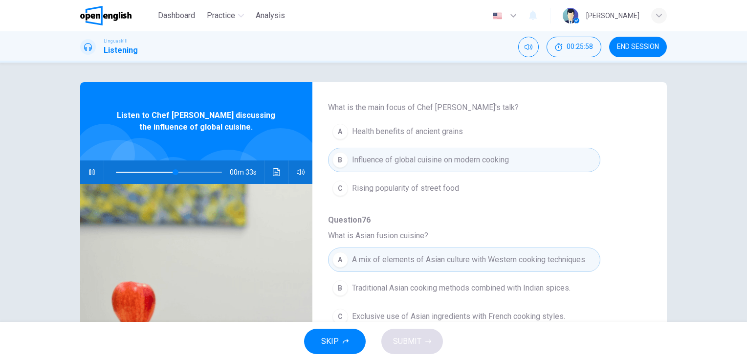
scroll to position [383, 0]
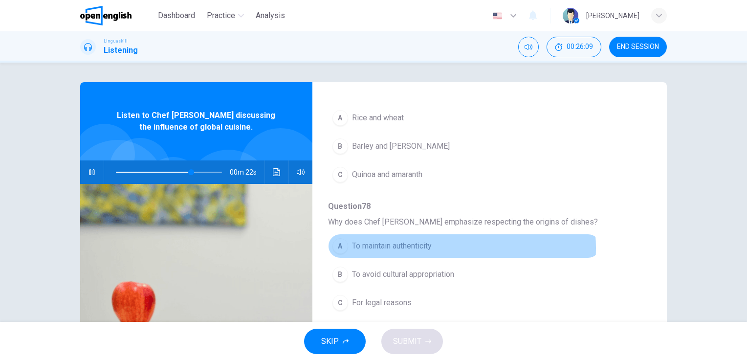
click at [427, 245] on span "To maintain authenticity" at bounding box center [392, 246] width 80 height 12
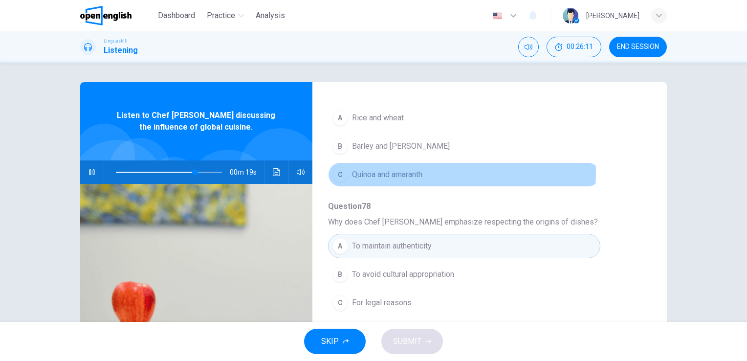
click at [402, 171] on span "Quinoa and amaranth" at bounding box center [387, 175] width 70 height 12
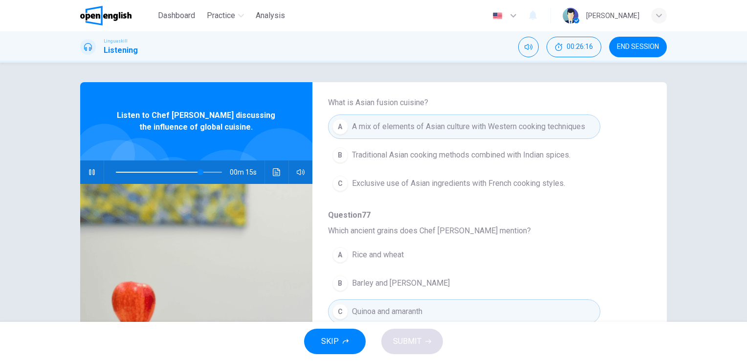
scroll to position [227, 0]
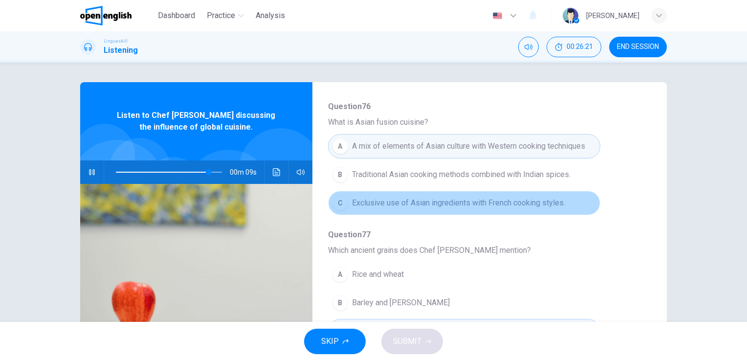
click at [502, 198] on span "Exclusive use of Asian ingredients with French cooking styles." at bounding box center [458, 203] width 213 height 12
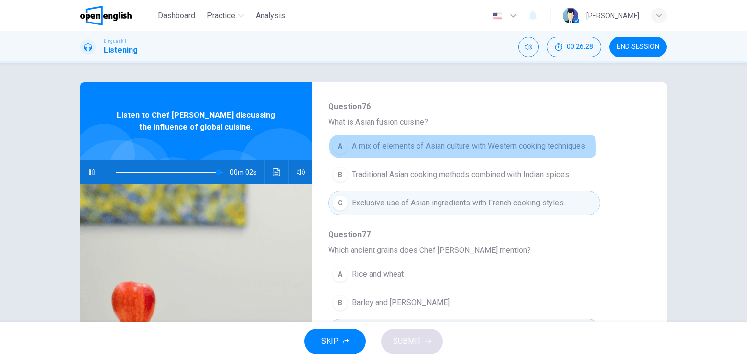
click at [451, 147] on span "A mix of elements of Asian culture with Western cooking techniques" at bounding box center [468, 146] width 233 height 12
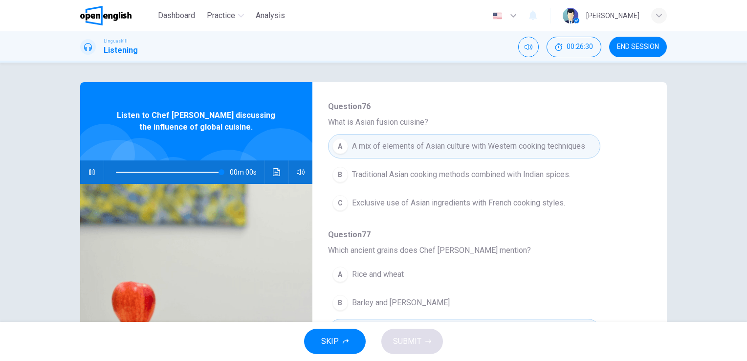
type input "*"
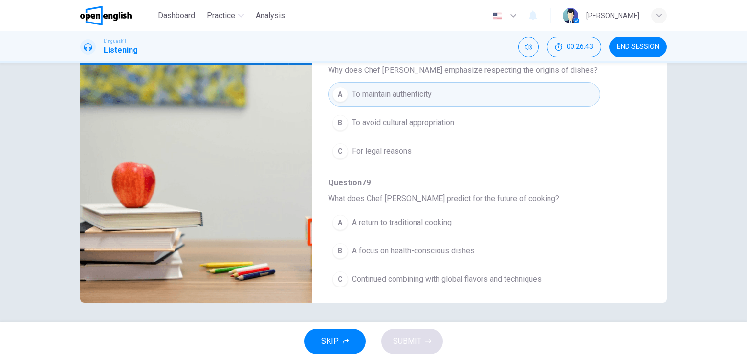
scroll to position [418, 0]
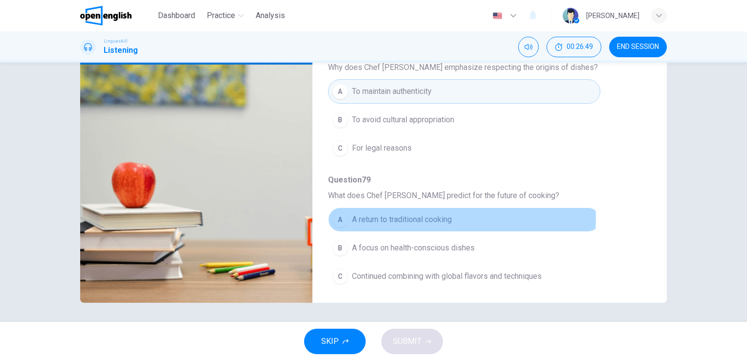
click at [448, 214] on span "A return to traditional cooking" at bounding box center [402, 220] width 100 height 12
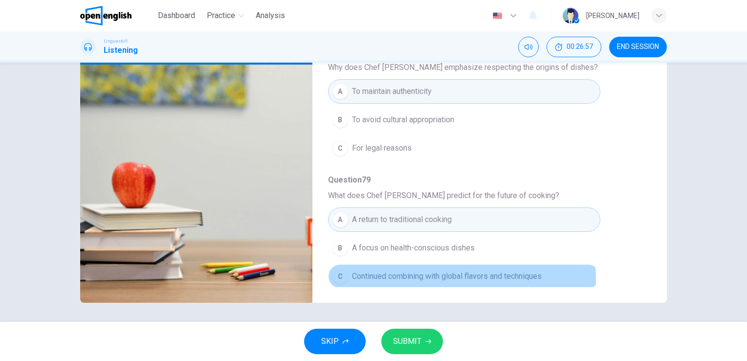
click at [451, 275] on span "Continued combining with global flavors and techniques" at bounding box center [447, 276] width 190 height 12
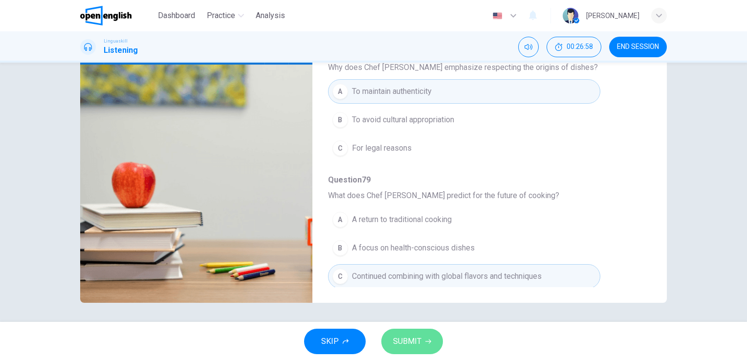
click at [436, 337] on button "SUBMIT" at bounding box center [412, 340] width 62 height 25
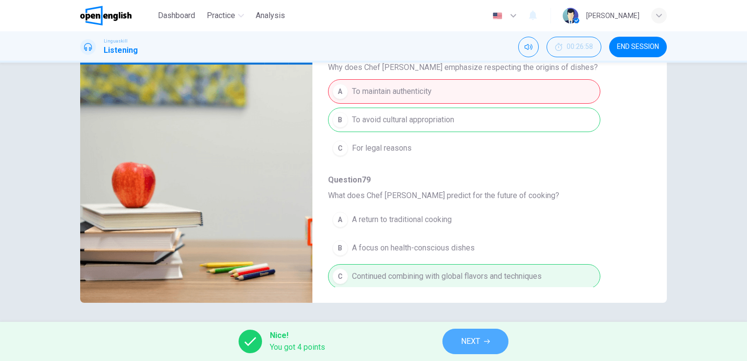
click at [463, 342] on span "NEXT" at bounding box center [470, 341] width 19 height 14
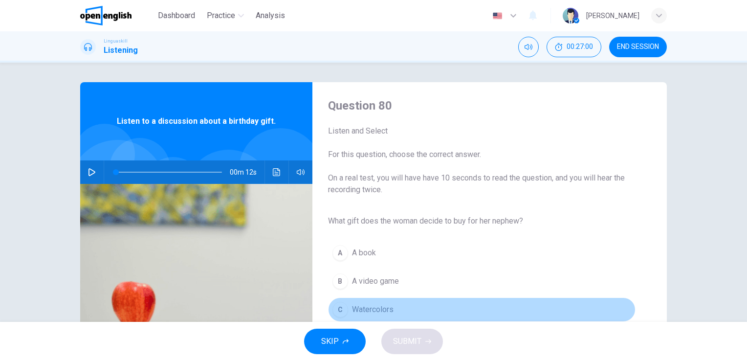
click at [362, 304] on span "Watercolors" at bounding box center [373, 309] width 42 height 12
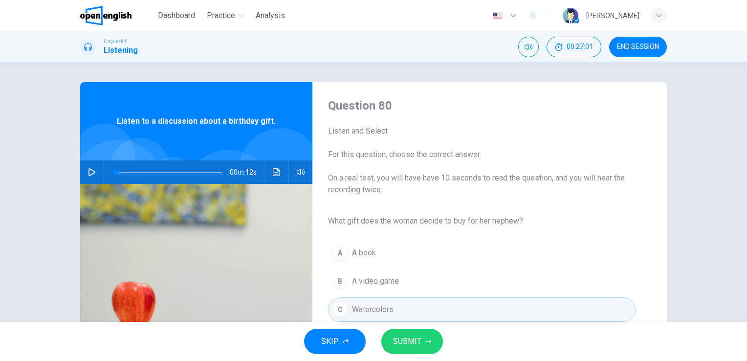
click at [402, 335] on span "SUBMIT" at bounding box center [407, 341] width 28 height 14
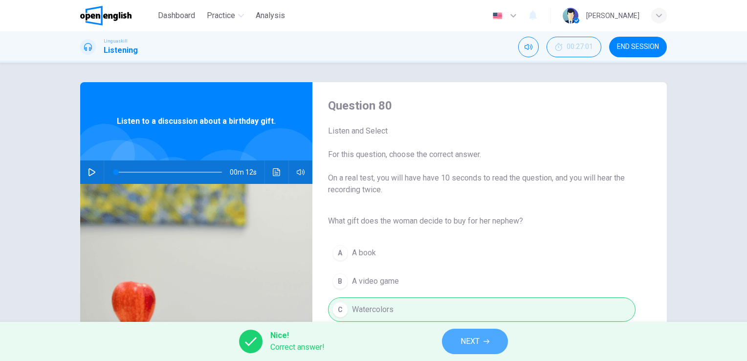
click at [467, 343] on span "NEXT" at bounding box center [469, 341] width 19 height 14
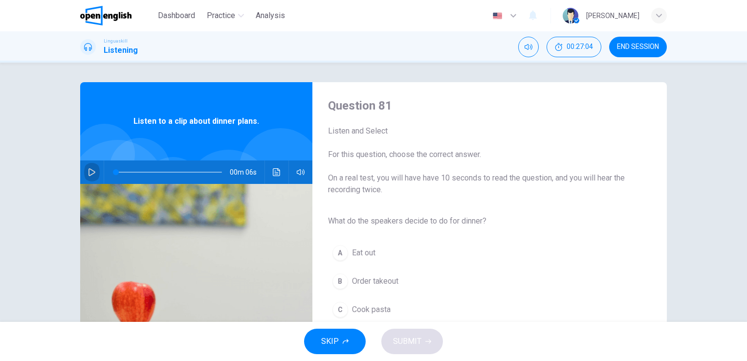
click at [89, 169] on icon "button" at bounding box center [92, 172] width 8 height 8
type input "*"
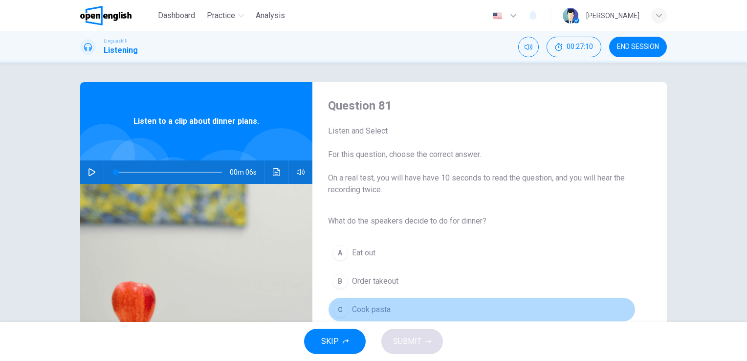
click at [364, 304] on span "Cook pasta" at bounding box center [371, 309] width 39 height 12
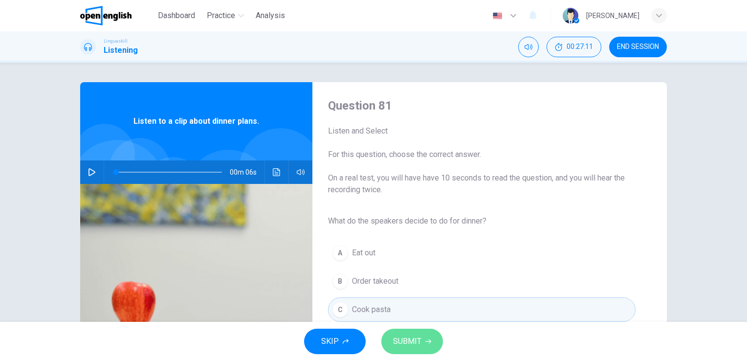
click at [416, 338] on span "SUBMIT" at bounding box center [407, 341] width 28 height 14
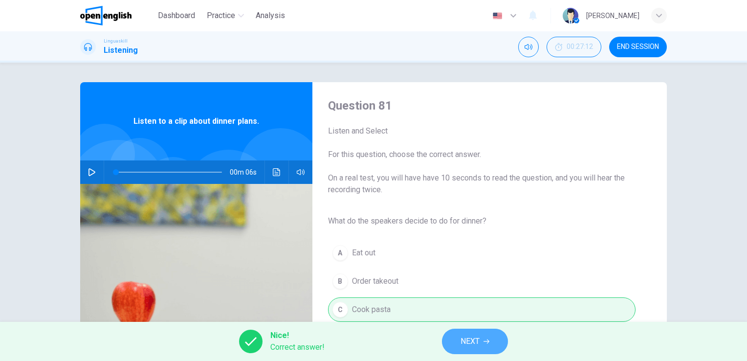
click at [479, 339] on span "NEXT" at bounding box center [469, 341] width 19 height 14
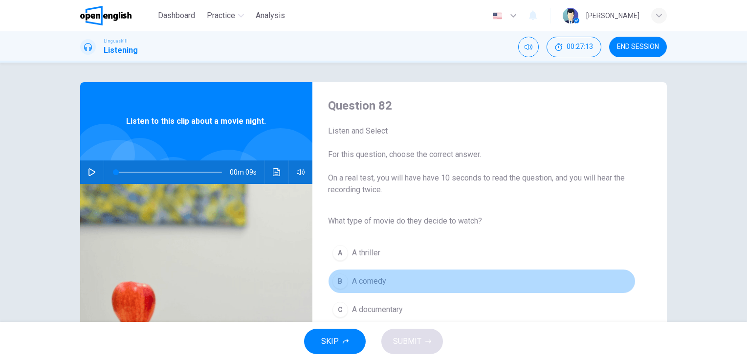
click at [399, 279] on button "B A comedy" at bounding box center [481, 281] width 307 height 24
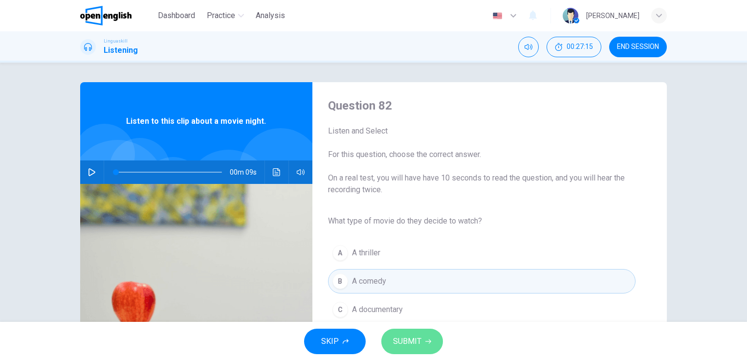
click at [414, 335] on span "SUBMIT" at bounding box center [407, 341] width 28 height 14
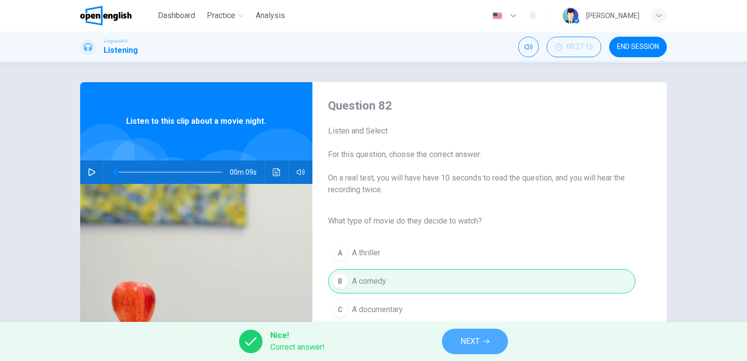
click at [462, 341] on span "NEXT" at bounding box center [469, 341] width 19 height 14
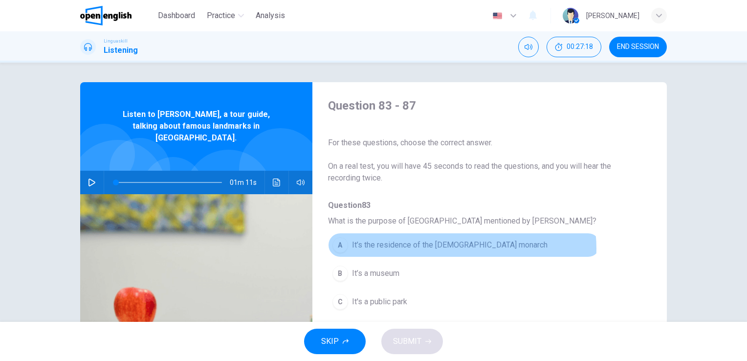
click at [453, 248] on span "It’s the residence of the [DEMOGRAPHIC_DATA] monarch" at bounding box center [449, 245] width 195 height 12
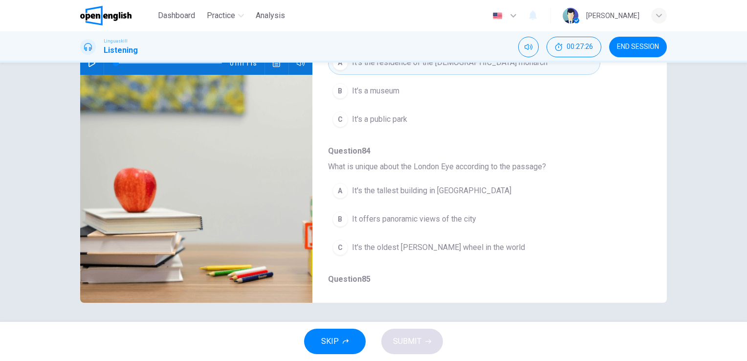
scroll to position [65, 0]
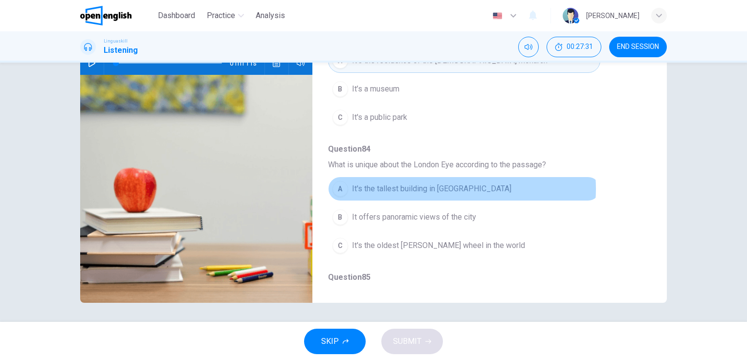
click at [448, 187] on span "It's the tallest building in [GEOGRAPHIC_DATA]" at bounding box center [431, 189] width 159 height 12
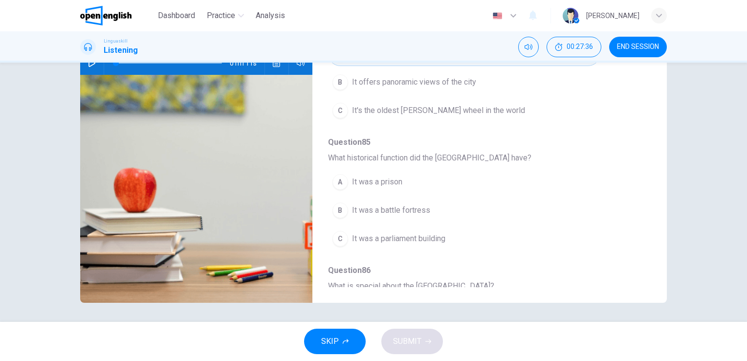
scroll to position [202, 0]
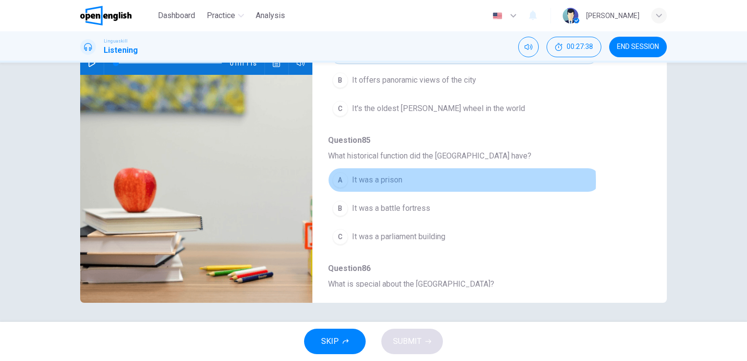
click at [389, 179] on span "It was a prison" at bounding box center [377, 180] width 50 height 12
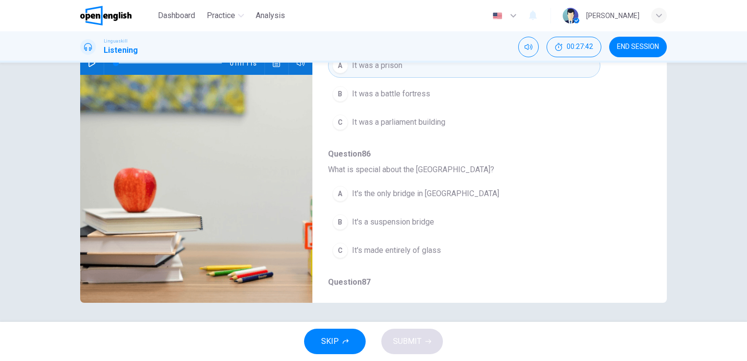
scroll to position [319, 0]
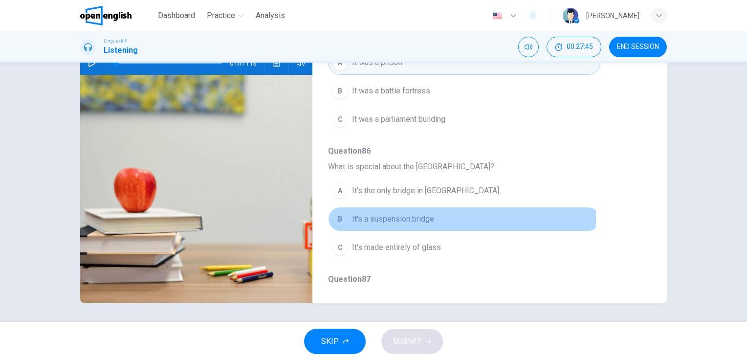
click at [408, 215] on span "It's a suspension bridge" at bounding box center [393, 219] width 82 height 12
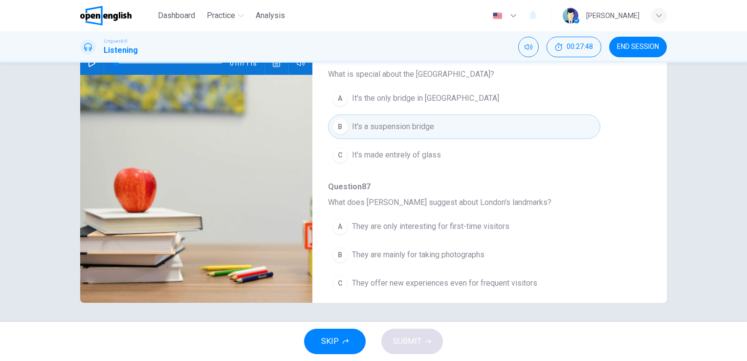
scroll to position [417, 0]
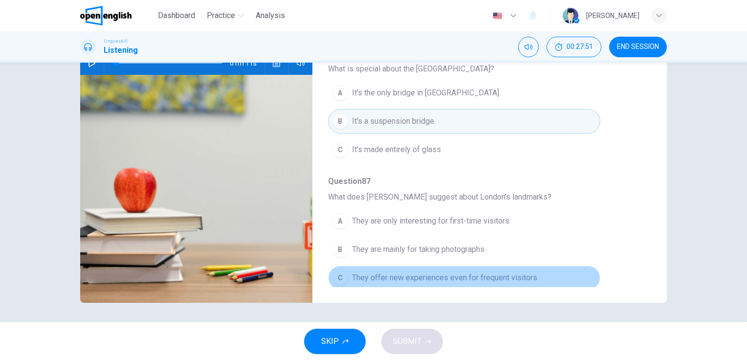
click at [509, 277] on span "They offer new experiences even for frequent visitors" at bounding box center [444, 278] width 185 height 12
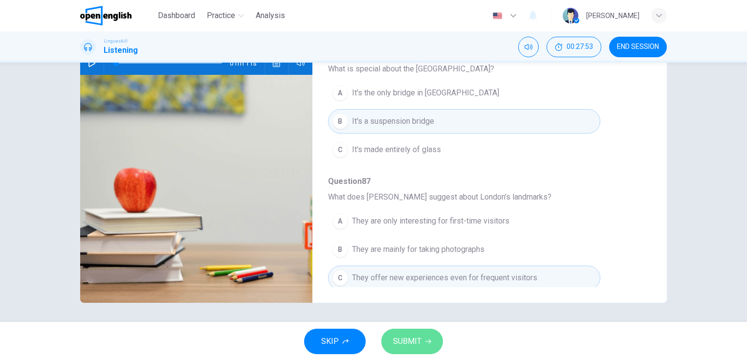
click at [427, 341] on icon "button" at bounding box center [428, 341] width 6 height 4
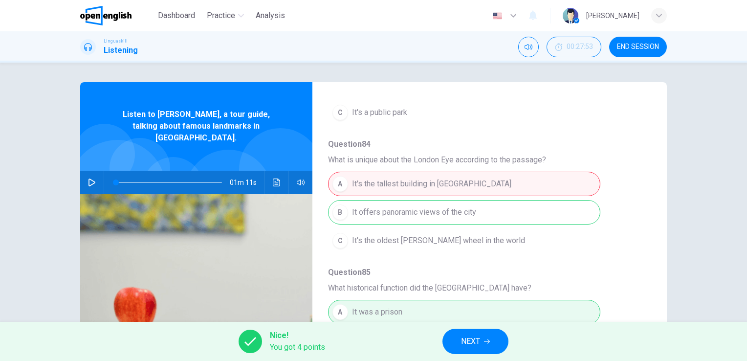
scroll to position [170, 0]
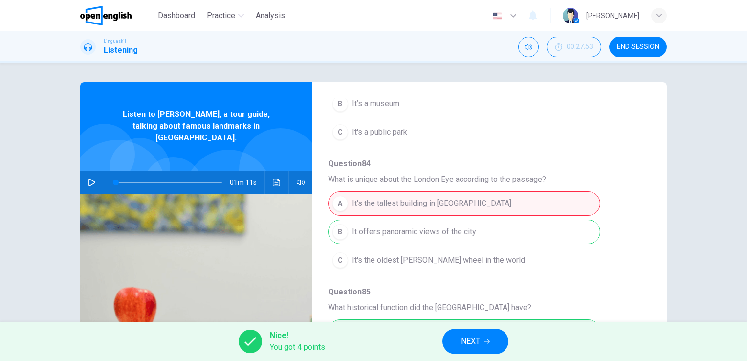
click at [485, 341] on icon "button" at bounding box center [487, 341] width 6 height 4
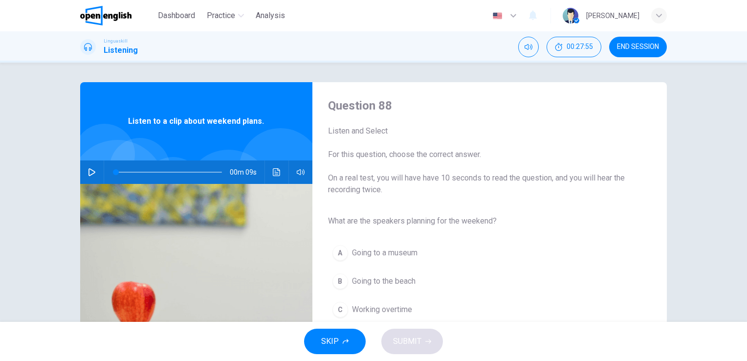
click at [398, 278] on span "Going to the beach" at bounding box center [384, 281] width 64 height 12
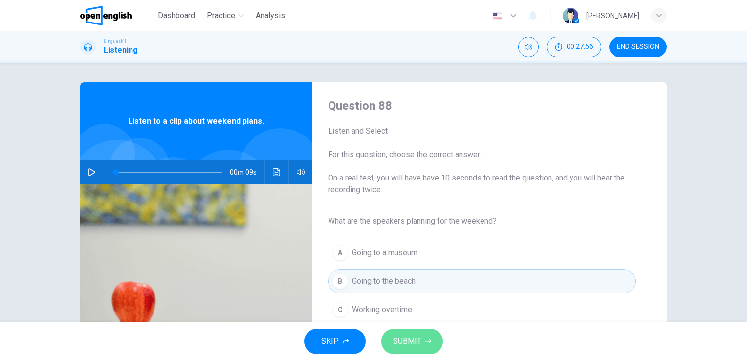
click at [423, 340] on button "SUBMIT" at bounding box center [412, 340] width 62 height 25
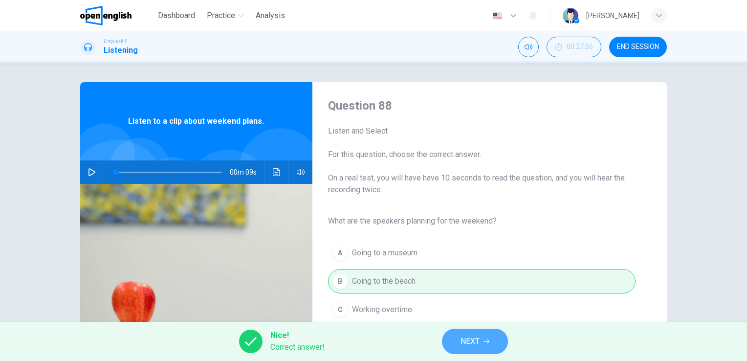
click at [474, 336] on span "NEXT" at bounding box center [469, 341] width 19 height 14
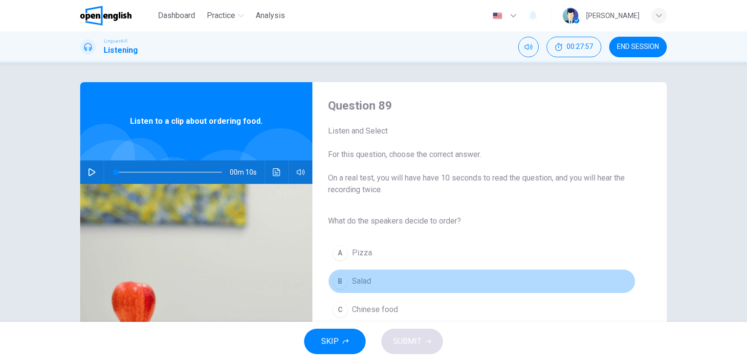
click at [366, 281] on span "Salad" at bounding box center [361, 281] width 19 height 12
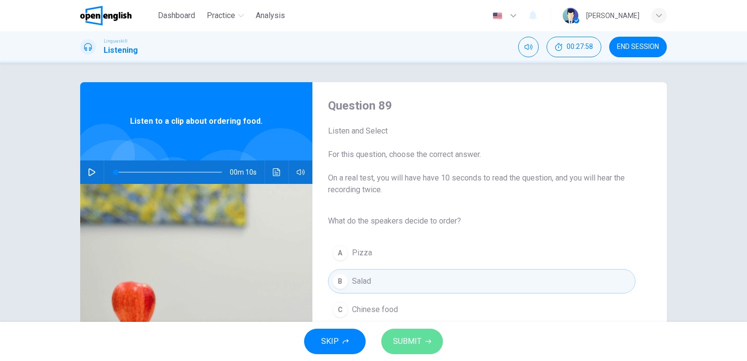
click at [406, 337] on span "SUBMIT" at bounding box center [407, 341] width 28 height 14
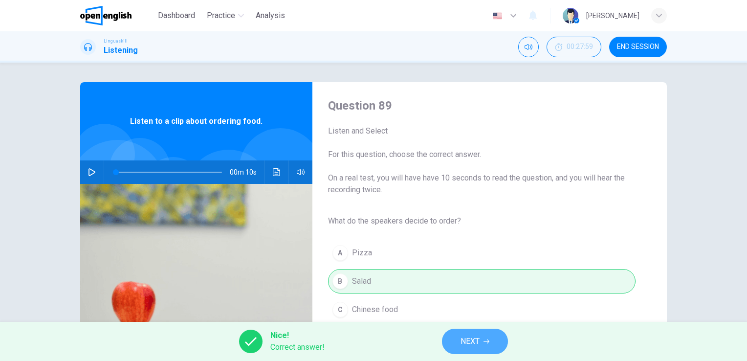
click at [464, 331] on button "NEXT" at bounding box center [475, 340] width 66 height 25
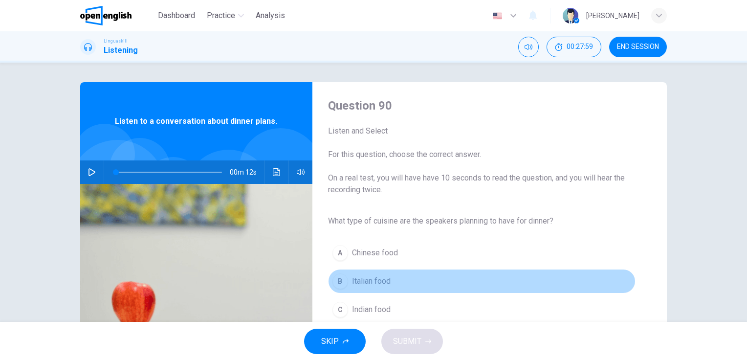
click at [381, 280] on span "Italian food" at bounding box center [371, 281] width 39 height 12
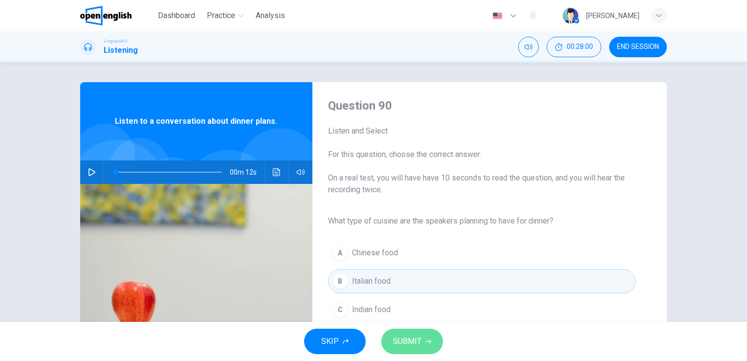
click at [409, 338] on span "SUBMIT" at bounding box center [407, 341] width 28 height 14
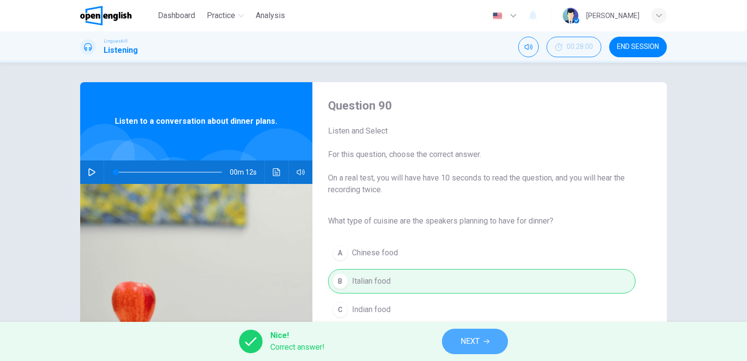
click at [471, 340] on span "NEXT" at bounding box center [469, 341] width 19 height 14
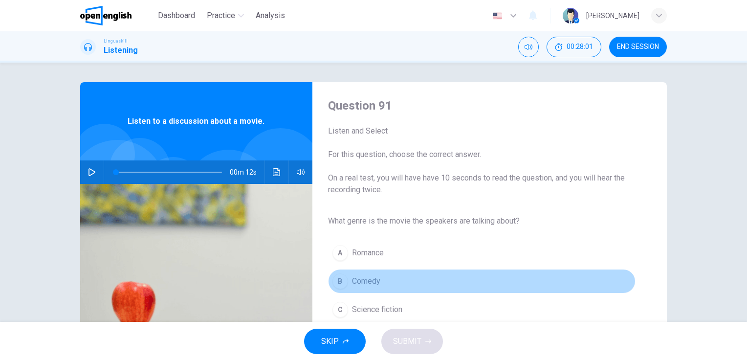
click at [377, 275] on span "Comedy" at bounding box center [366, 281] width 28 height 12
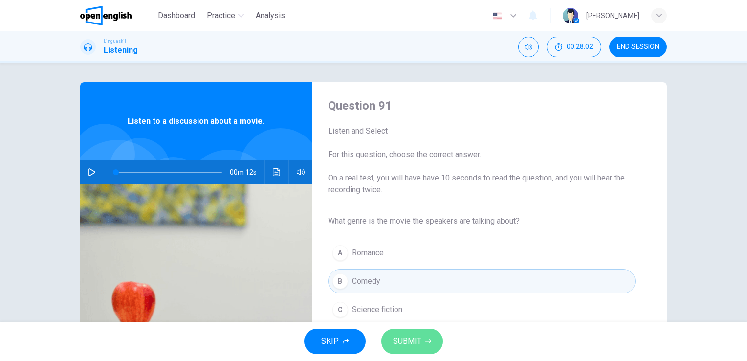
click at [414, 344] on span "SUBMIT" at bounding box center [407, 341] width 28 height 14
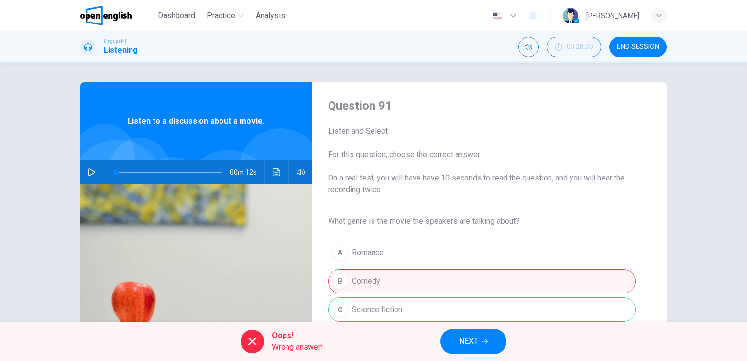
click at [408, 303] on div "A Romance B Comedy C Science fiction" at bounding box center [481, 280] width 307 height 85
click at [468, 341] on span "NEXT" at bounding box center [468, 341] width 19 height 14
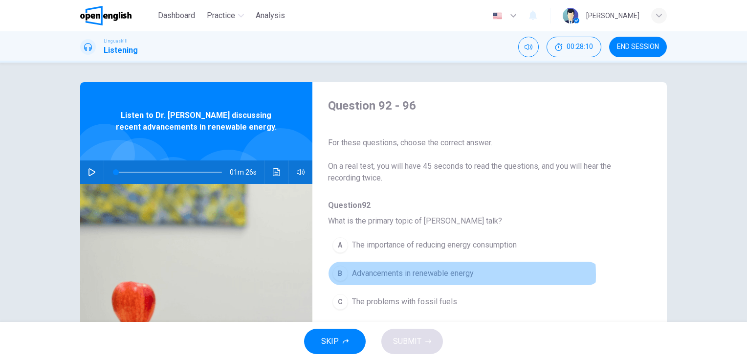
click at [439, 274] on span "Advancements in renewable energy" at bounding box center [413, 273] width 122 height 12
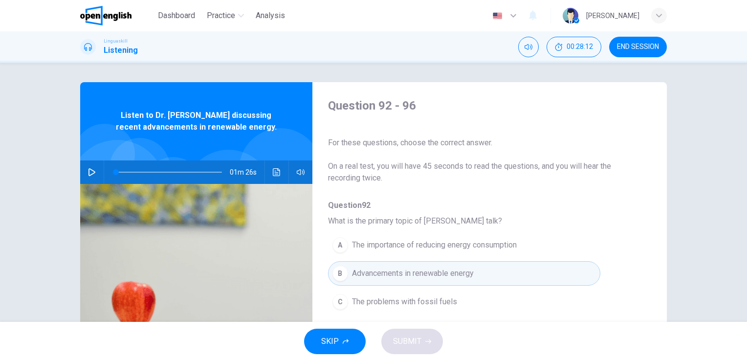
scroll to position [270, 0]
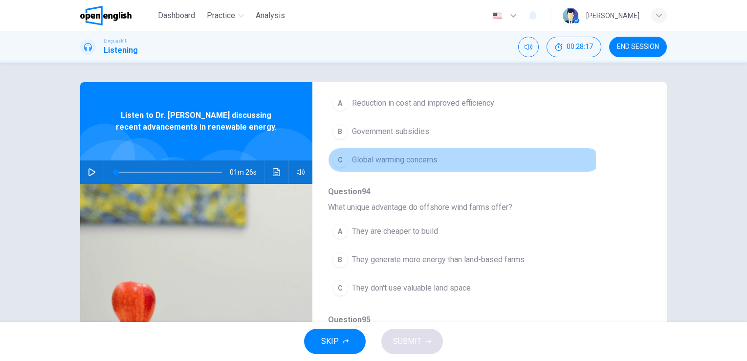
click at [412, 160] on span "Global warming concerns" at bounding box center [395, 160] width 86 height 12
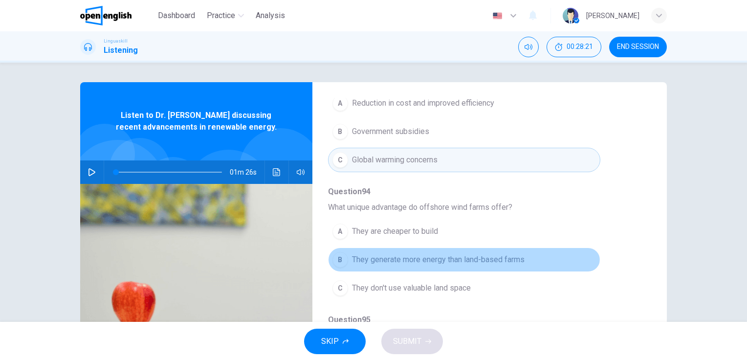
click at [461, 255] on span "They generate more energy than land-based farms" at bounding box center [438, 260] width 172 height 12
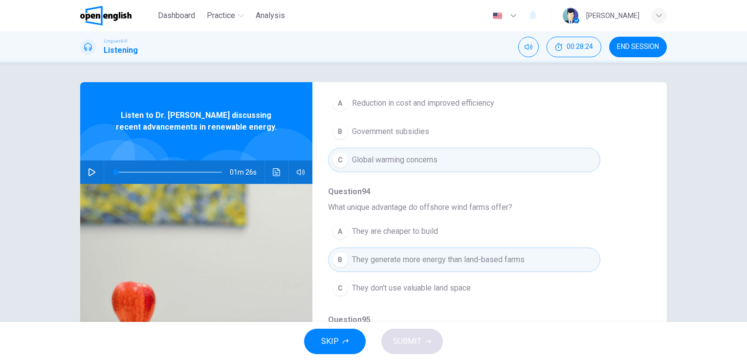
scroll to position [119, 0]
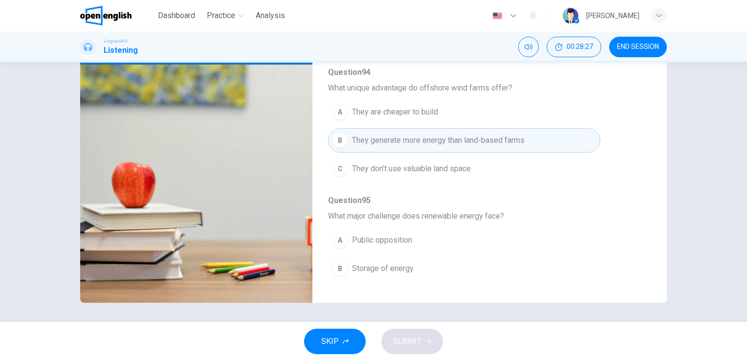
click at [643, 280] on div "Question 92 - 96 For these questions, choose the correct answer. On a real test…" at bounding box center [481, 133] width 339 height 308
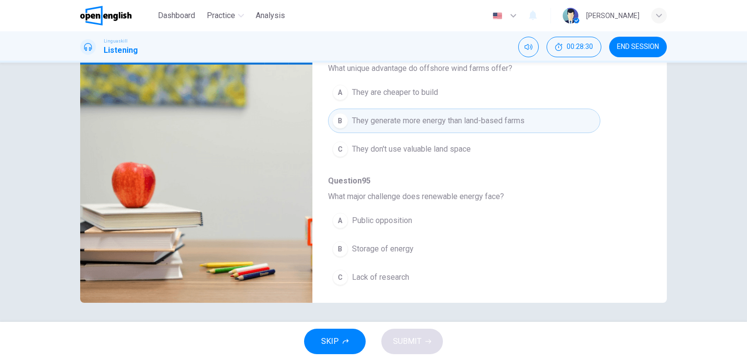
scroll to position [309, 0]
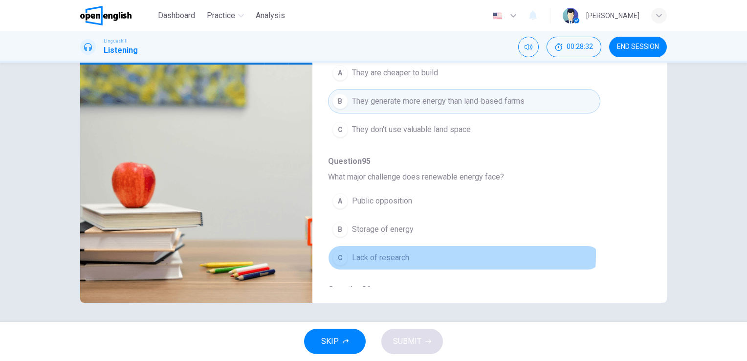
click at [411, 252] on button "C Lack of research" at bounding box center [464, 257] width 272 height 24
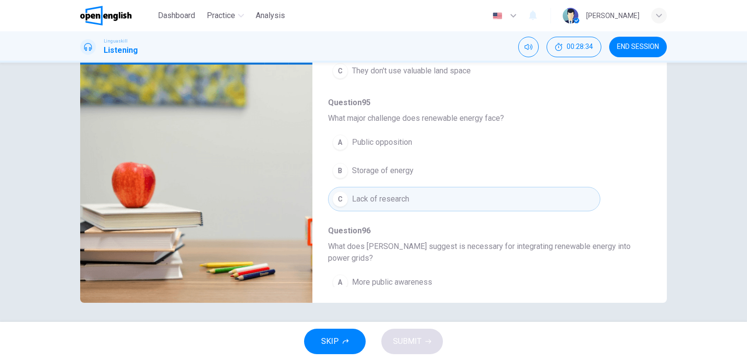
scroll to position [430, 0]
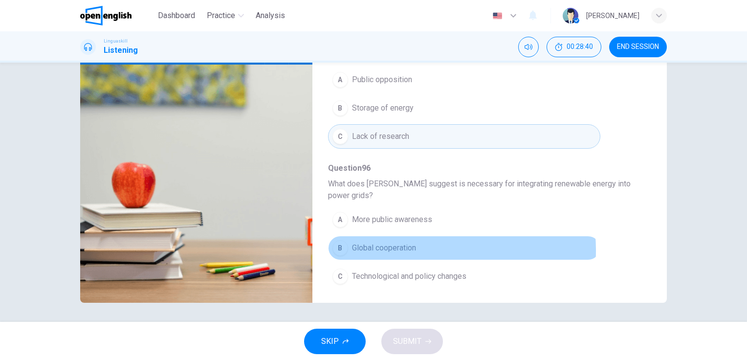
click at [409, 247] on span "Global cooperation" at bounding box center [384, 248] width 64 height 12
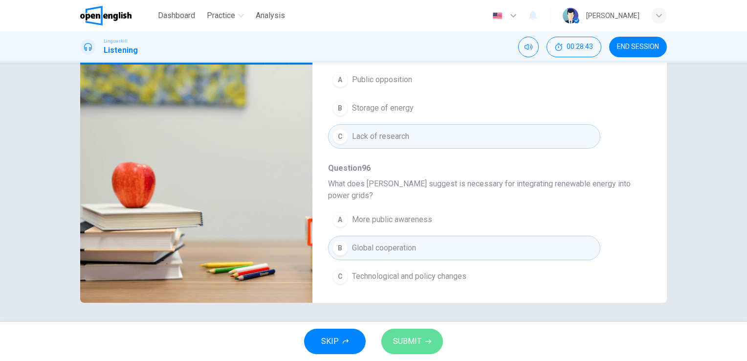
click at [421, 335] on button "SUBMIT" at bounding box center [412, 340] width 62 height 25
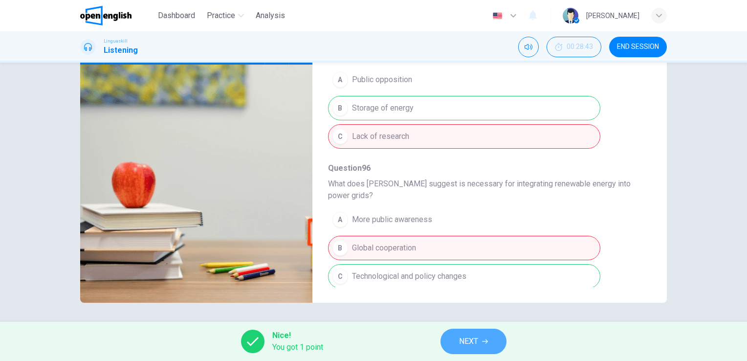
click at [495, 338] on button "NEXT" at bounding box center [473, 340] width 66 height 25
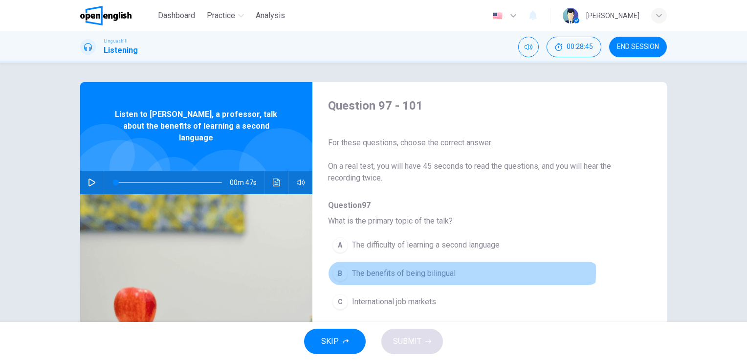
click at [458, 271] on button "B The benefits of being bilingual" at bounding box center [464, 273] width 272 height 24
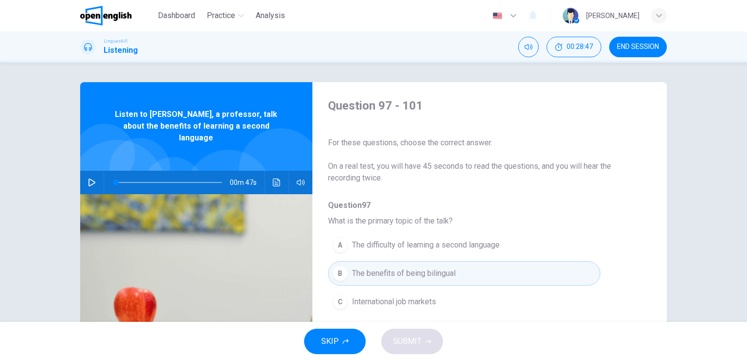
scroll to position [270, 0]
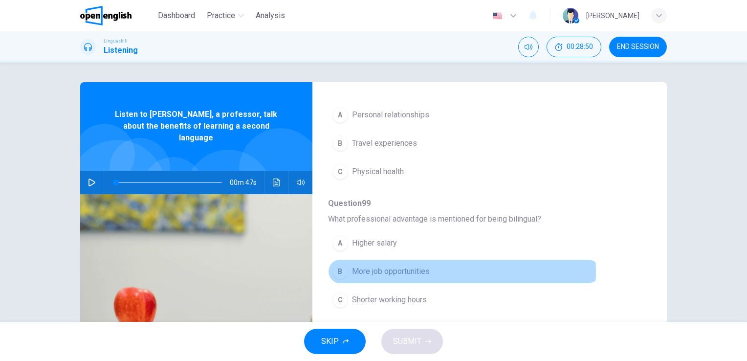
click at [437, 270] on button "B More job opportunities" at bounding box center [464, 271] width 272 height 24
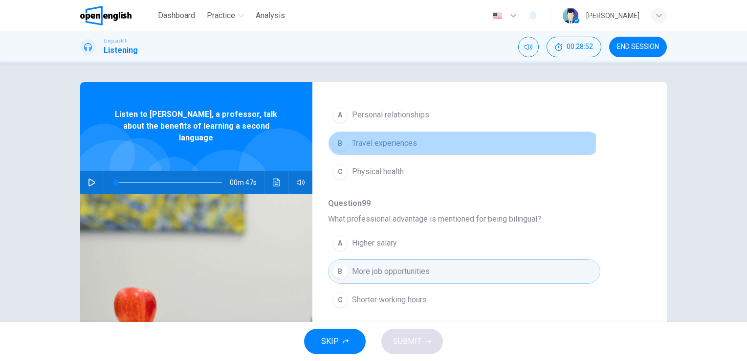
click at [407, 139] on span "Travel experiences" at bounding box center [384, 143] width 65 height 12
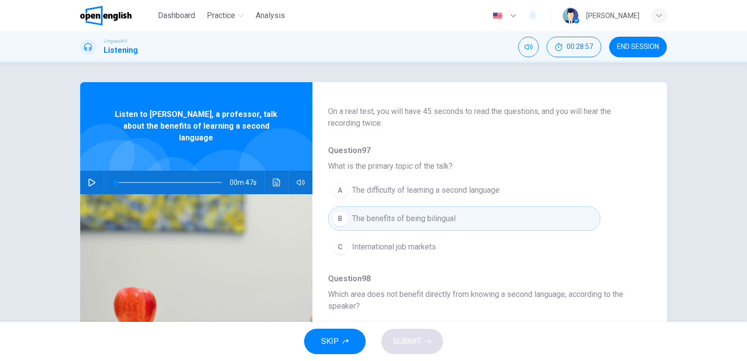
scroll to position [55, 0]
click at [648, 279] on div "Question 97 - 101 For these questions, choose the correct answer. On a real tes…" at bounding box center [373, 252] width 586 height 340
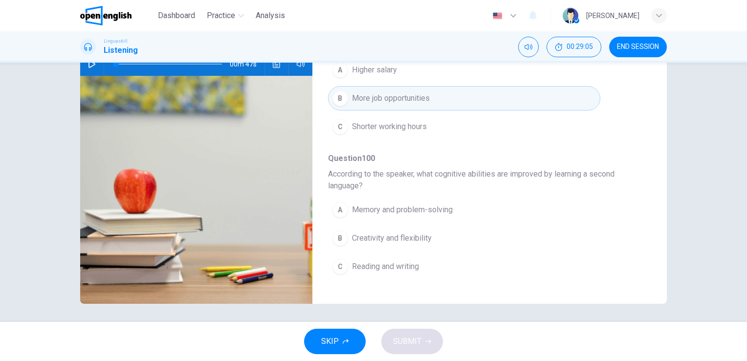
scroll to position [119, 0]
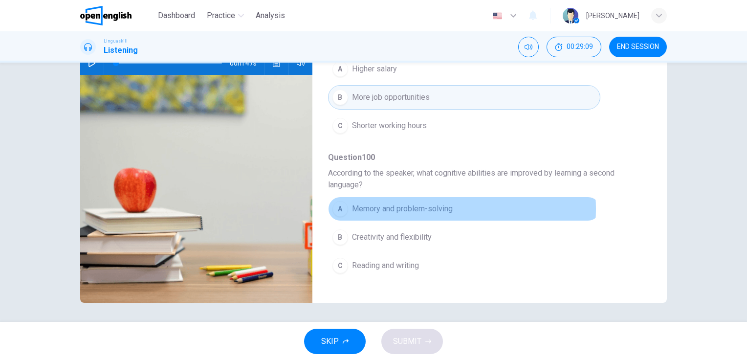
click at [426, 206] on span "Memory and problem-solving" at bounding box center [402, 209] width 101 height 12
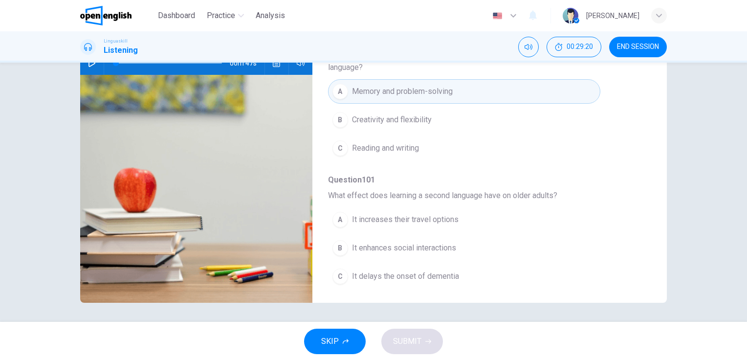
scroll to position [442, 0]
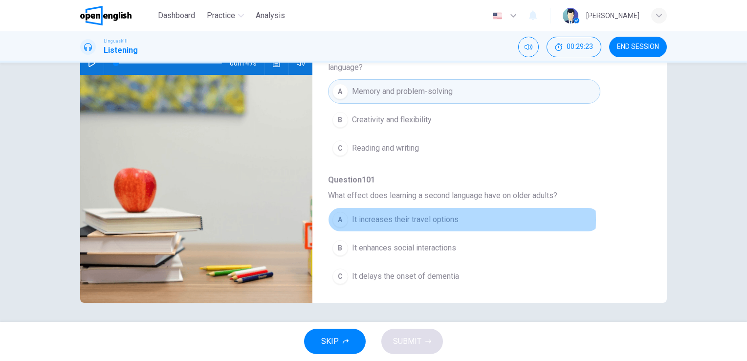
click at [410, 216] on span "It increases their travel options" at bounding box center [405, 220] width 107 height 12
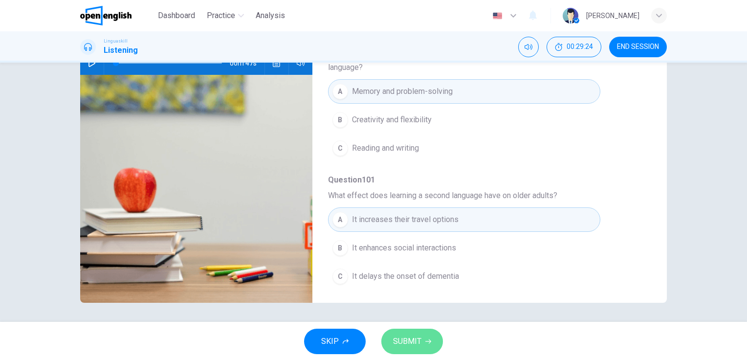
click at [402, 341] on span "SUBMIT" at bounding box center [407, 341] width 28 height 14
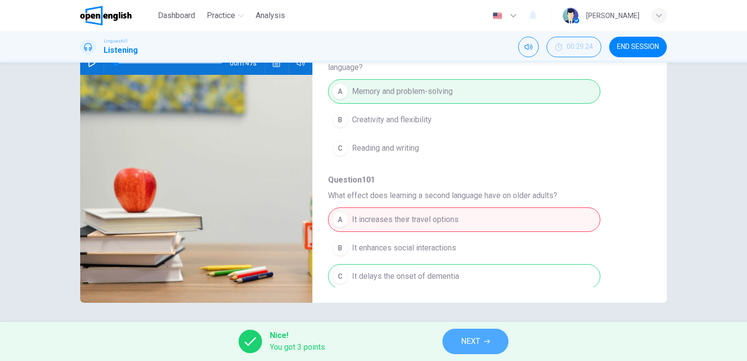
click at [471, 341] on span "NEXT" at bounding box center [470, 341] width 19 height 14
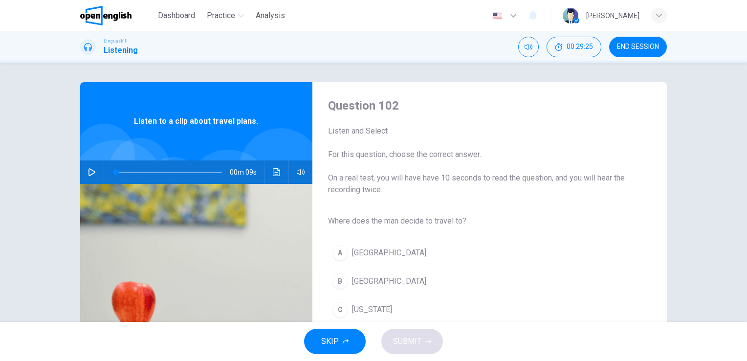
click at [356, 278] on span "[GEOGRAPHIC_DATA]" at bounding box center [389, 281] width 74 height 12
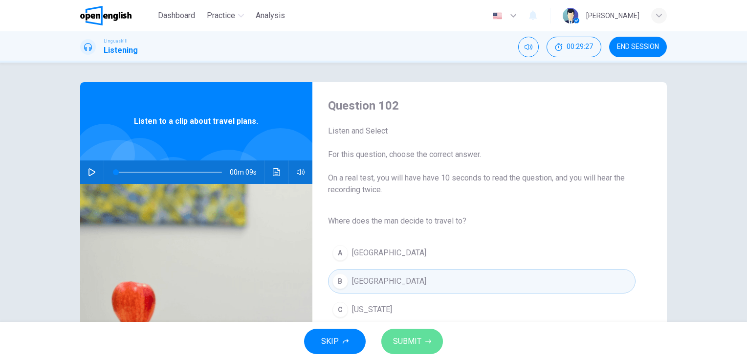
click at [408, 334] on span "SUBMIT" at bounding box center [407, 341] width 28 height 14
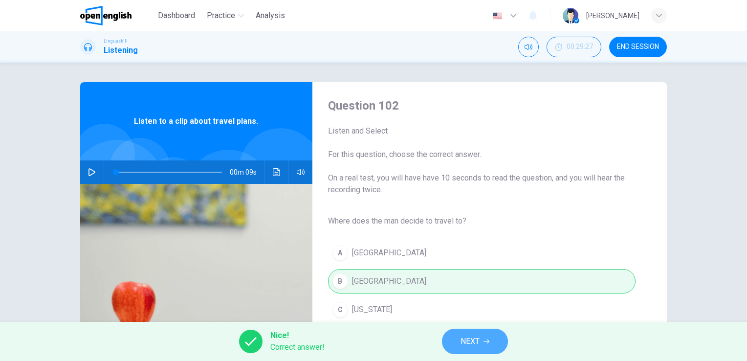
click at [464, 338] on span "NEXT" at bounding box center [469, 341] width 19 height 14
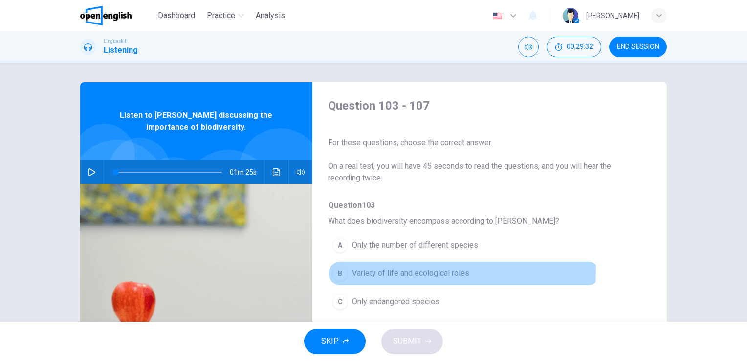
click at [406, 269] on span "Variety of life and ecological roles" at bounding box center [410, 273] width 117 height 12
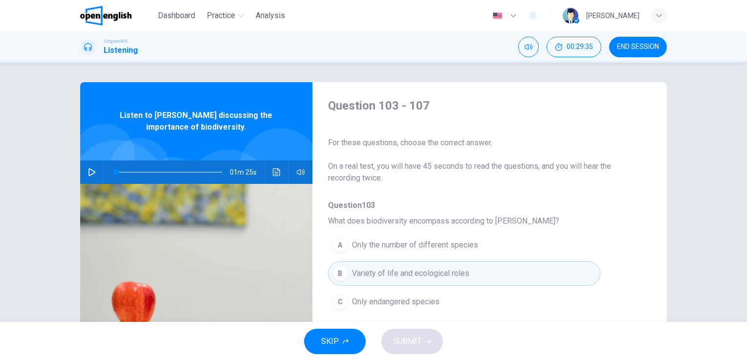
scroll to position [270, 0]
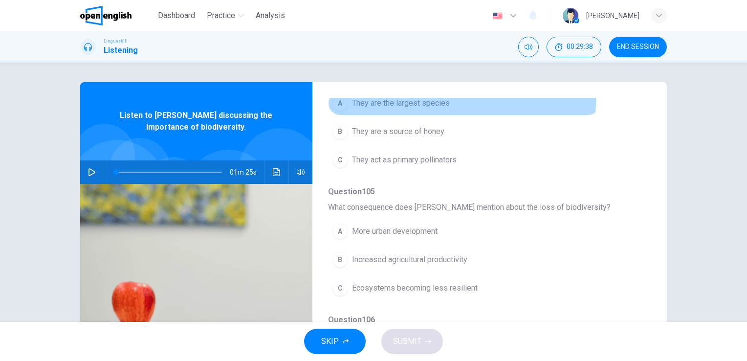
click at [443, 100] on span "They are the largest species" at bounding box center [401, 103] width 98 height 12
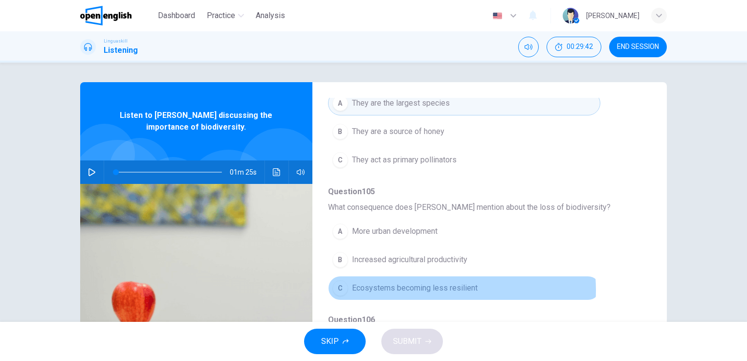
click at [424, 288] on span "Ecosystems becoming less resilient" at bounding box center [415, 288] width 126 height 12
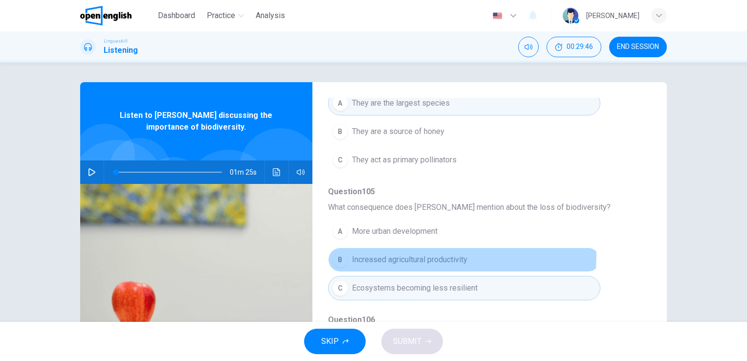
click at [413, 254] on span "Increased agricultural productivity" at bounding box center [409, 260] width 115 height 12
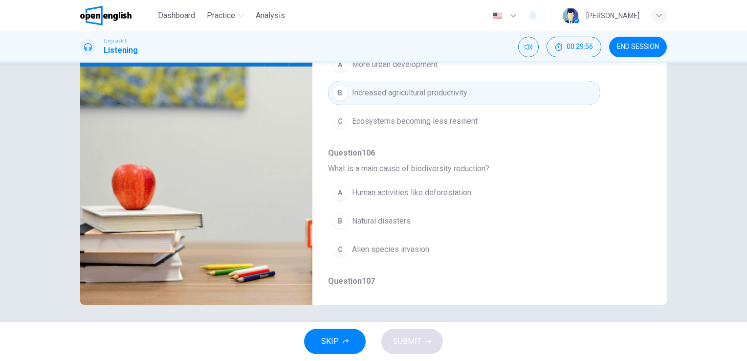
scroll to position [328, 0]
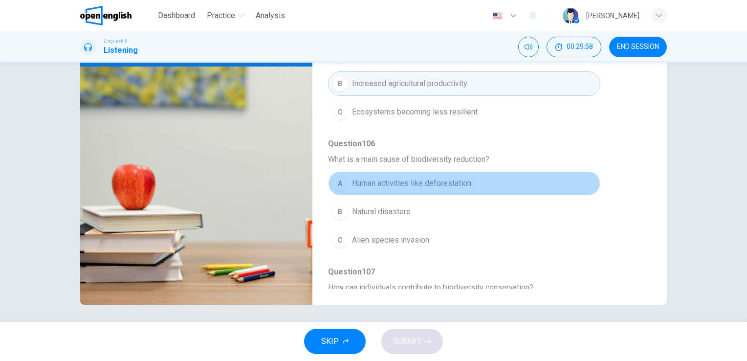
click at [469, 177] on span "Human activities like deforestation" at bounding box center [411, 183] width 119 height 12
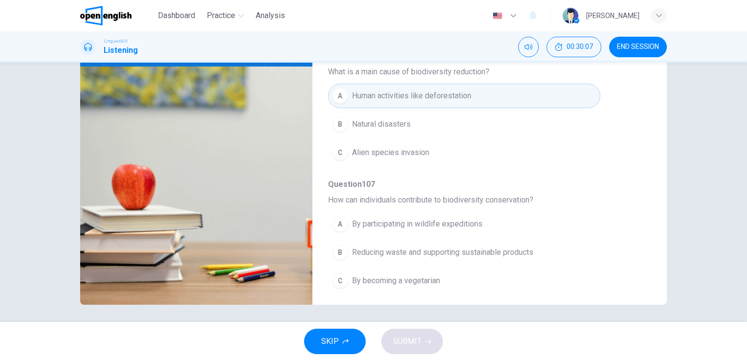
scroll to position [418, 0]
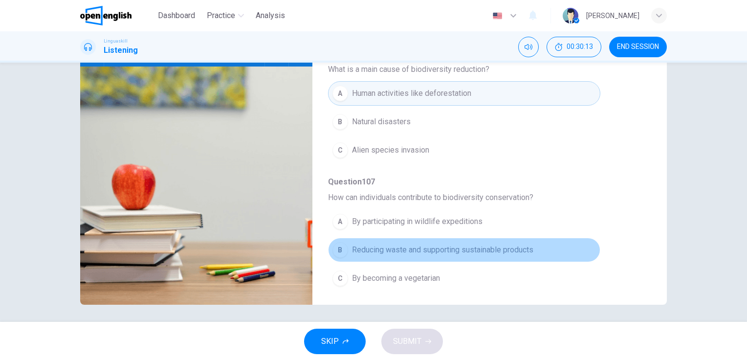
click at [500, 244] on span "Reducing waste and supporting sustainable products" at bounding box center [442, 250] width 181 height 12
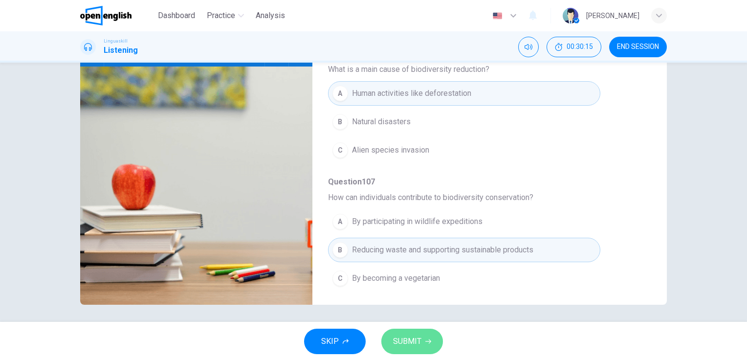
click at [424, 337] on button "SUBMIT" at bounding box center [412, 340] width 62 height 25
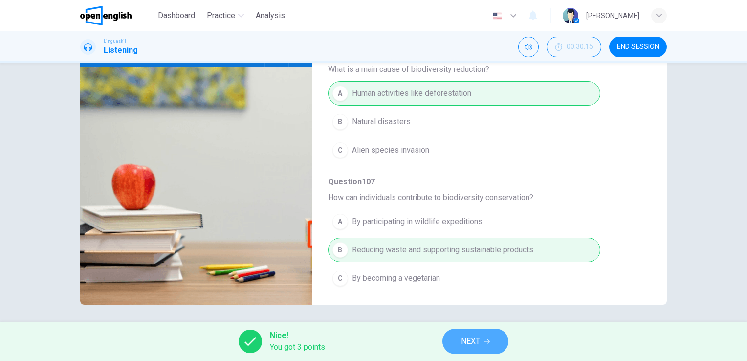
click at [494, 337] on button "NEXT" at bounding box center [475, 340] width 66 height 25
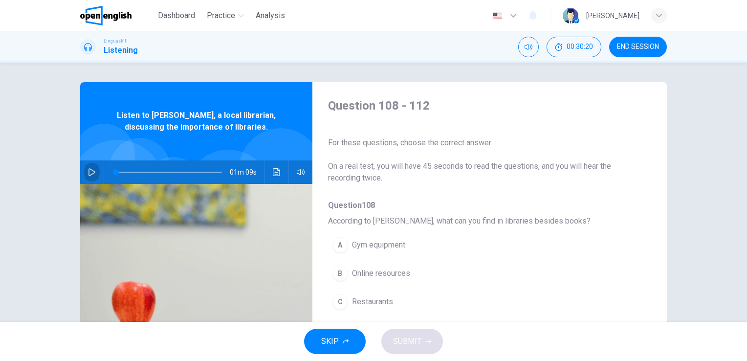
click at [90, 171] on icon "button" at bounding box center [92, 172] width 8 height 8
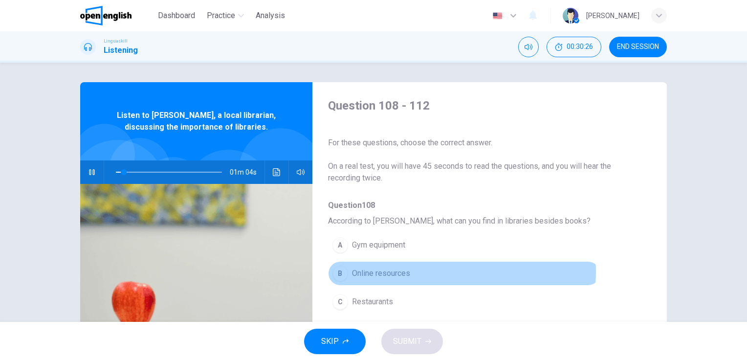
click at [425, 271] on button "B Online resources" at bounding box center [464, 273] width 272 height 24
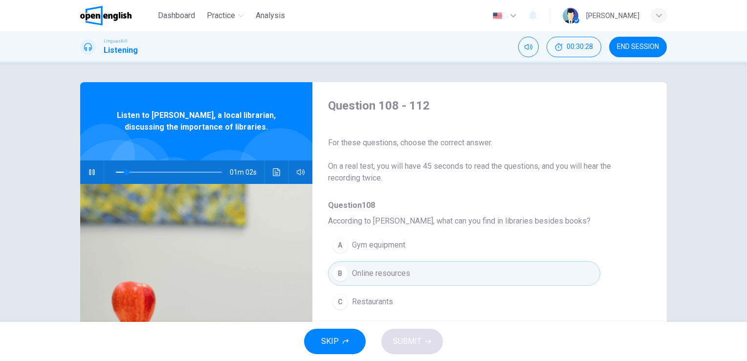
scroll to position [270, 0]
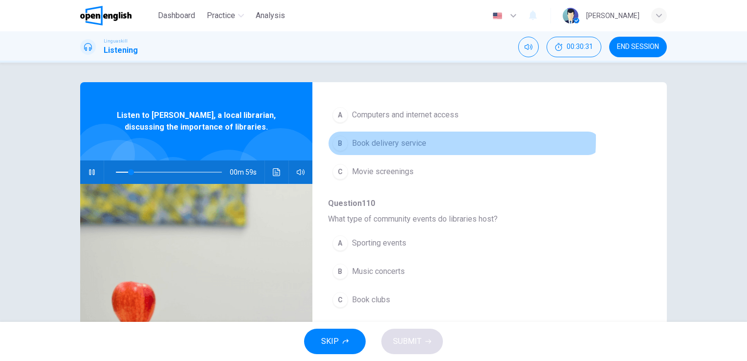
click at [381, 137] on span "Book delivery service" at bounding box center [389, 143] width 74 height 12
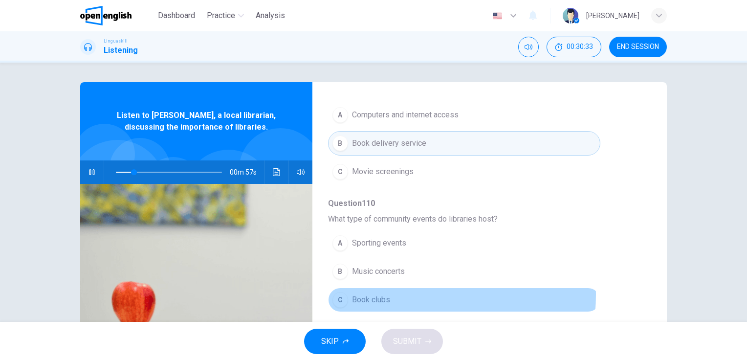
click at [381, 294] on span "Book clubs" at bounding box center [371, 300] width 38 height 12
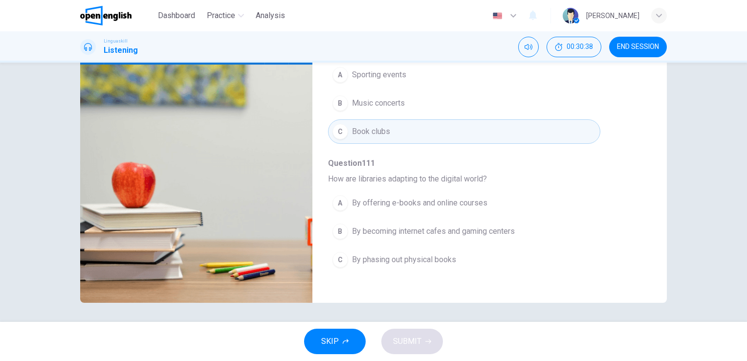
scroll to position [328, 0]
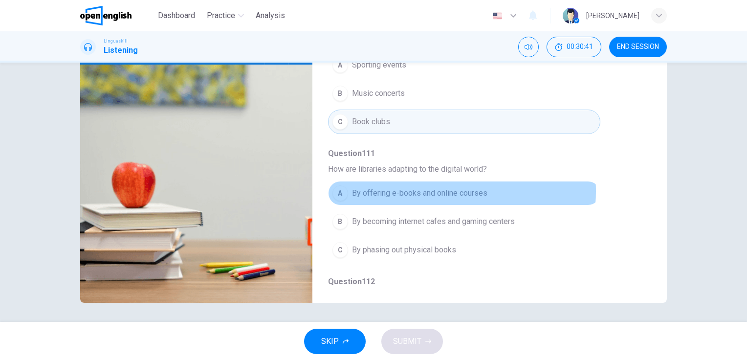
click at [428, 187] on span "By offering e-books and online courses" at bounding box center [419, 193] width 135 height 12
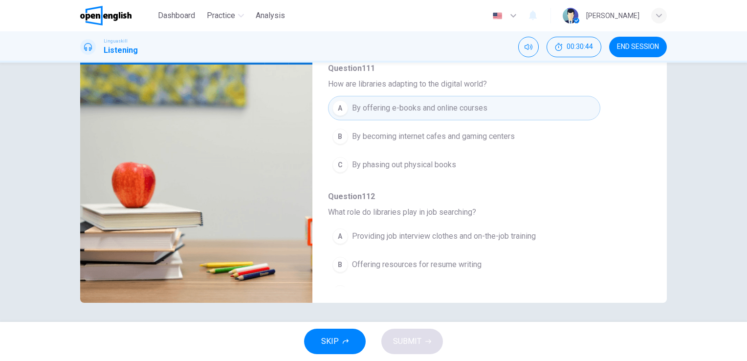
scroll to position [418, 0]
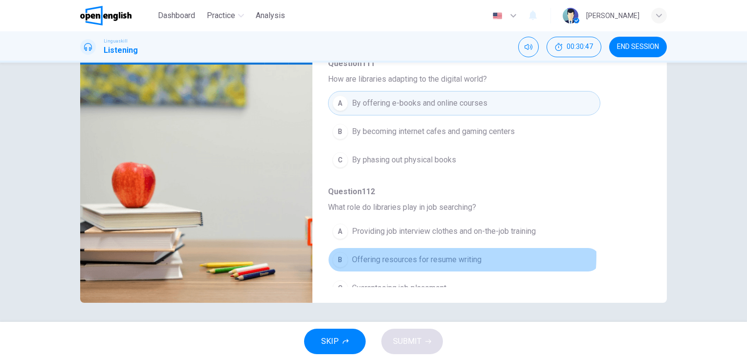
click at [426, 254] on span "Offering resources for resume writing" at bounding box center [416, 260] width 129 height 12
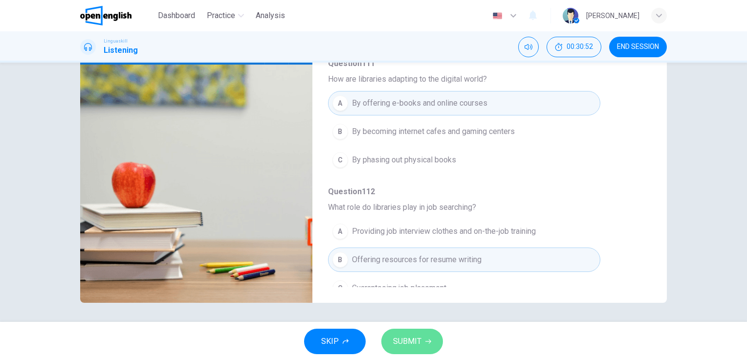
click at [401, 346] on span "SUBMIT" at bounding box center [407, 341] width 28 height 14
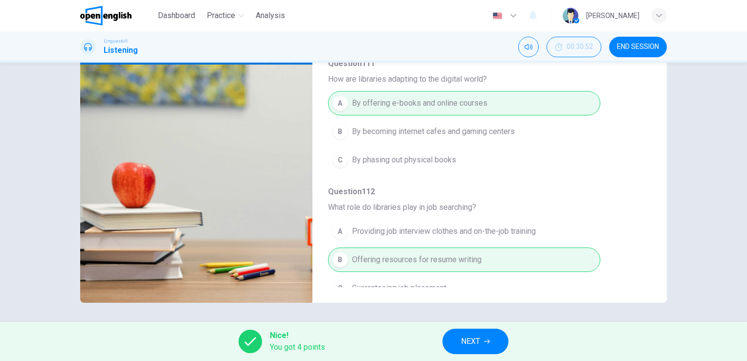
type input "**"
click at [485, 341] on icon "button" at bounding box center [487, 341] width 6 height 6
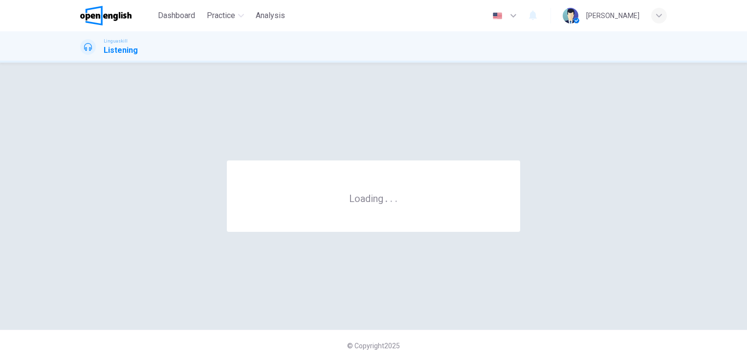
scroll to position [0, 0]
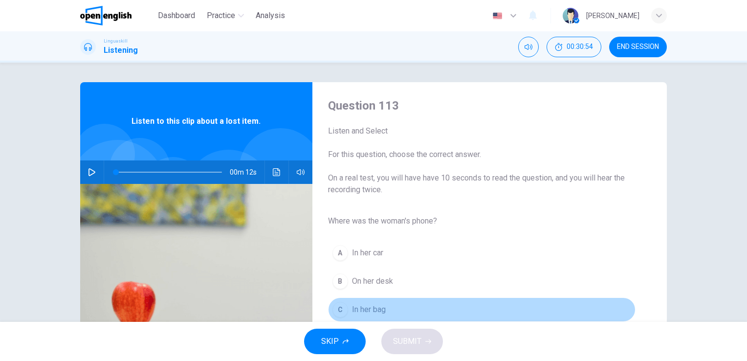
click at [376, 303] on span "In her bag" at bounding box center [369, 309] width 34 height 12
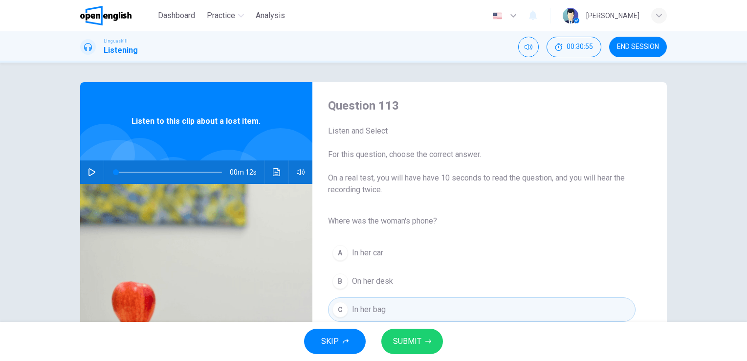
click at [412, 337] on span "SUBMIT" at bounding box center [407, 341] width 28 height 14
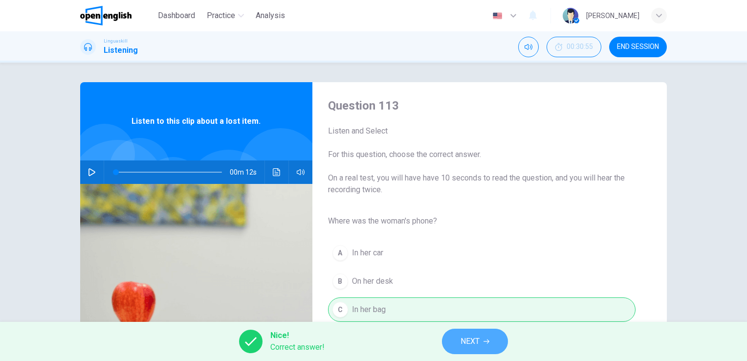
click at [462, 345] on span "NEXT" at bounding box center [469, 341] width 19 height 14
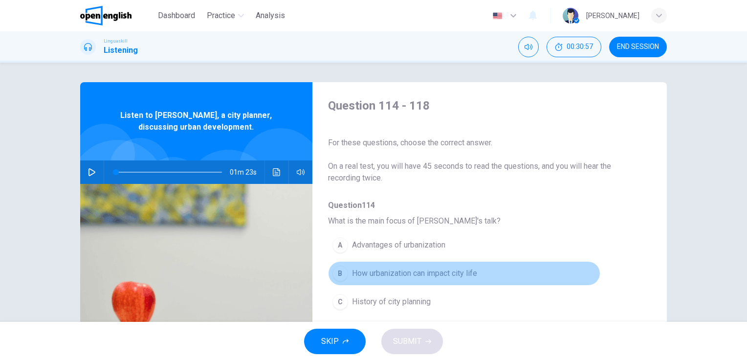
click at [462, 274] on span "How urbanization can impact city life" at bounding box center [414, 273] width 125 height 12
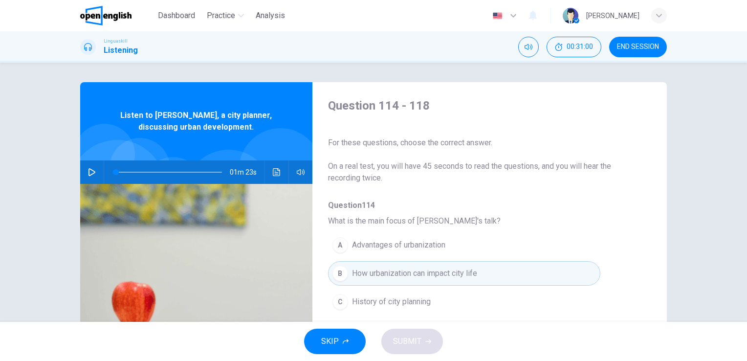
click at [642, 316] on div "Question 114 - 118 For these questions, choose the correct answer. On a real te…" at bounding box center [481, 252] width 339 height 308
click at [644, 316] on div "Question 114 - 118 For these questions, choose the correct answer. On a real te…" at bounding box center [481, 252] width 339 height 308
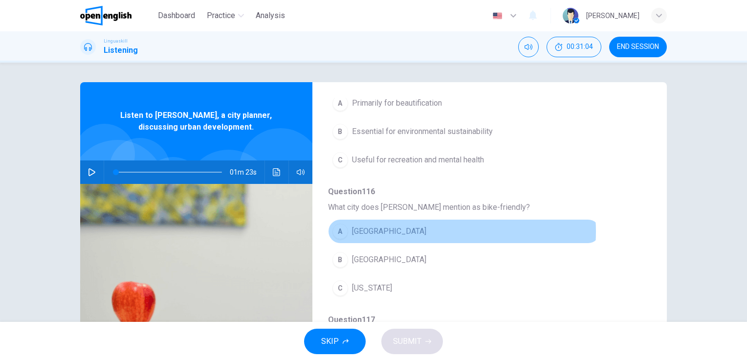
click at [420, 230] on button "A [GEOGRAPHIC_DATA]" at bounding box center [464, 231] width 272 height 24
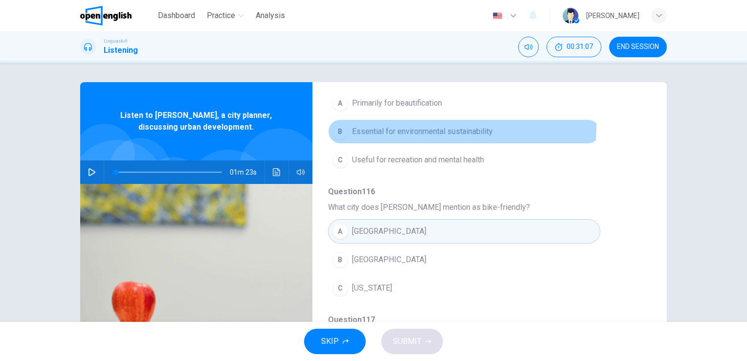
click at [426, 126] on span "Essential for environmental sustainability" at bounding box center [422, 132] width 141 height 12
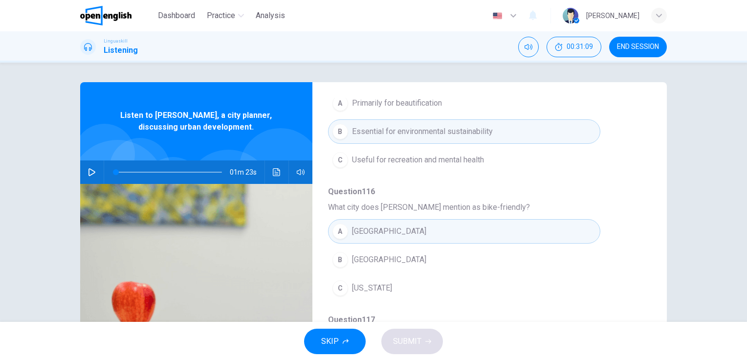
scroll to position [119, 0]
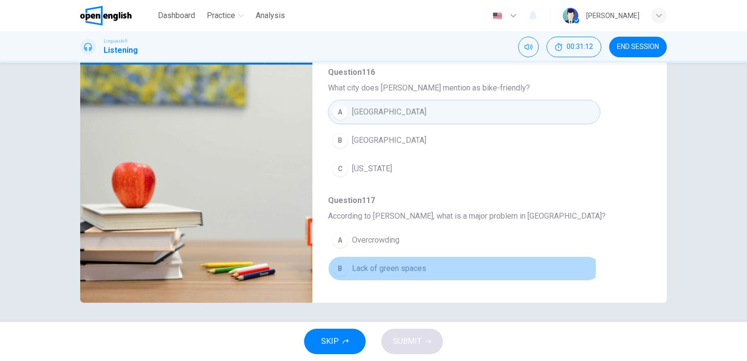
click at [418, 264] on span "Lack of green spaces" at bounding box center [389, 268] width 74 height 12
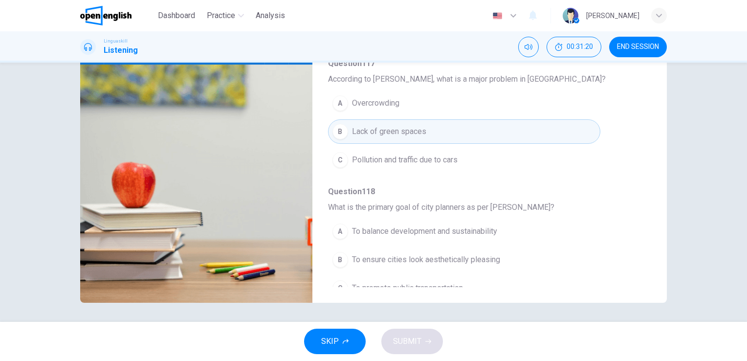
scroll to position [418, 0]
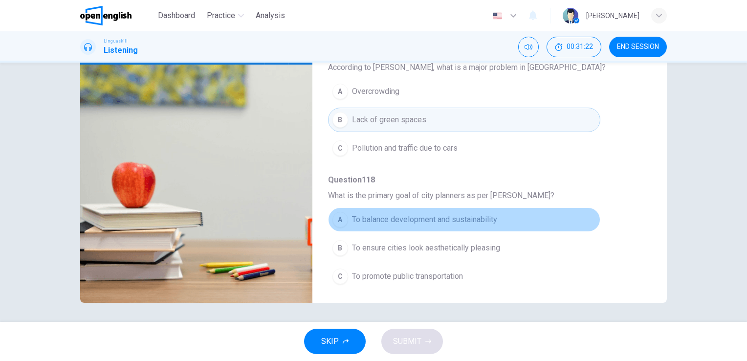
click at [486, 218] on span "To balance development and sustainability" at bounding box center [424, 220] width 145 height 12
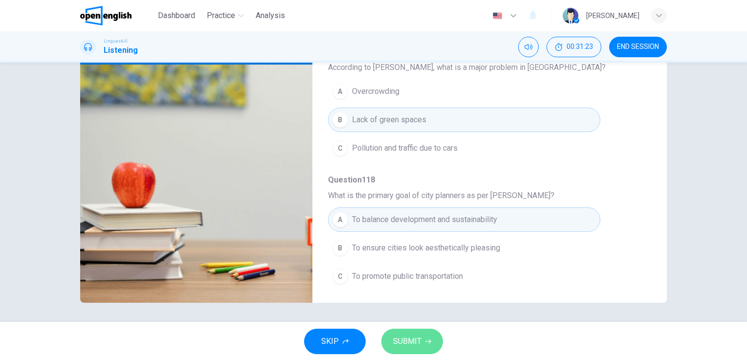
click at [431, 338] on button "SUBMIT" at bounding box center [412, 340] width 62 height 25
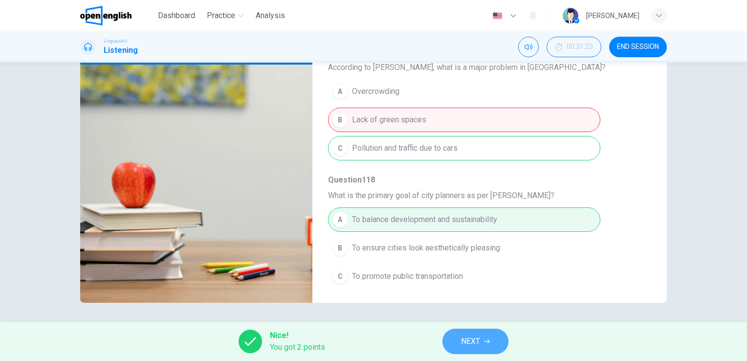
click at [492, 346] on button "NEXT" at bounding box center [475, 340] width 66 height 25
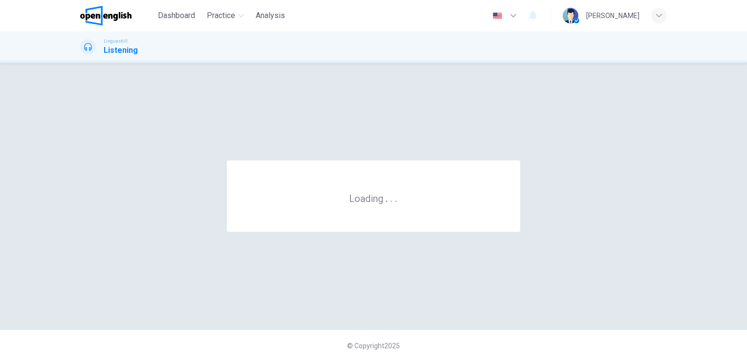
scroll to position [0, 0]
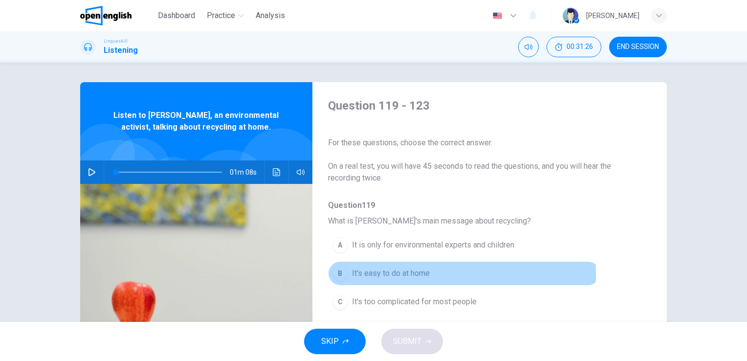
click at [418, 273] on span "It's easy to do at home" at bounding box center [391, 273] width 78 height 12
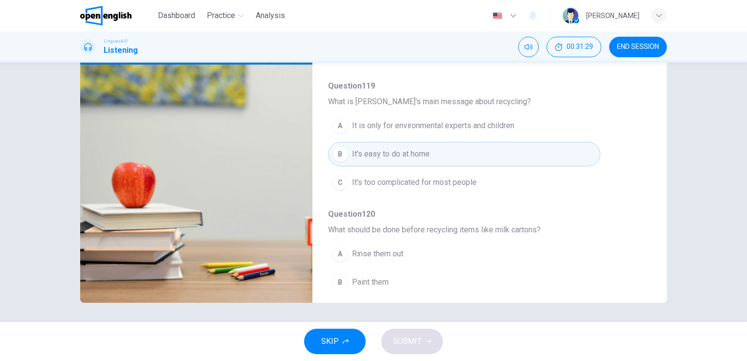
scroll to position [119, 0]
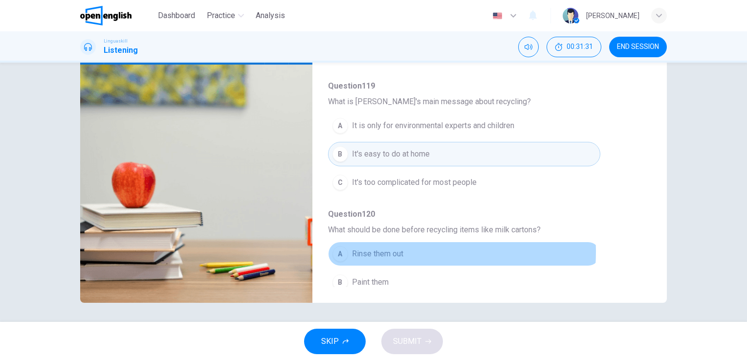
click at [396, 251] on span "Rinse them out" at bounding box center [377, 254] width 51 height 12
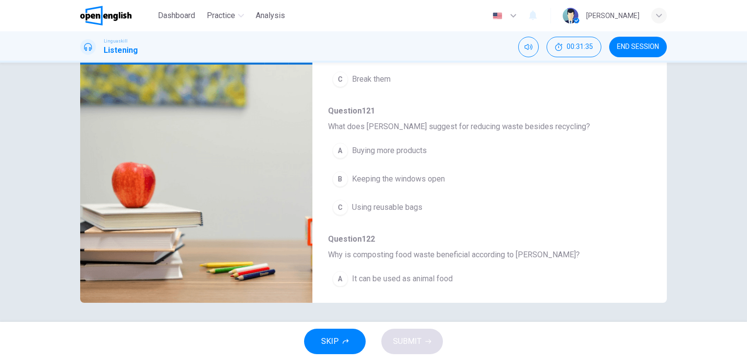
scroll to position [235, 0]
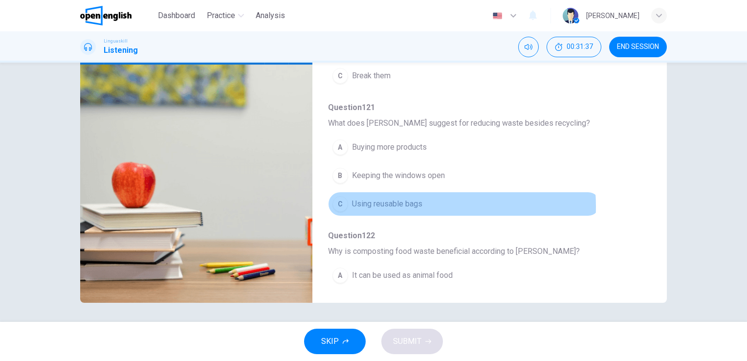
click at [395, 204] on span "Using reusable bags" at bounding box center [387, 204] width 70 height 12
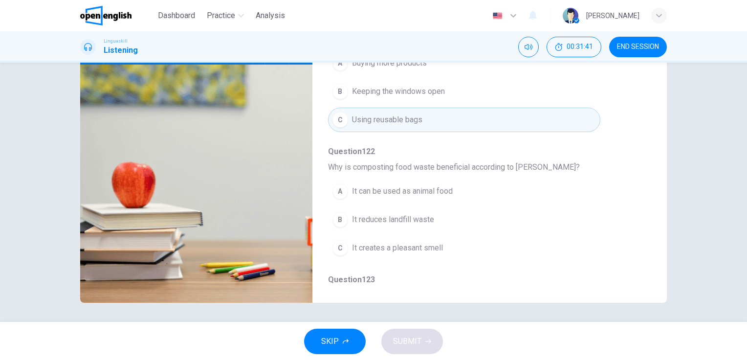
scroll to position [332, 0]
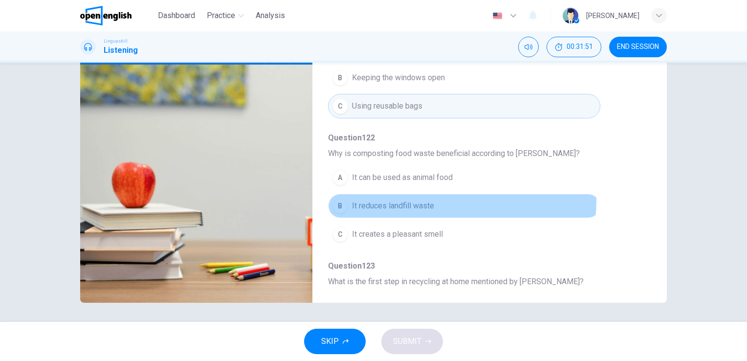
click at [389, 196] on button "B It reduces landfill waste" at bounding box center [464, 205] width 272 height 24
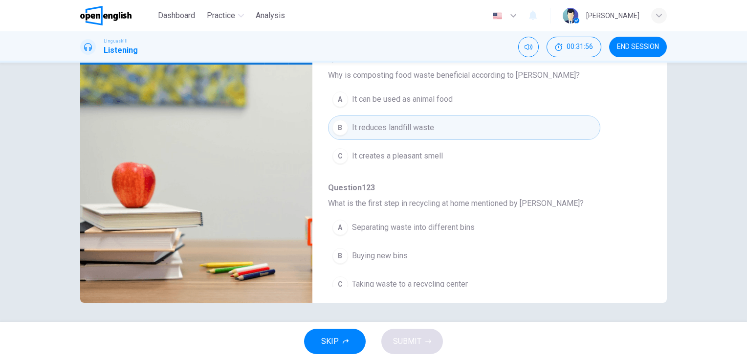
scroll to position [418, 0]
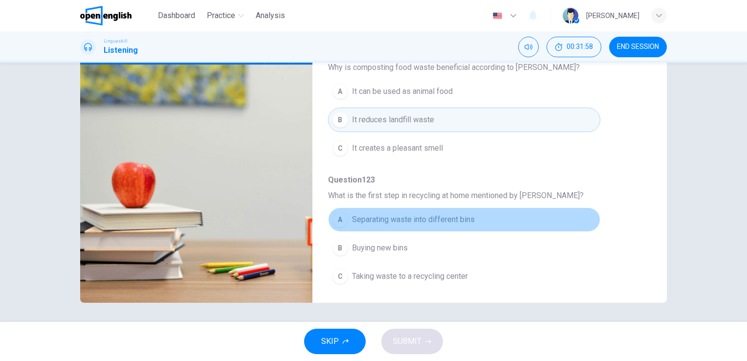
click at [461, 214] on span "Separating waste into different bins" at bounding box center [413, 220] width 123 height 12
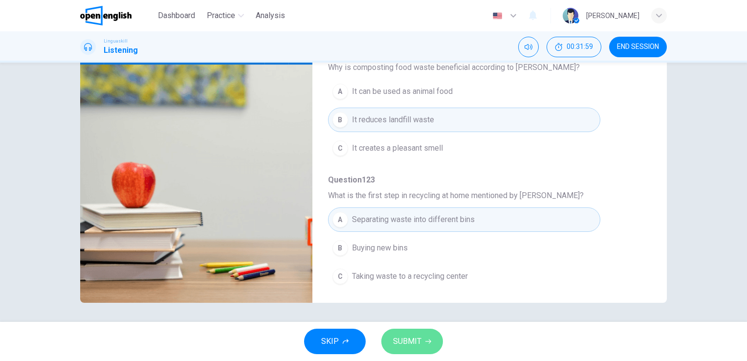
click at [422, 332] on button "SUBMIT" at bounding box center [412, 340] width 62 height 25
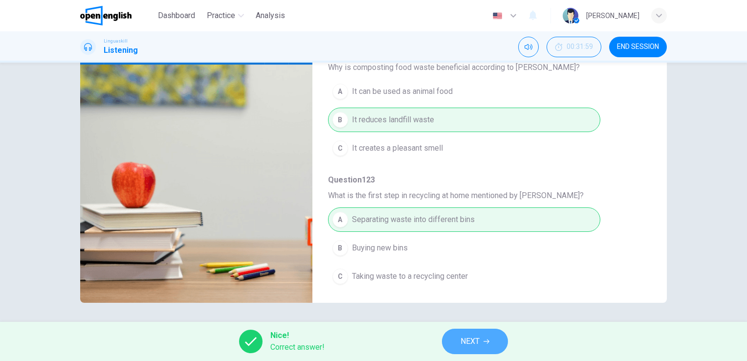
click at [466, 337] on span "NEXT" at bounding box center [469, 341] width 19 height 14
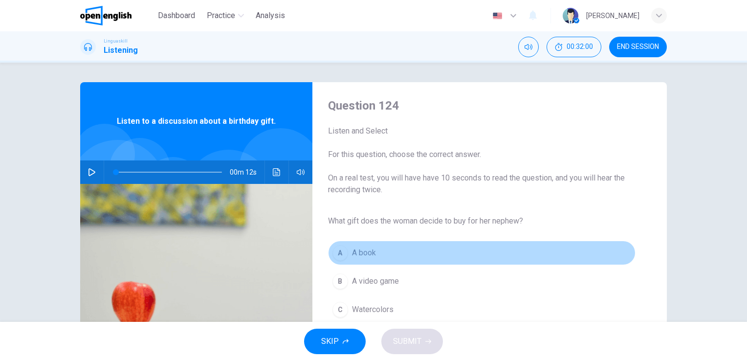
click at [364, 252] on span "A book" at bounding box center [364, 253] width 24 height 12
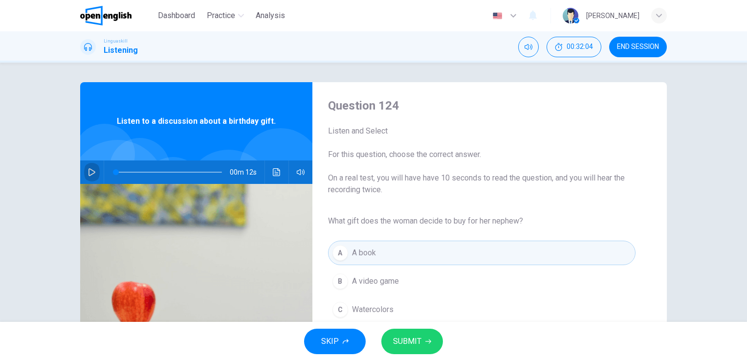
click at [93, 170] on icon "button" at bounding box center [92, 172] width 8 height 8
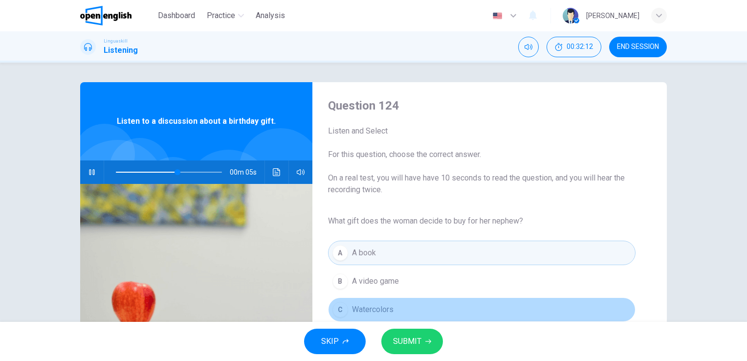
click at [371, 303] on span "Watercolors" at bounding box center [373, 309] width 42 height 12
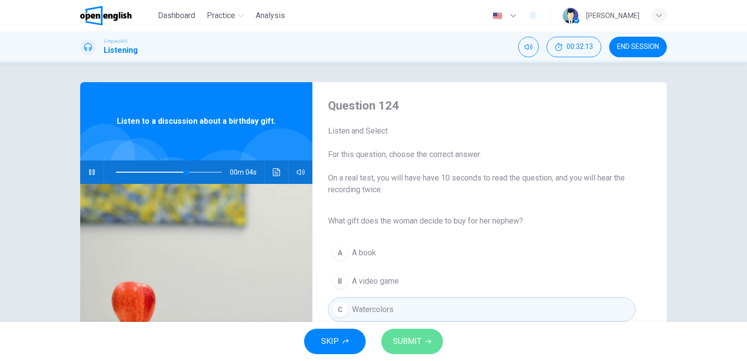
click at [416, 337] on span "SUBMIT" at bounding box center [407, 341] width 28 height 14
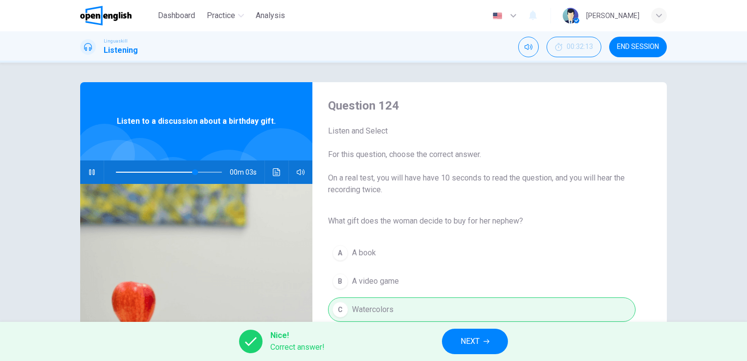
type input "**"
click at [475, 339] on span "NEXT" at bounding box center [469, 341] width 19 height 14
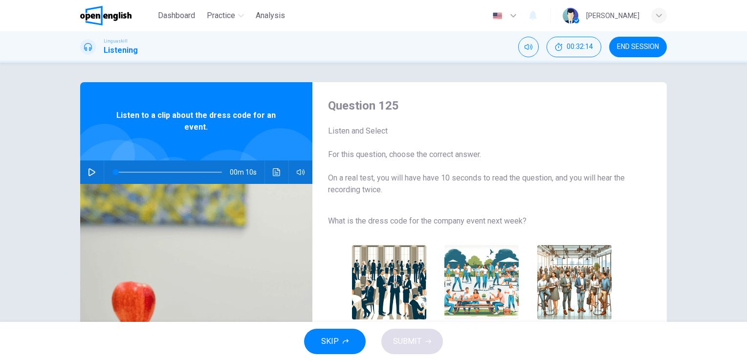
click at [545, 287] on img "button" at bounding box center [574, 282] width 74 height 74
click at [414, 339] on span "SUBMIT" at bounding box center [407, 341] width 28 height 14
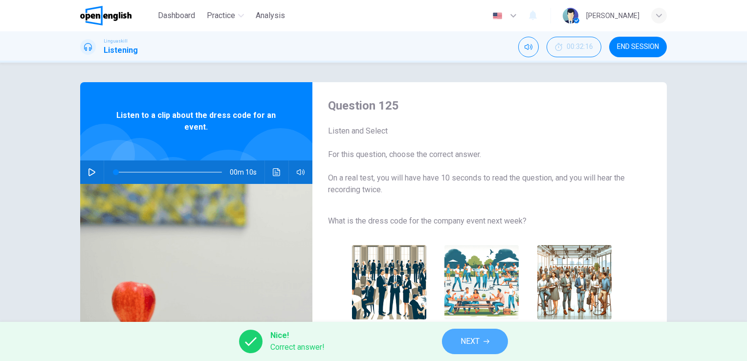
click at [475, 332] on button "NEXT" at bounding box center [475, 340] width 66 height 25
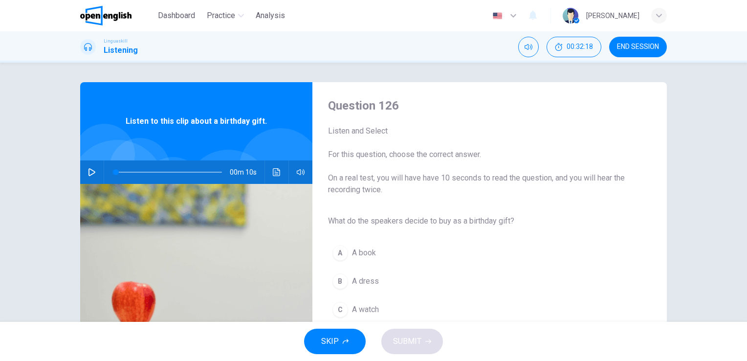
click at [369, 252] on span "A book" at bounding box center [364, 253] width 24 height 12
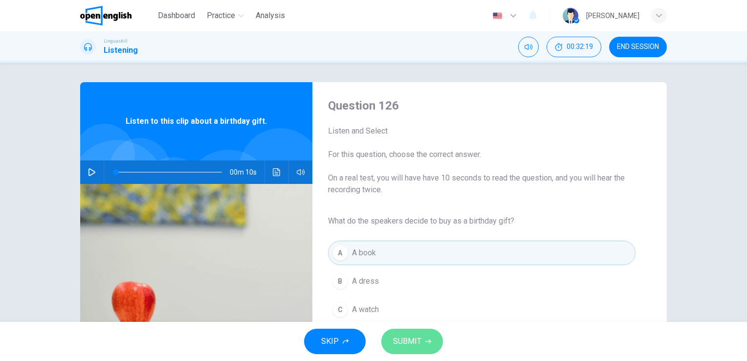
click at [404, 338] on span "SUBMIT" at bounding box center [407, 341] width 28 height 14
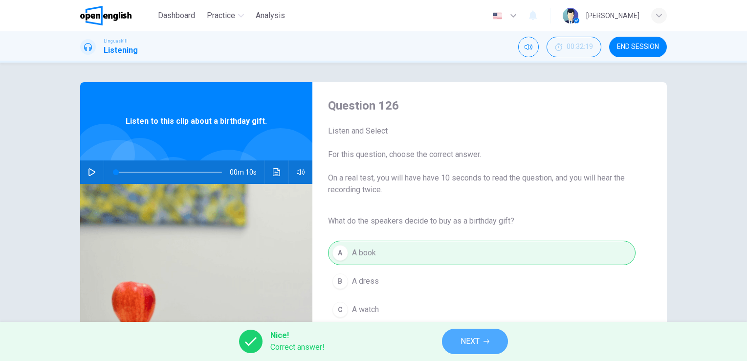
click at [481, 340] on button "NEXT" at bounding box center [475, 340] width 66 height 25
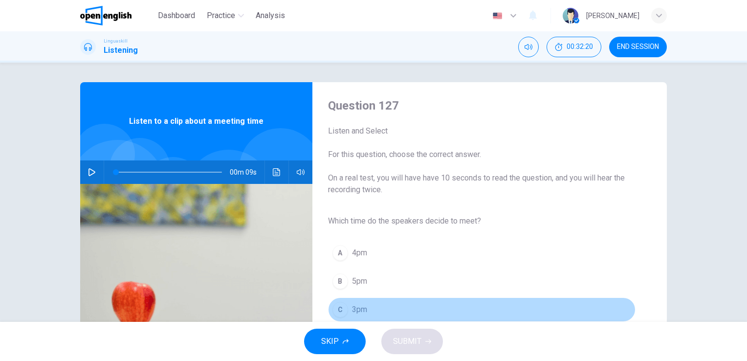
click at [369, 305] on button "C 3pm" at bounding box center [481, 309] width 307 height 24
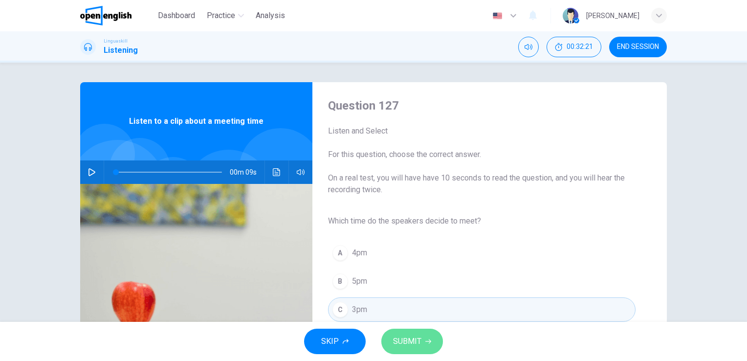
click at [405, 334] on span "SUBMIT" at bounding box center [407, 341] width 28 height 14
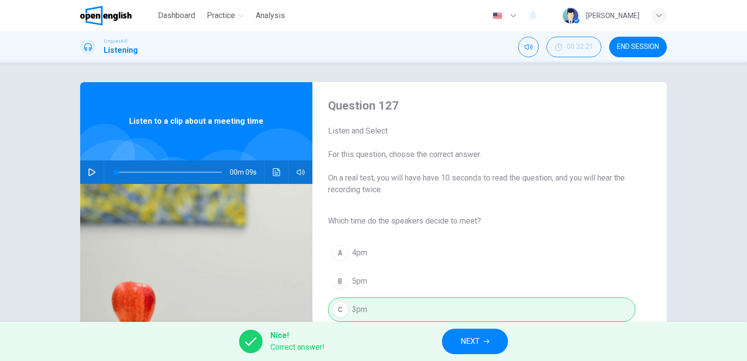
click at [459, 339] on button "NEXT" at bounding box center [475, 340] width 66 height 25
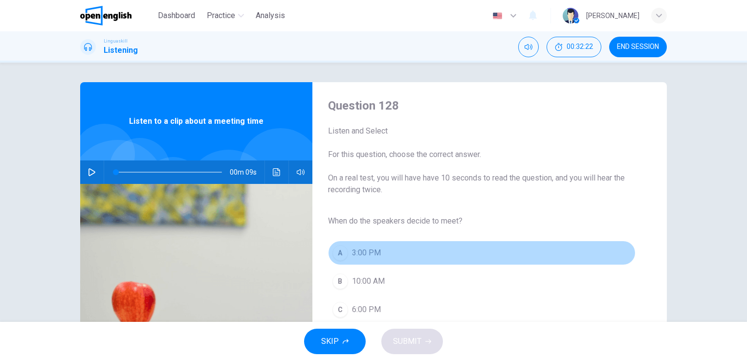
click at [365, 253] on span "3:00 PM" at bounding box center [366, 253] width 29 height 12
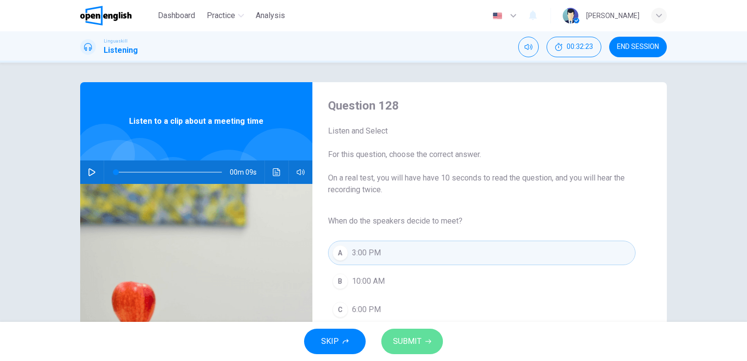
click at [406, 339] on span "SUBMIT" at bounding box center [407, 341] width 28 height 14
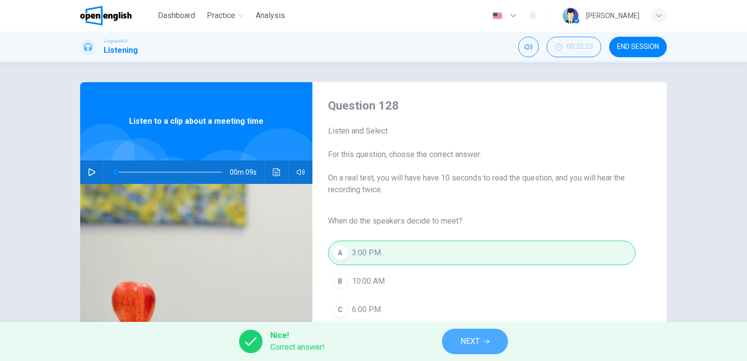
click at [460, 345] on span "NEXT" at bounding box center [469, 341] width 19 height 14
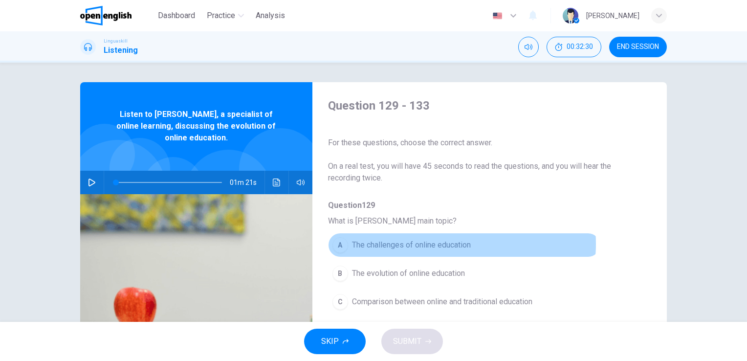
click at [445, 243] on span "The challenges of online education" at bounding box center [411, 245] width 119 height 12
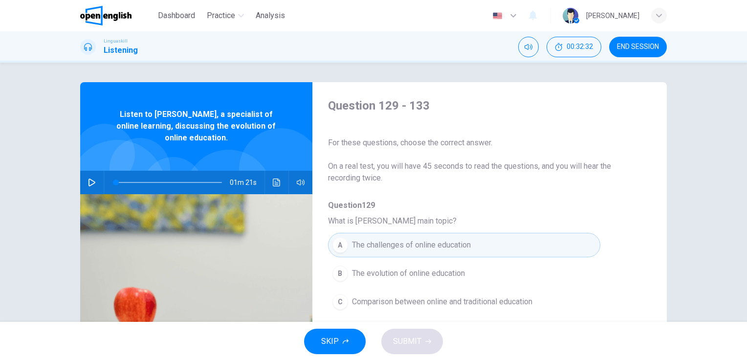
scroll to position [270, 0]
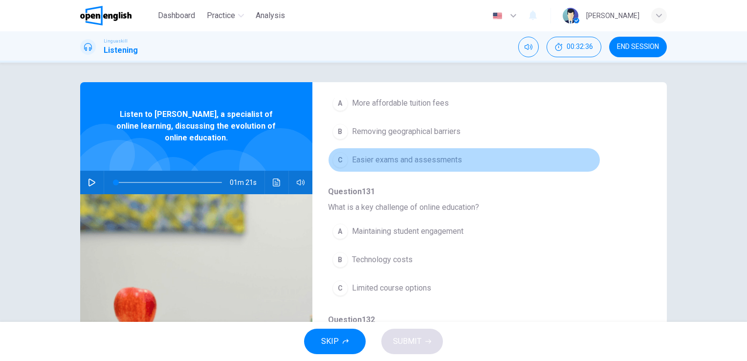
click at [462, 162] on button "C Easier exams and assessments" at bounding box center [464, 160] width 272 height 24
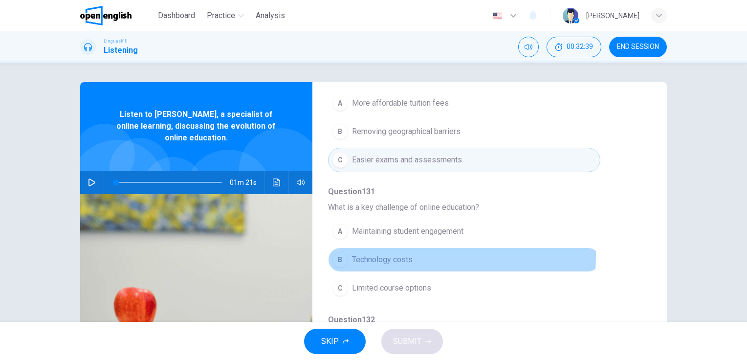
click at [395, 254] on span "Technology costs" at bounding box center [382, 260] width 61 height 12
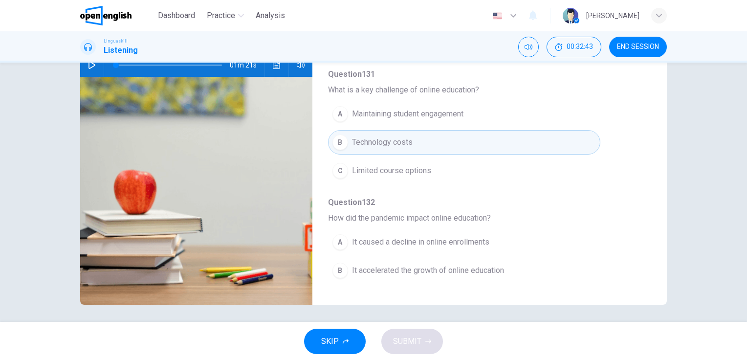
scroll to position [119, 0]
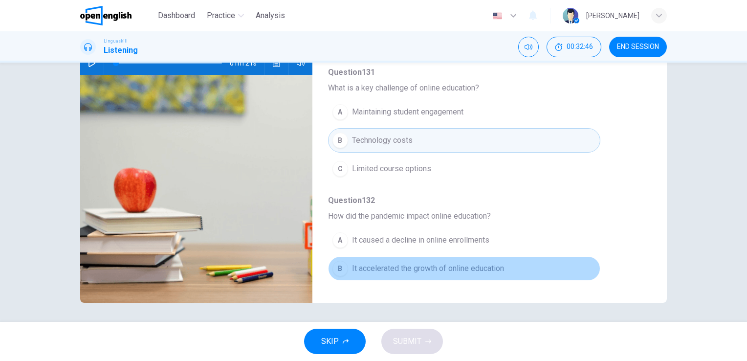
click at [493, 271] on span "It accelerated the growth of online education" at bounding box center [428, 268] width 152 height 12
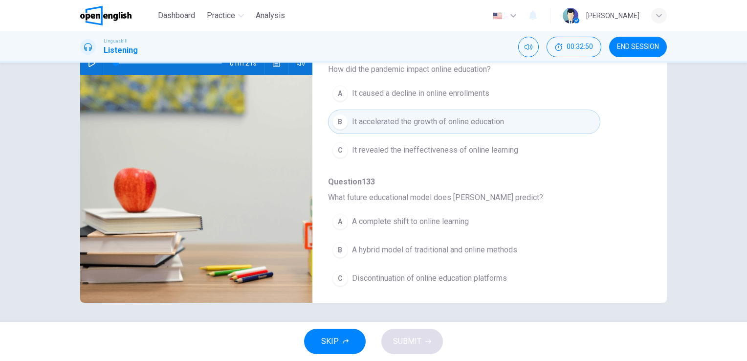
scroll to position [418, 0]
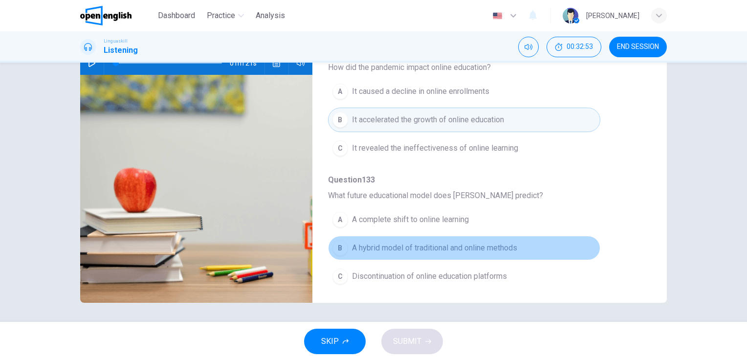
click at [498, 243] on span "A hybrid model of traditional and online methods" at bounding box center [434, 248] width 165 height 12
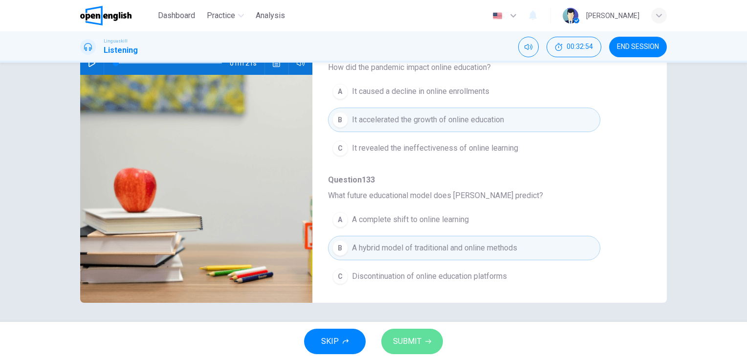
click at [422, 347] on button "SUBMIT" at bounding box center [412, 340] width 62 height 25
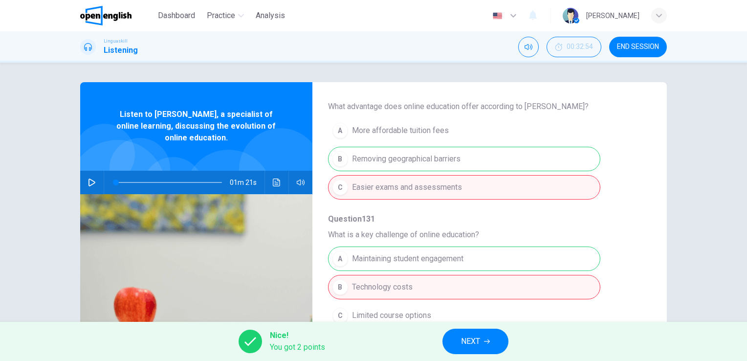
scroll to position [223, 0]
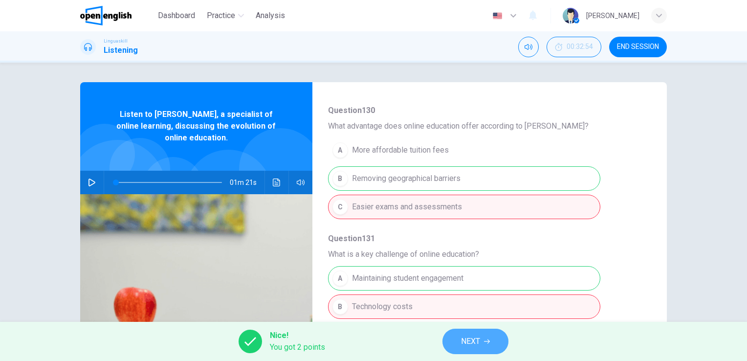
click at [467, 343] on span "NEXT" at bounding box center [470, 341] width 19 height 14
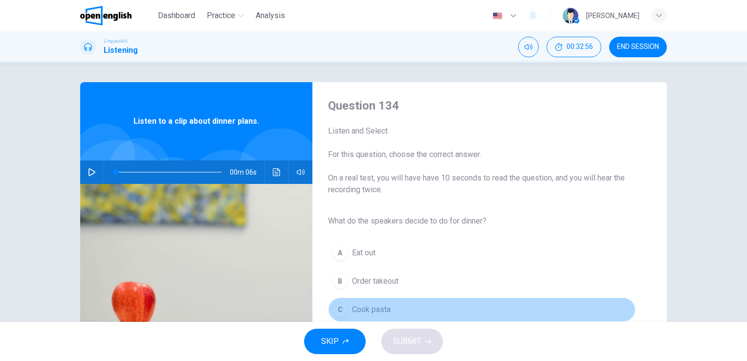
click at [380, 308] on span "Cook pasta" at bounding box center [371, 309] width 39 height 12
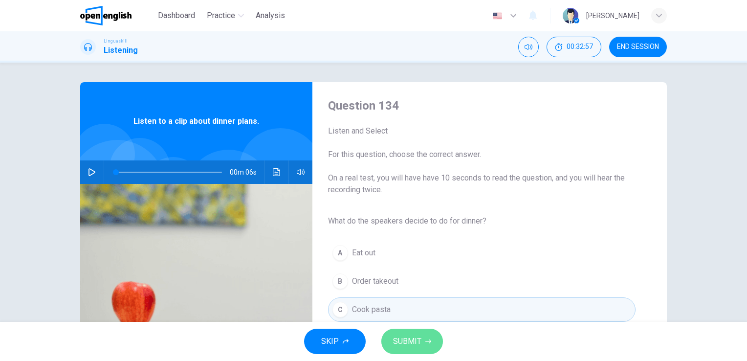
click at [401, 341] on span "SUBMIT" at bounding box center [407, 341] width 28 height 14
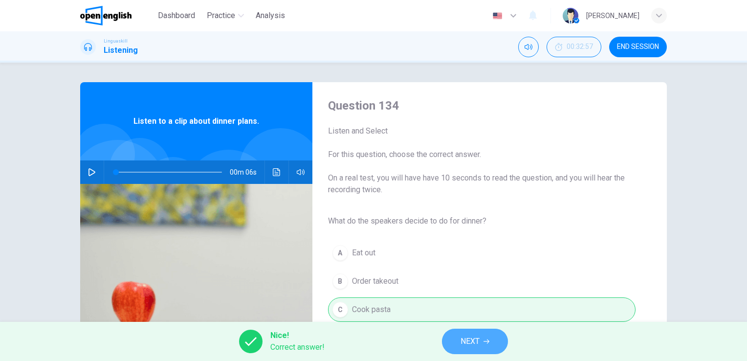
click at [457, 338] on button "NEXT" at bounding box center [475, 340] width 66 height 25
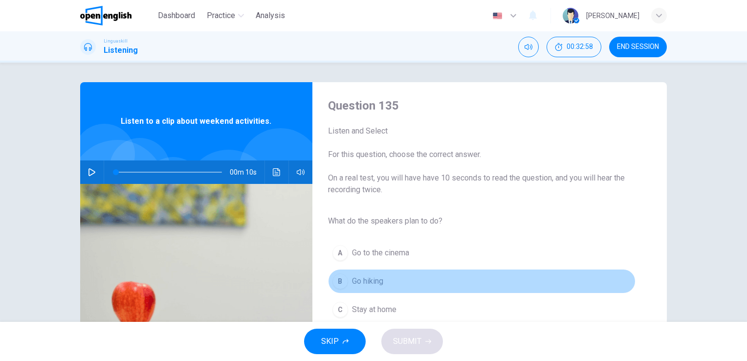
click at [390, 283] on button "B Go hiking" at bounding box center [481, 281] width 307 height 24
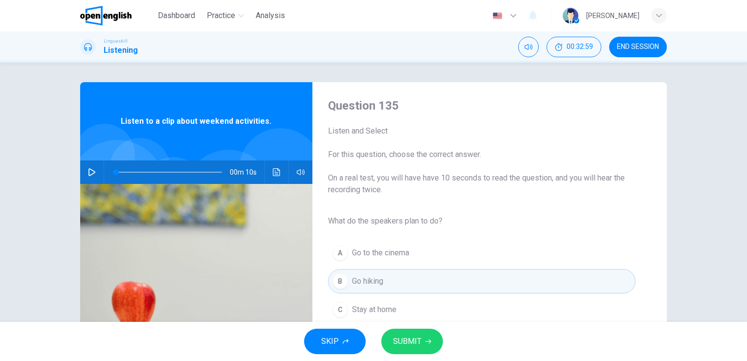
click at [404, 337] on span "SUBMIT" at bounding box center [407, 341] width 28 height 14
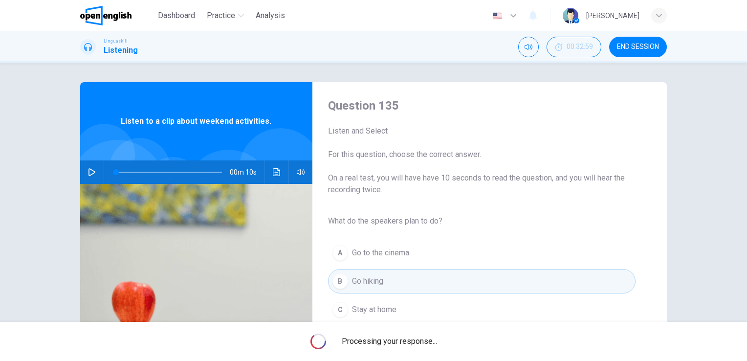
click at [404, 337] on span "Processing your response..." at bounding box center [389, 341] width 95 height 12
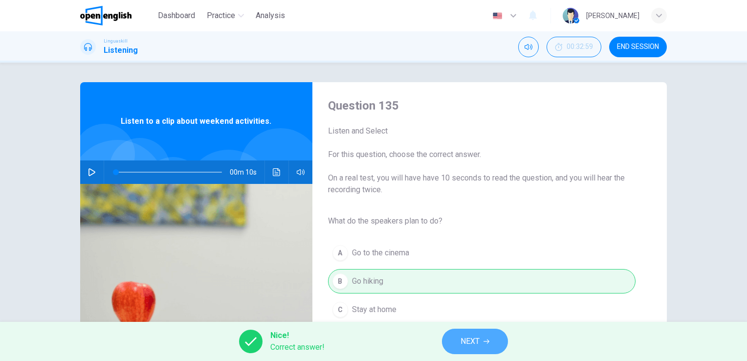
click at [458, 339] on button "NEXT" at bounding box center [475, 340] width 66 height 25
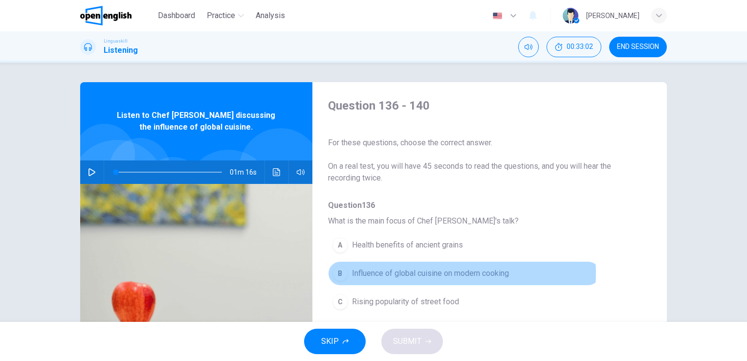
click at [411, 272] on span "Influence of global cuisine on modern cooking" at bounding box center [430, 273] width 157 height 12
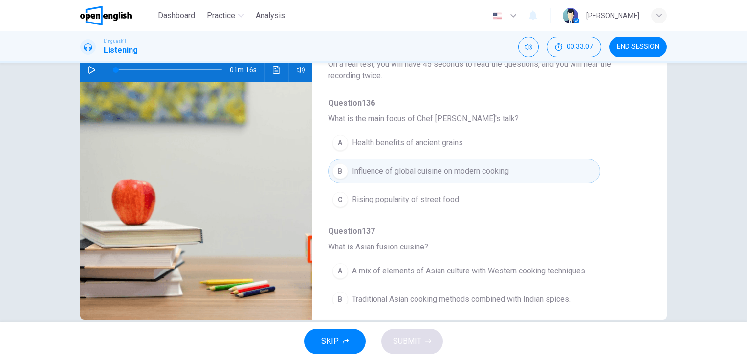
scroll to position [117, 0]
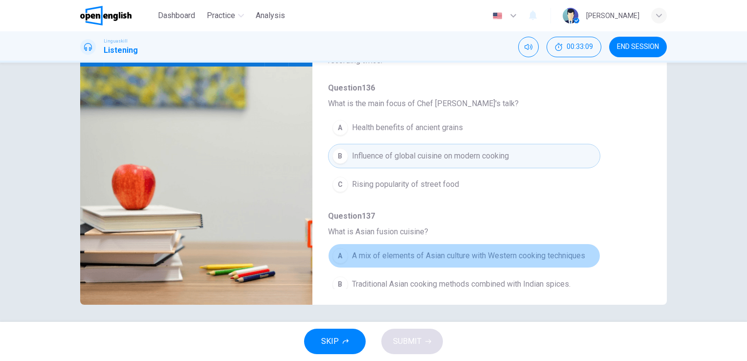
click at [523, 255] on span "A mix of elements of Asian culture with Western cooking techniques" at bounding box center [468, 256] width 233 height 12
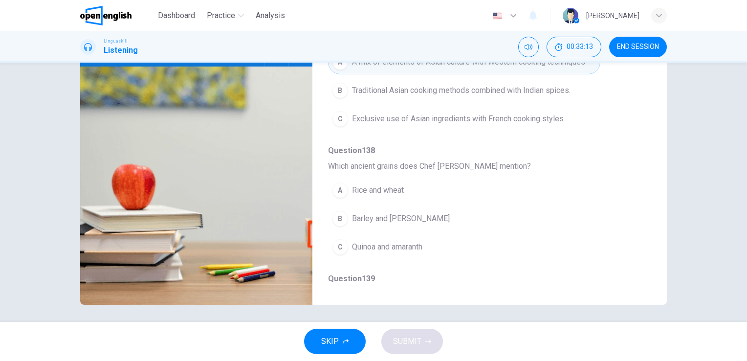
scroll to position [195, 0]
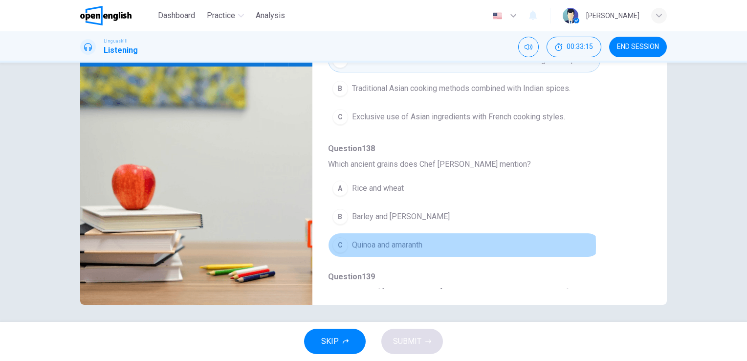
click at [381, 244] on span "Quinoa and amaranth" at bounding box center [387, 245] width 70 height 12
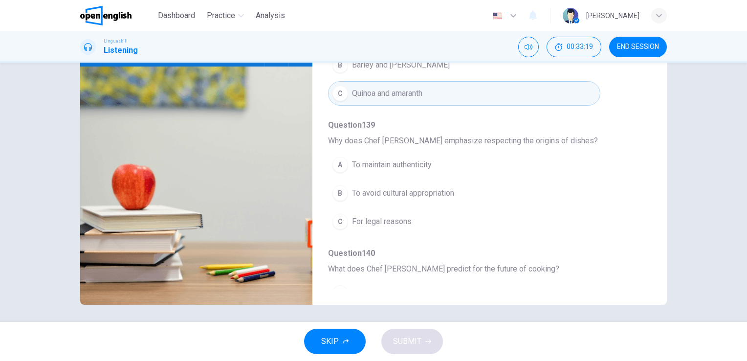
scroll to position [352, 0]
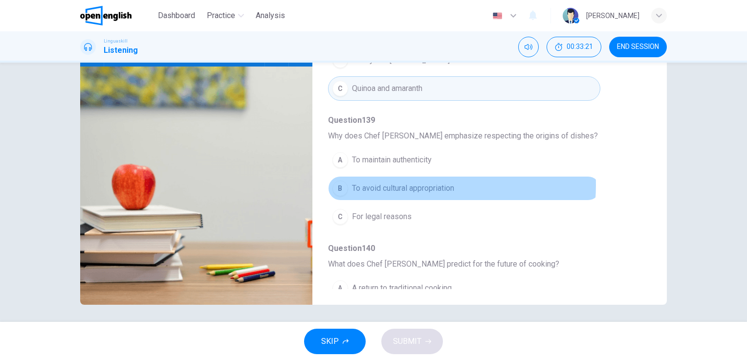
click at [401, 183] on span "To avoid cultural appropriation" at bounding box center [403, 188] width 102 height 12
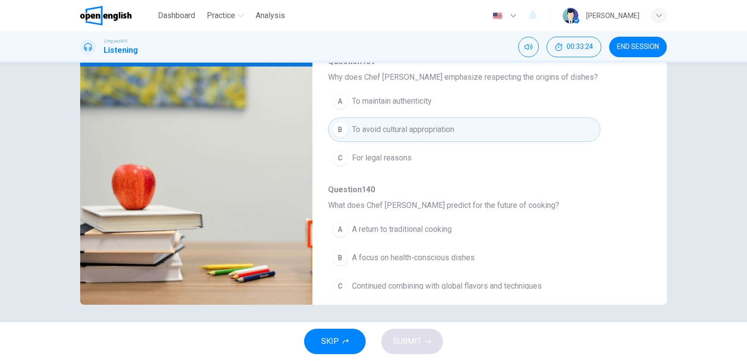
scroll to position [418, 0]
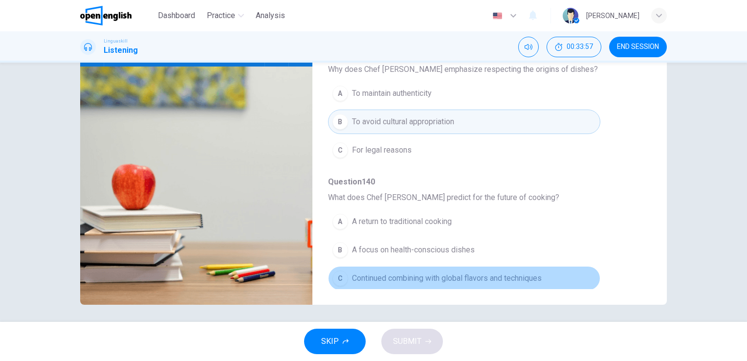
click at [495, 273] on span "Continued combining with global flavors and techniques" at bounding box center [447, 278] width 190 height 12
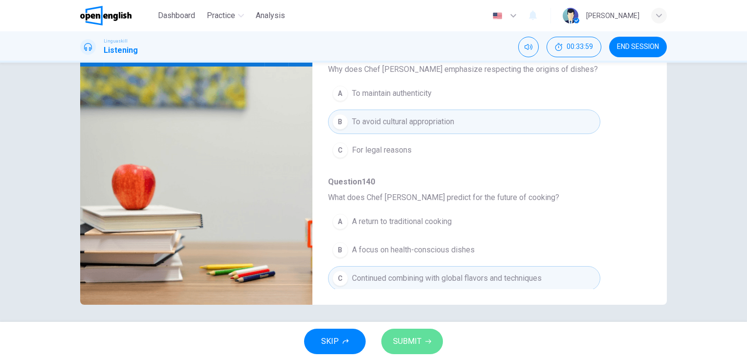
click at [414, 343] on span "SUBMIT" at bounding box center [407, 341] width 28 height 14
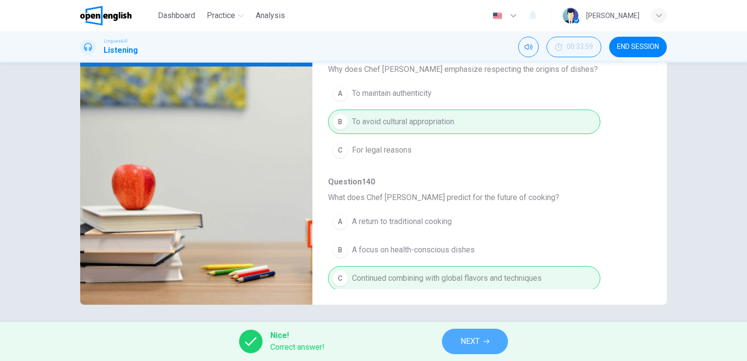
click at [481, 342] on button "NEXT" at bounding box center [475, 340] width 66 height 25
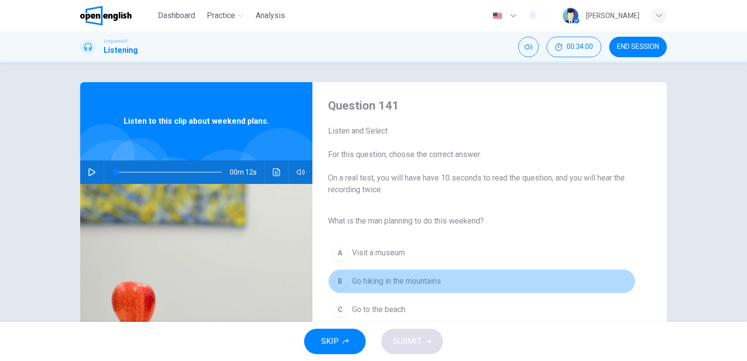
click at [433, 283] on span "Go hiking in the mountains" at bounding box center [396, 281] width 89 height 12
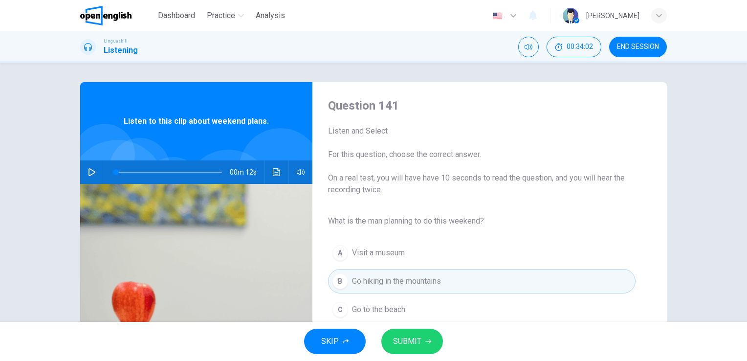
drag, startPoint x: 433, startPoint y: 283, endPoint x: 418, endPoint y: 339, distance: 58.1
click at [418, 339] on div "Dashboard Practice Analysis English ** ​ [PERSON_NAME] Linguaskill Listening 00…" at bounding box center [373, 180] width 747 height 361
click at [418, 339] on span "SUBMIT" at bounding box center [407, 341] width 28 height 14
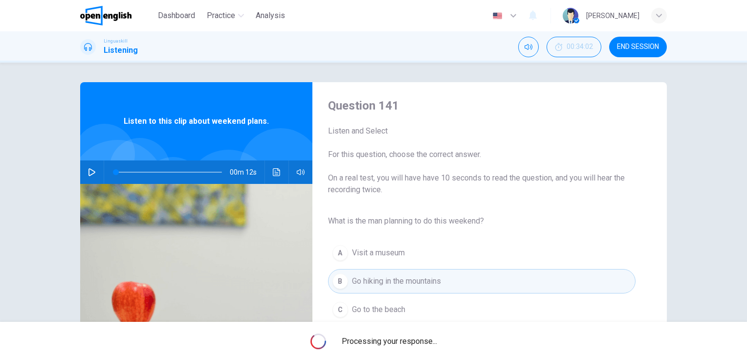
click at [418, 339] on span "Processing your response..." at bounding box center [389, 341] width 95 height 12
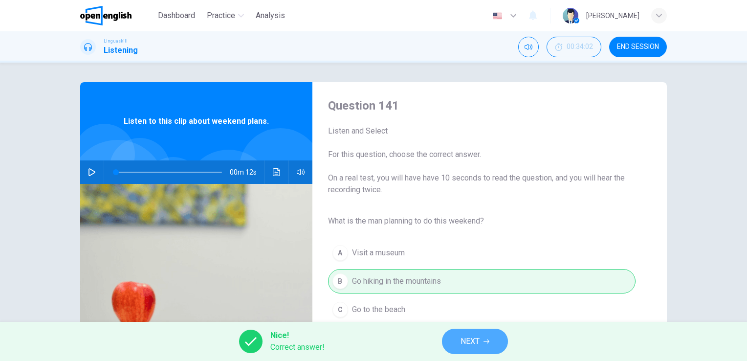
click at [455, 345] on button "NEXT" at bounding box center [475, 340] width 66 height 25
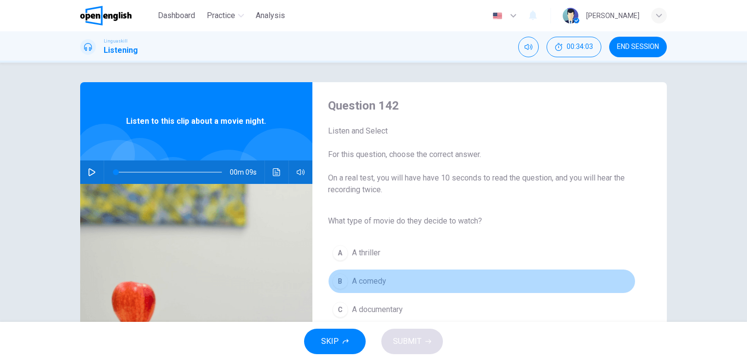
click at [384, 280] on span "A comedy" at bounding box center [369, 281] width 34 height 12
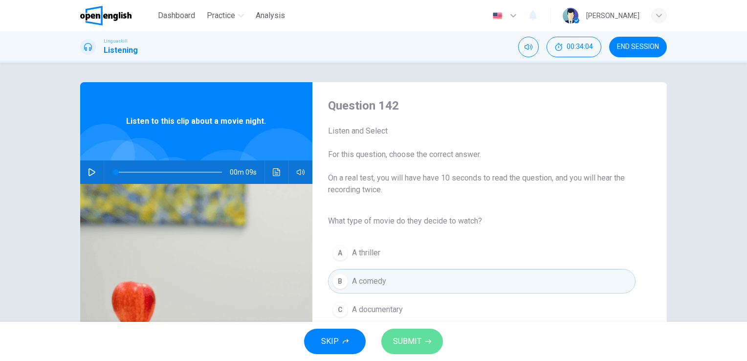
click at [415, 341] on span "SUBMIT" at bounding box center [407, 341] width 28 height 14
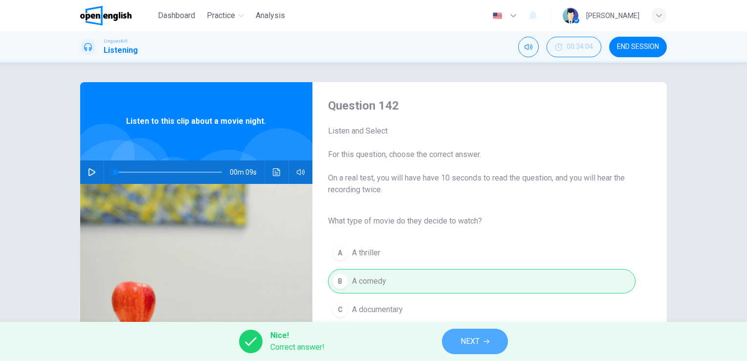
click at [454, 331] on button "NEXT" at bounding box center [475, 340] width 66 height 25
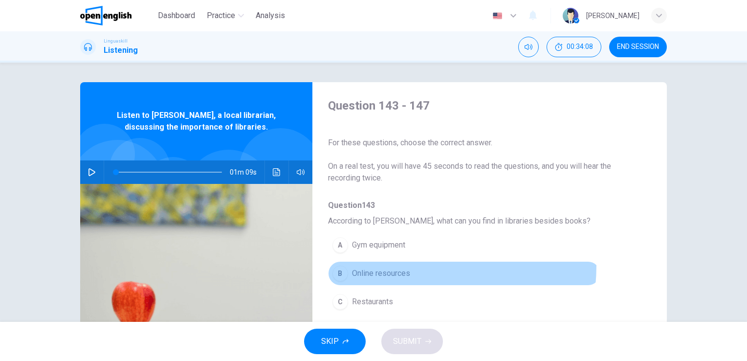
click at [397, 265] on button "B Online resources" at bounding box center [464, 273] width 272 height 24
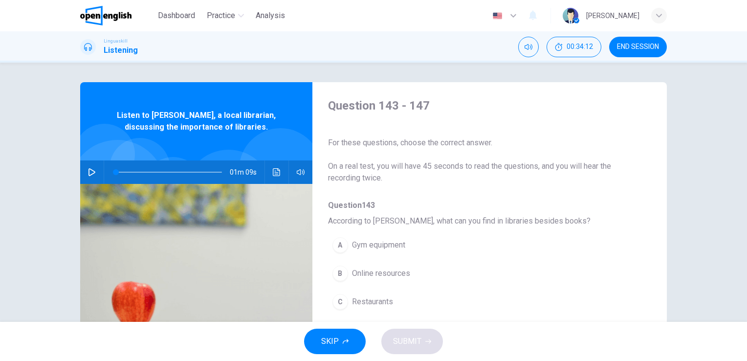
scroll to position [270, 0]
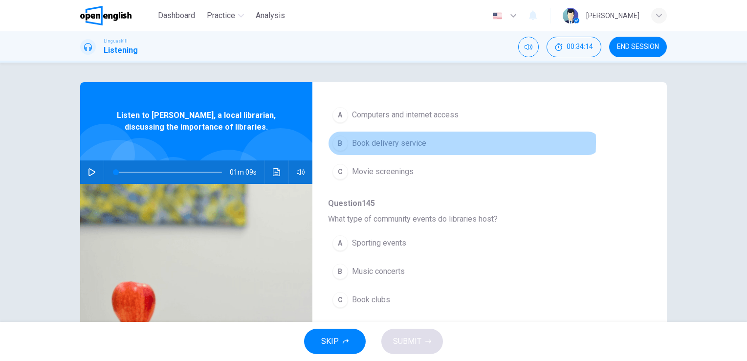
click at [363, 137] on span "Book delivery service" at bounding box center [389, 143] width 74 height 12
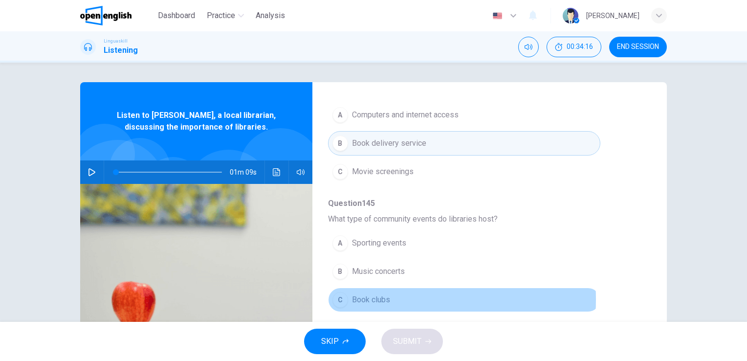
click at [356, 294] on span "Book clubs" at bounding box center [371, 300] width 38 height 12
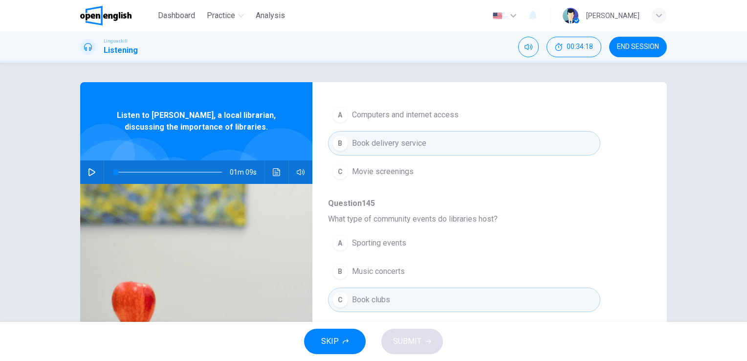
click at [739, 317] on div "Question 143 - 147 For these questions, choose the correct answer. On a real te…" at bounding box center [373, 192] width 747 height 259
click at [743, 316] on div "Question 143 - 147 For these questions, choose the correct answer. On a real te…" at bounding box center [373, 192] width 747 height 259
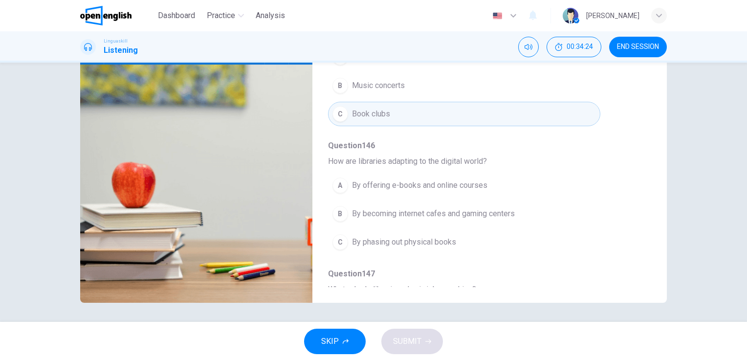
scroll to position [348, 0]
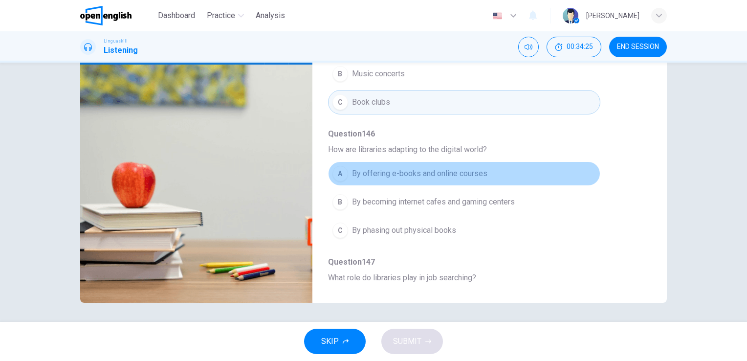
click at [488, 161] on button "A By offering e-books and online courses" at bounding box center [464, 173] width 272 height 24
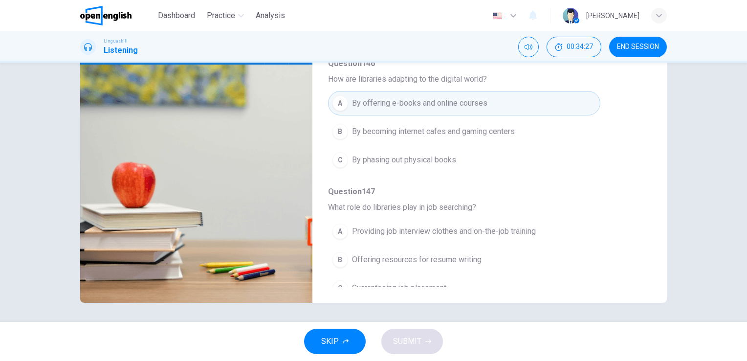
scroll to position [418, 0]
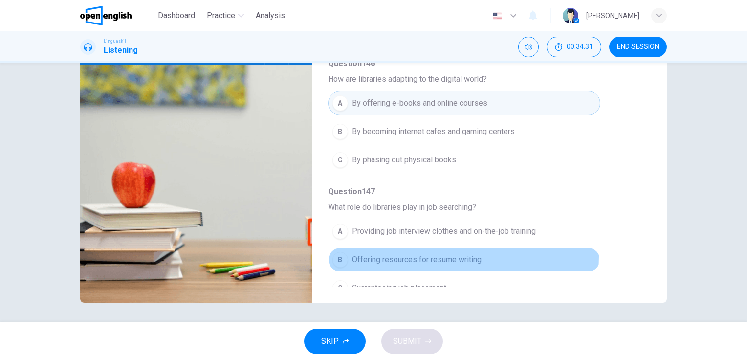
click at [460, 254] on span "Offering resources for resume writing" at bounding box center [416, 260] width 129 height 12
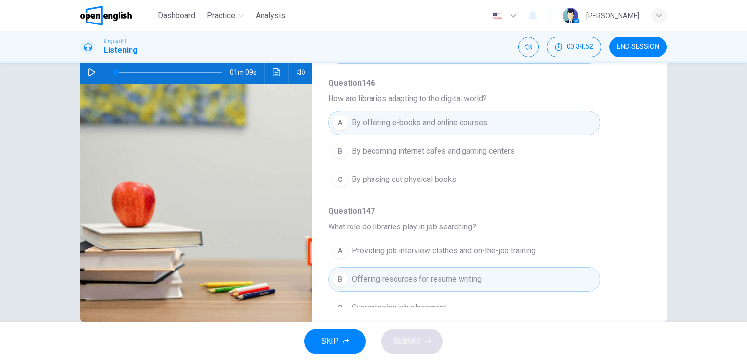
click at [410, 340] on div "SKIP SUBMIT" at bounding box center [373, 340] width 747 height 39
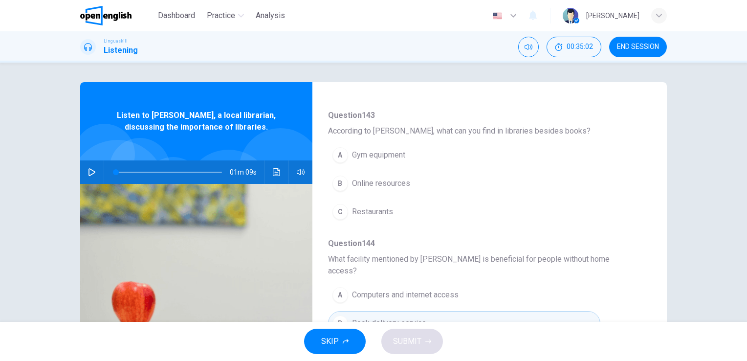
scroll to position [86, 0]
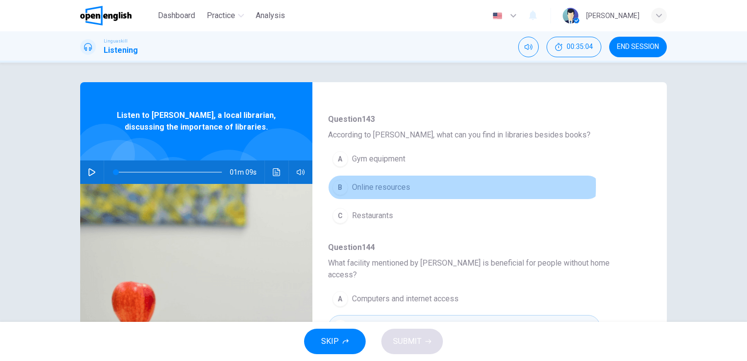
click at [388, 185] on span "Online resources" at bounding box center [381, 187] width 58 height 12
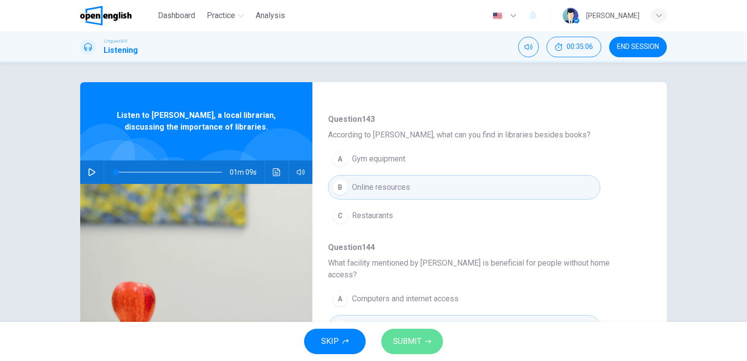
click at [413, 345] on span "SUBMIT" at bounding box center [407, 341] width 28 height 14
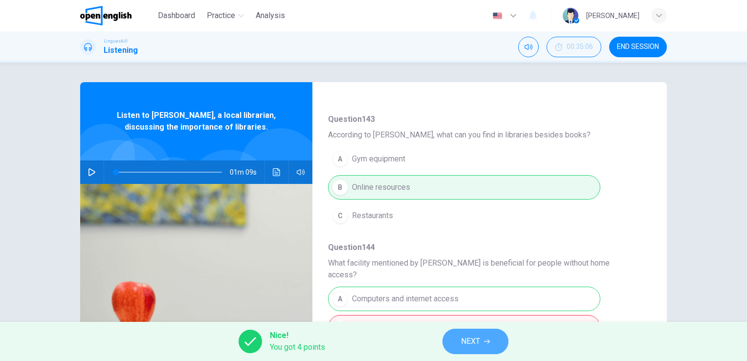
click at [470, 338] on span "NEXT" at bounding box center [470, 341] width 19 height 14
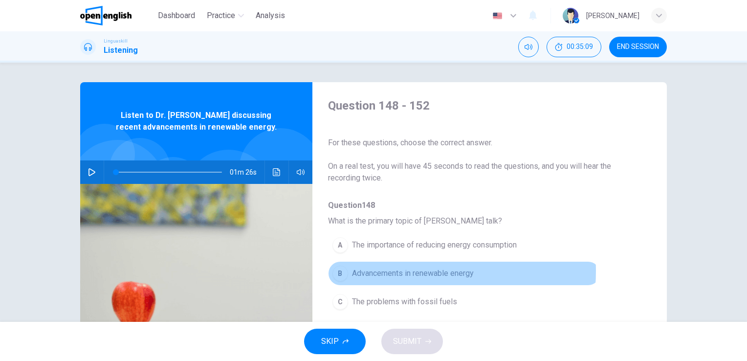
click at [397, 270] on span "Advancements in renewable energy" at bounding box center [413, 273] width 122 height 12
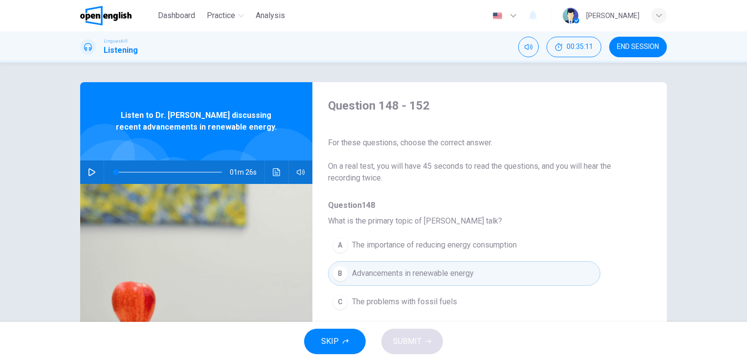
scroll to position [270, 0]
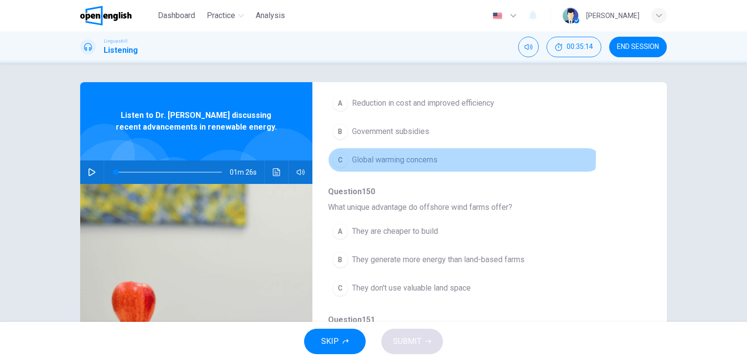
click at [383, 154] on span "Global warming concerns" at bounding box center [395, 160] width 86 height 12
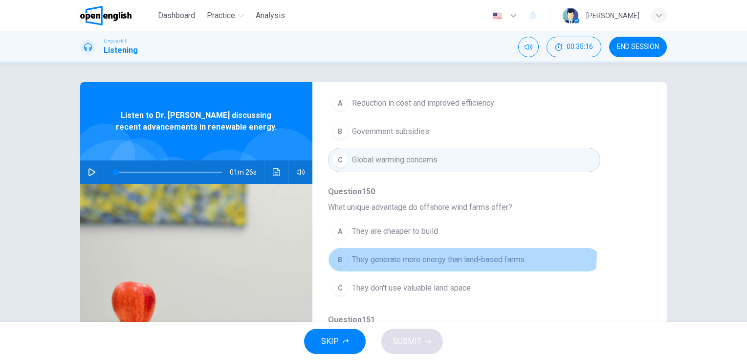
click at [431, 250] on button "B They generate more energy than land-based farms" at bounding box center [464, 259] width 272 height 24
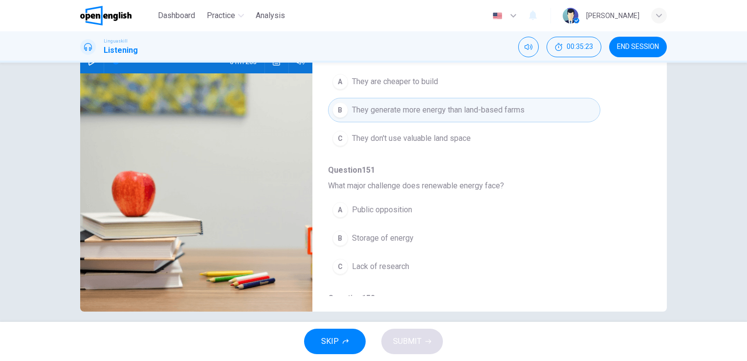
scroll to position [328, 0]
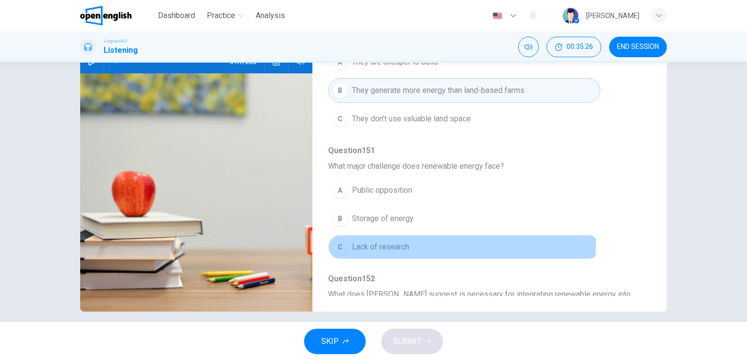
click at [404, 241] on span "Lack of research" at bounding box center [380, 247] width 57 height 12
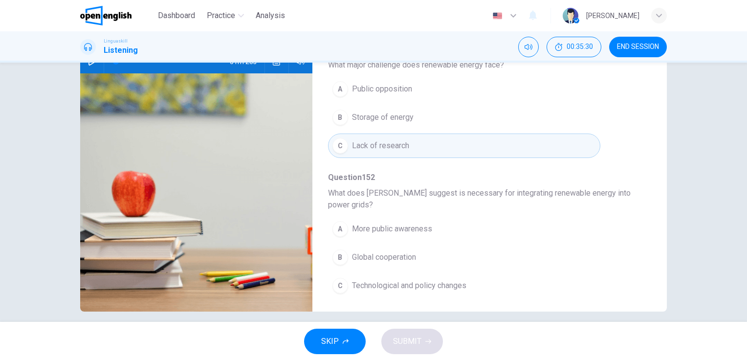
scroll to position [430, 0]
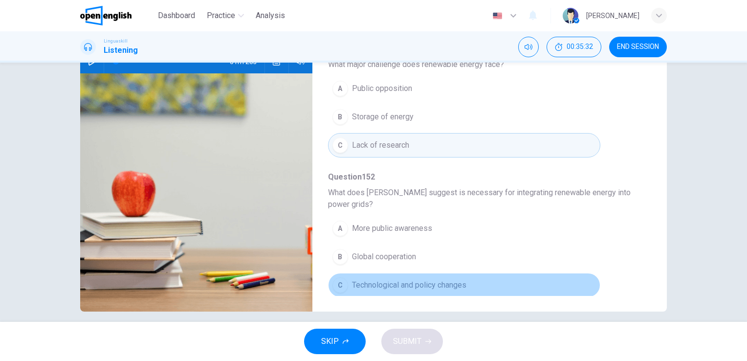
click at [462, 279] on span "Technological and policy changes" at bounding box center [409, 285] width 114 height 12
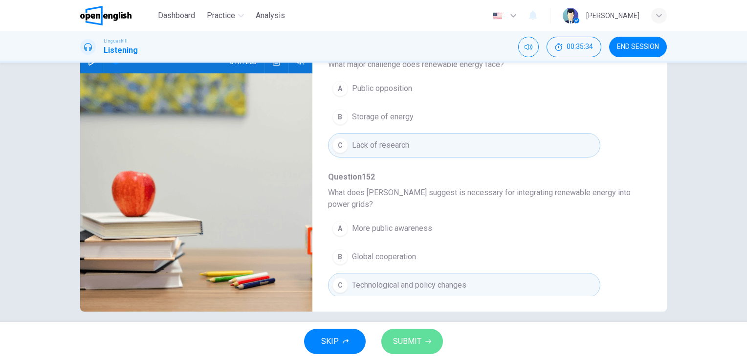
click at [426, 340] on icon "button" at bounding box center [428, 341] width 6 height 6
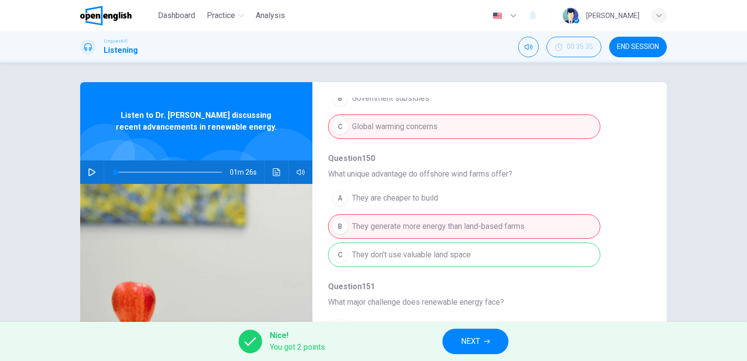
scroll to position [293, 0]
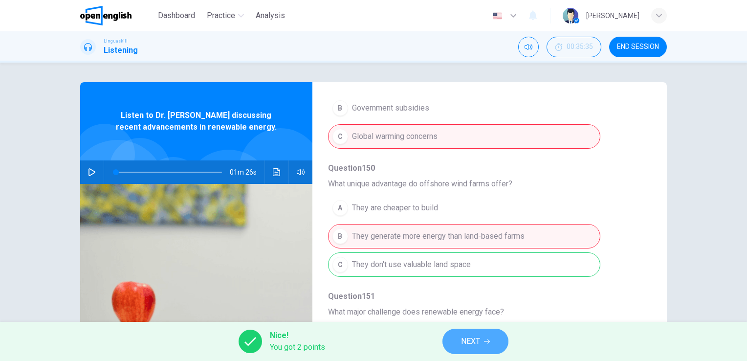
click at [486, 329] on button "NEXT" at bounding box center [475, 340] width 66 height 25
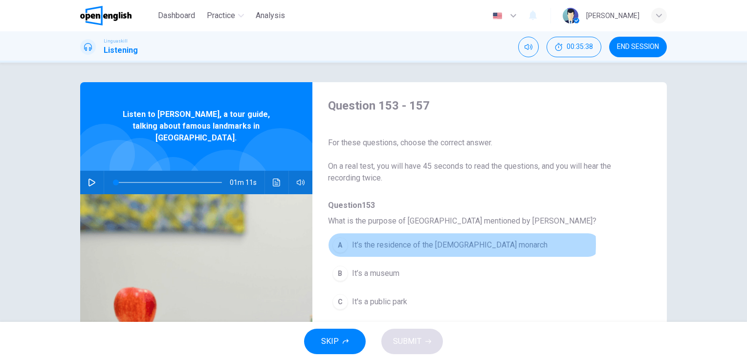
click at [438, 243] on span "It’s the residence of the [DEMOGRAPHIC_DATA] monarch" at bounding box center [449, 245] width 195 height 12
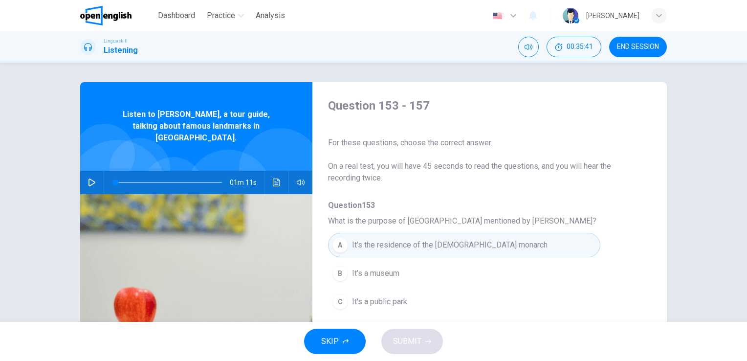
scroll to position [270, 0]
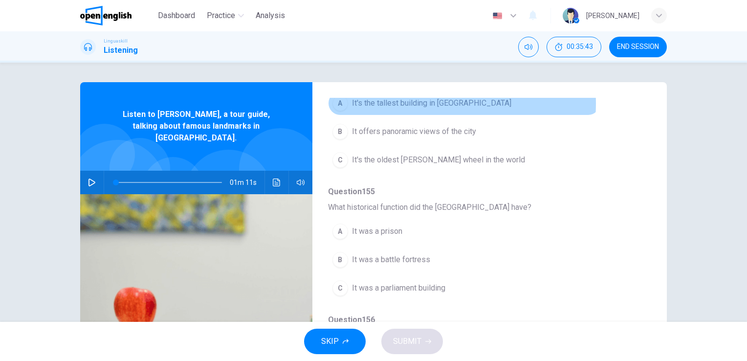
click at [444, 103] on span "It's the tallest building in [GEOGRAPHIC_DATA]" at bounding box center [431, 103] width 159 height 12
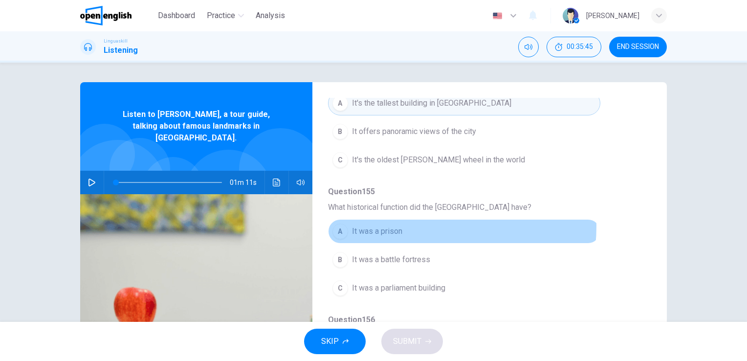
click at [399, 225] on span "It was a prison" at bounding box center [377, 231] width 50 height 12
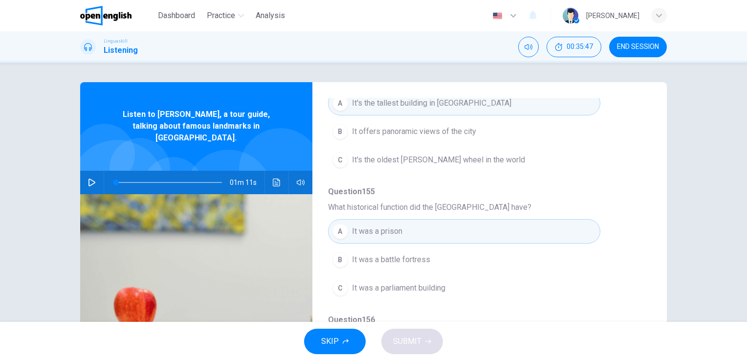
scroll to position [119, 0]
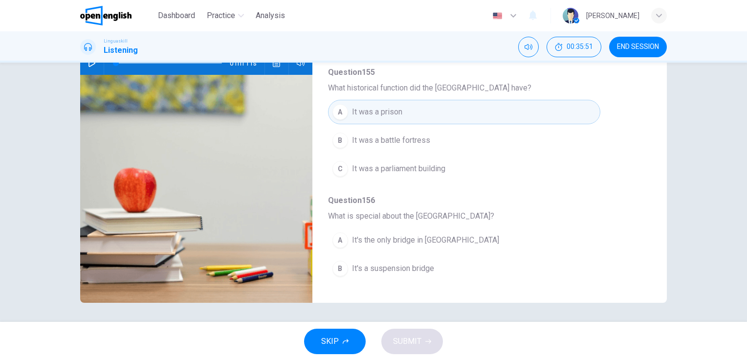
click at [417, 262] on span "It's a suspension bridge" at bounding box center [393, 268] width 82 height 12
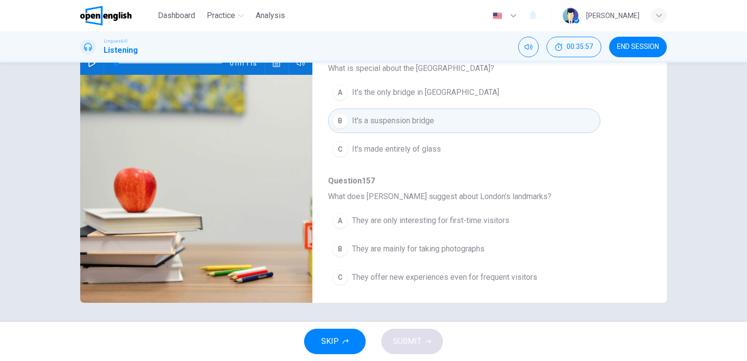
scroll to position [418, 0]
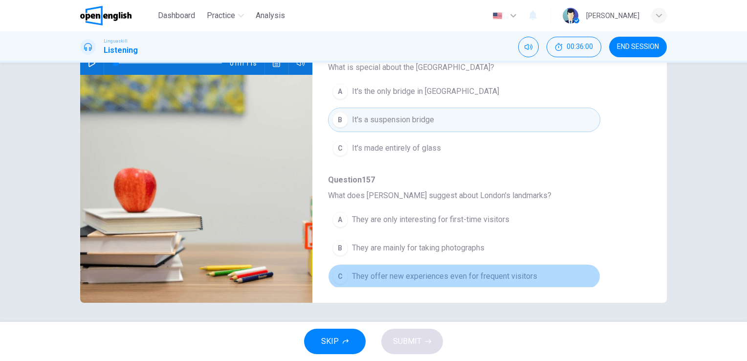
click at [487, 273] on span "They offer new experiences even for frequent visitors" at bounding box center [444, 276] width 185 height 12
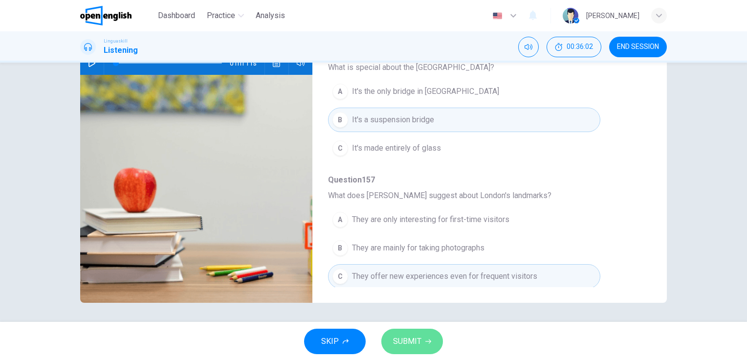
click at [423, 343] on button "SUBMIT" at bounding box center [412, 340] width 62 height 25
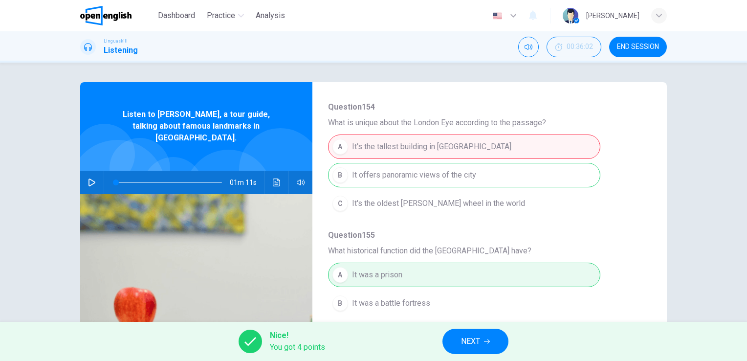
scroll to position [223, 0]
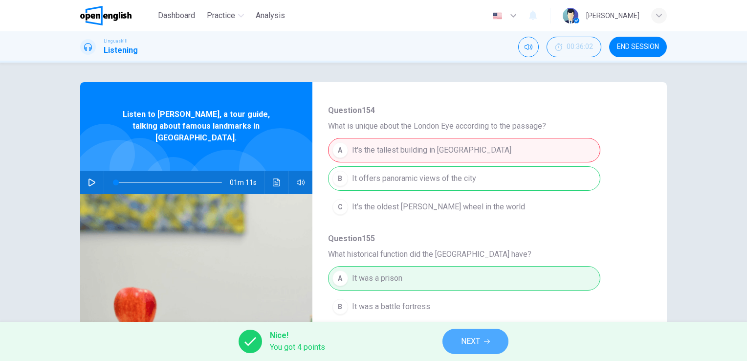
click at [480, 347] on span "NEXT" at bounding box center [470, 341] width 19 height 14
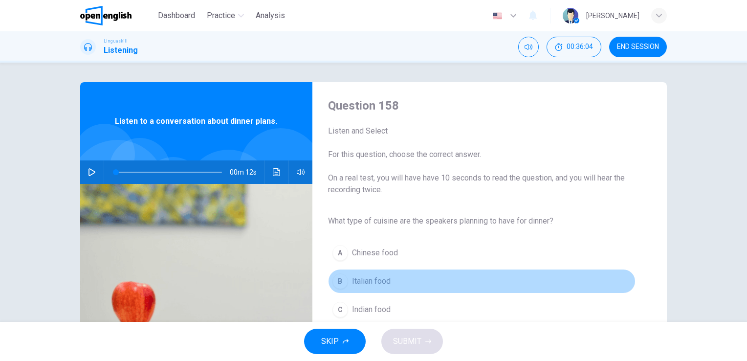
click at [366, 278] on span "Italian food" at bounding box center [371, 281] width 39 height 12
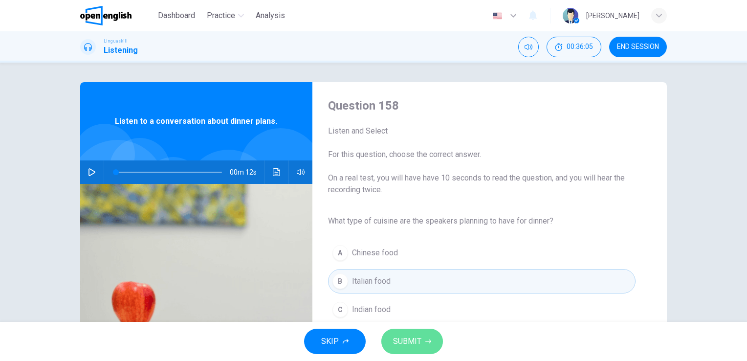
click at [413, 346] on span "SUBMIT" at bounding box center [407, 341] width 28 height 14
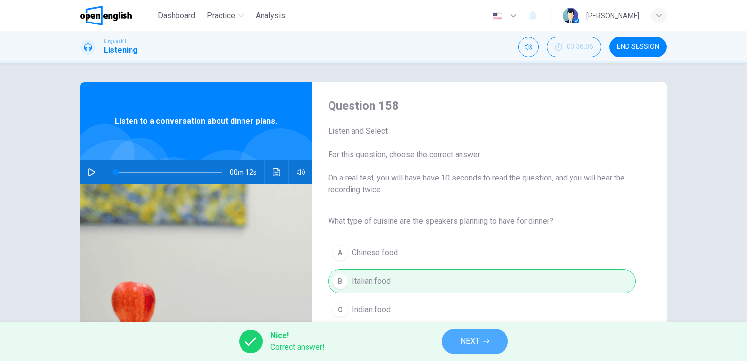
click at [475, 347] on span "NEXT" at bounding box center [469, 341] width 19 height 14
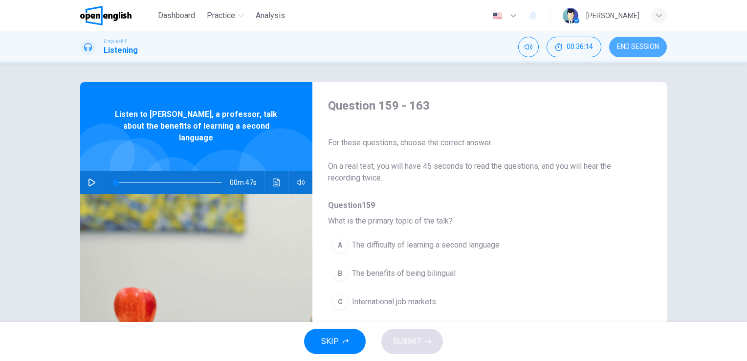
click at [642, 44] on span "END SESSION" at bounding box center [638, 47] width 42 height 8
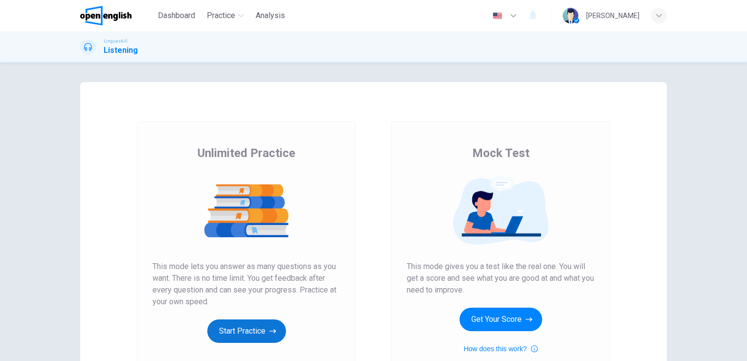
click at [250, 331] on button "Start Practice" at bounding box center [246, 330] width 79 height 23
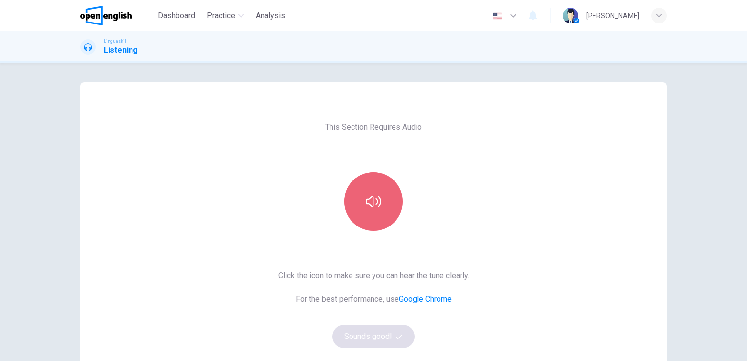
click at [371, 229] on button "button" at bounding box center [373, 201] width 59 height 59
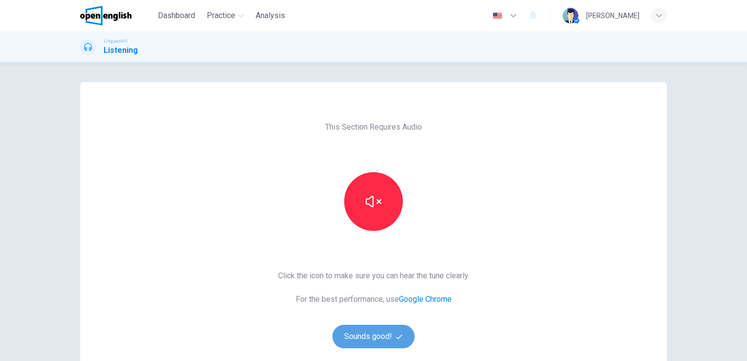
click at [374, 335] on button "Sounds good!" at bounding box center [373, 335] width 82 height 23
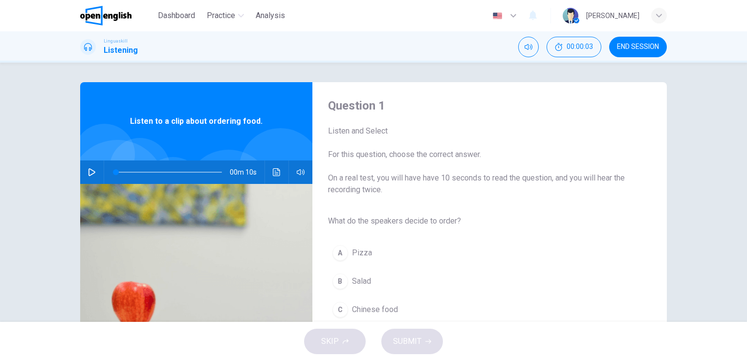
click at [131, 52] on h1 "Listening" at bounding box center [121, 50] width 34 height 12
